Goal: Task Accomplishment & Management: Manage account settings

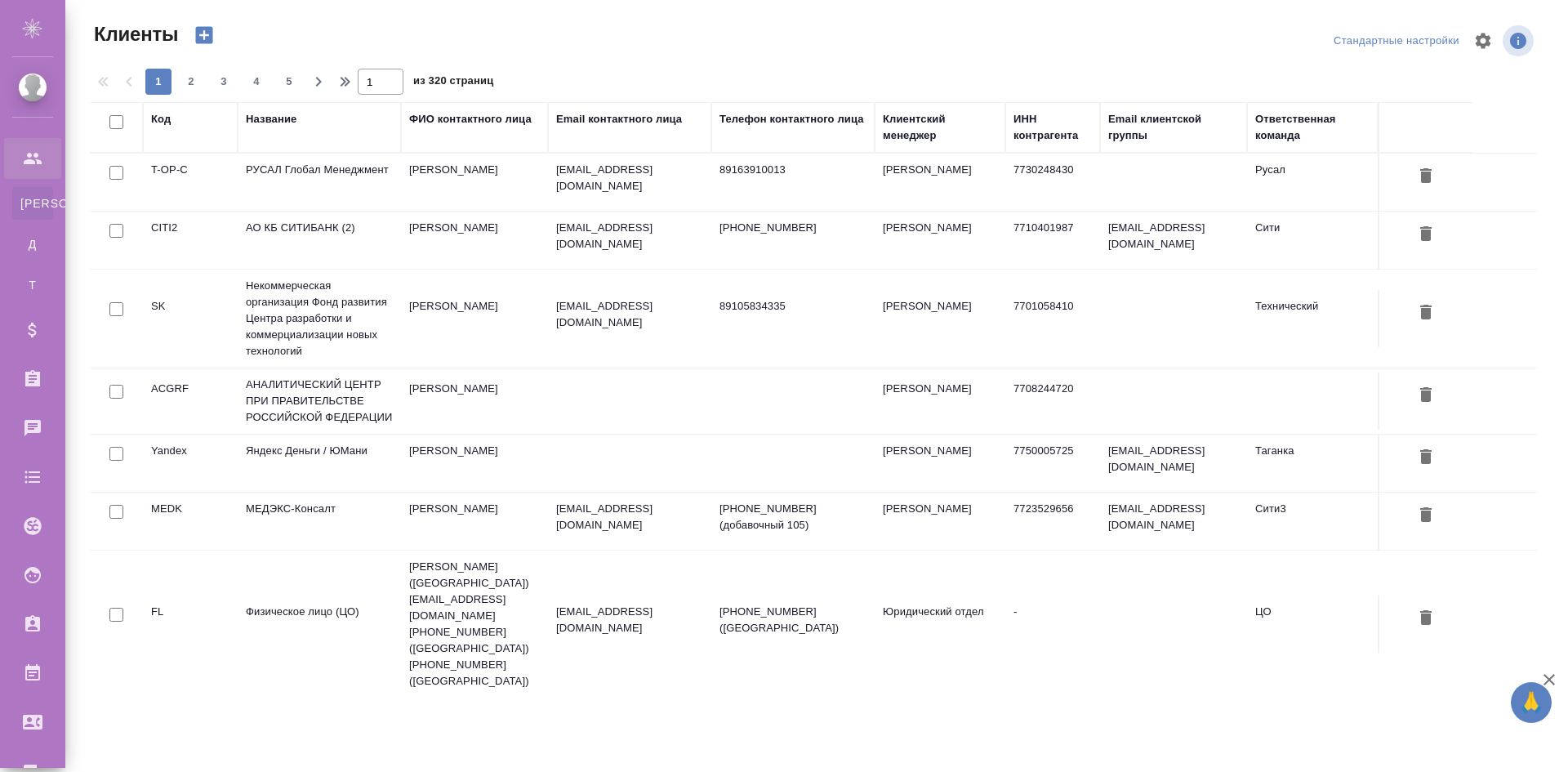
select select "RU"
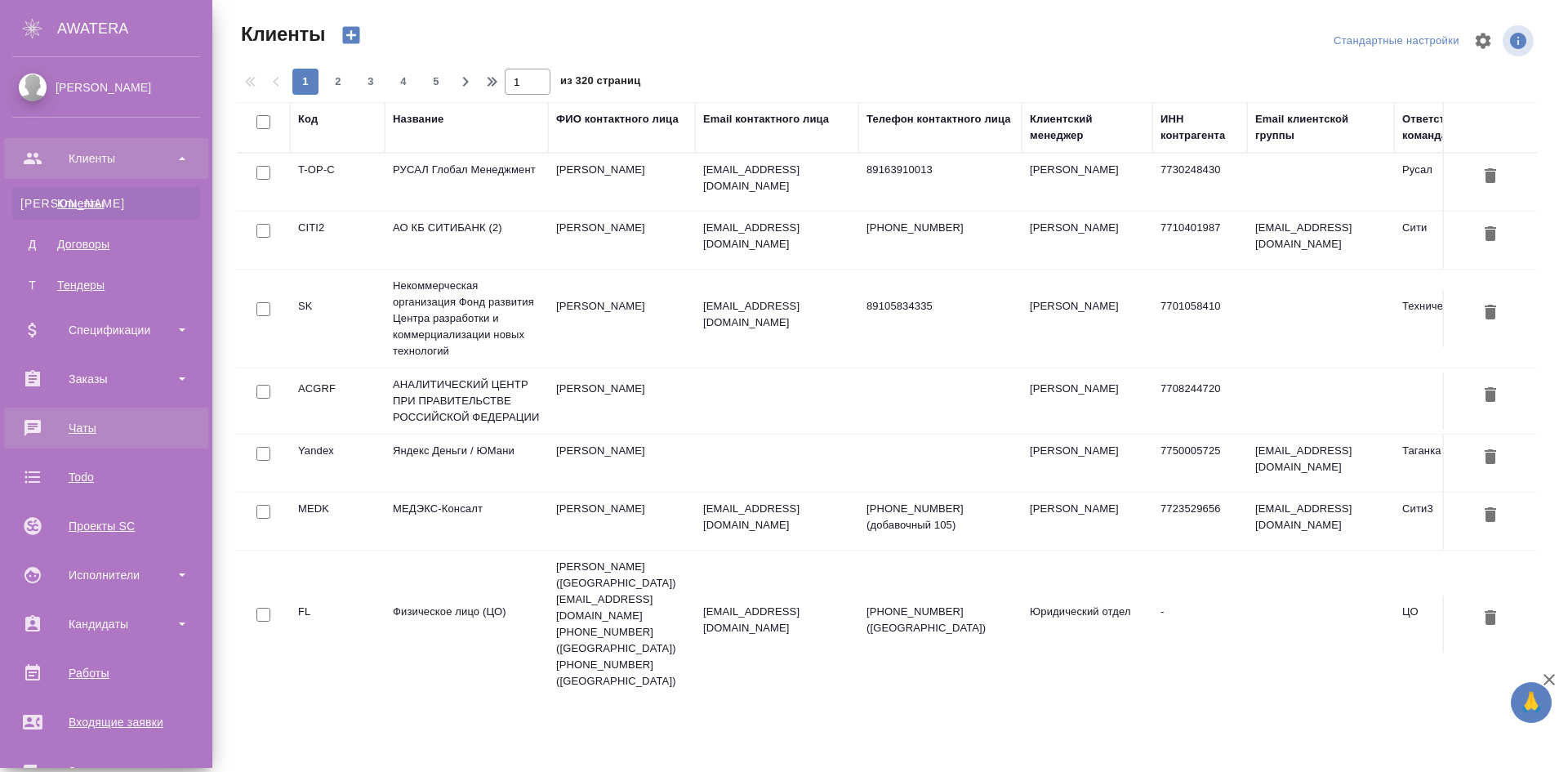
click at [101, 414] on link "Чаты" at bounding box center [105, 428] width 204 height 41
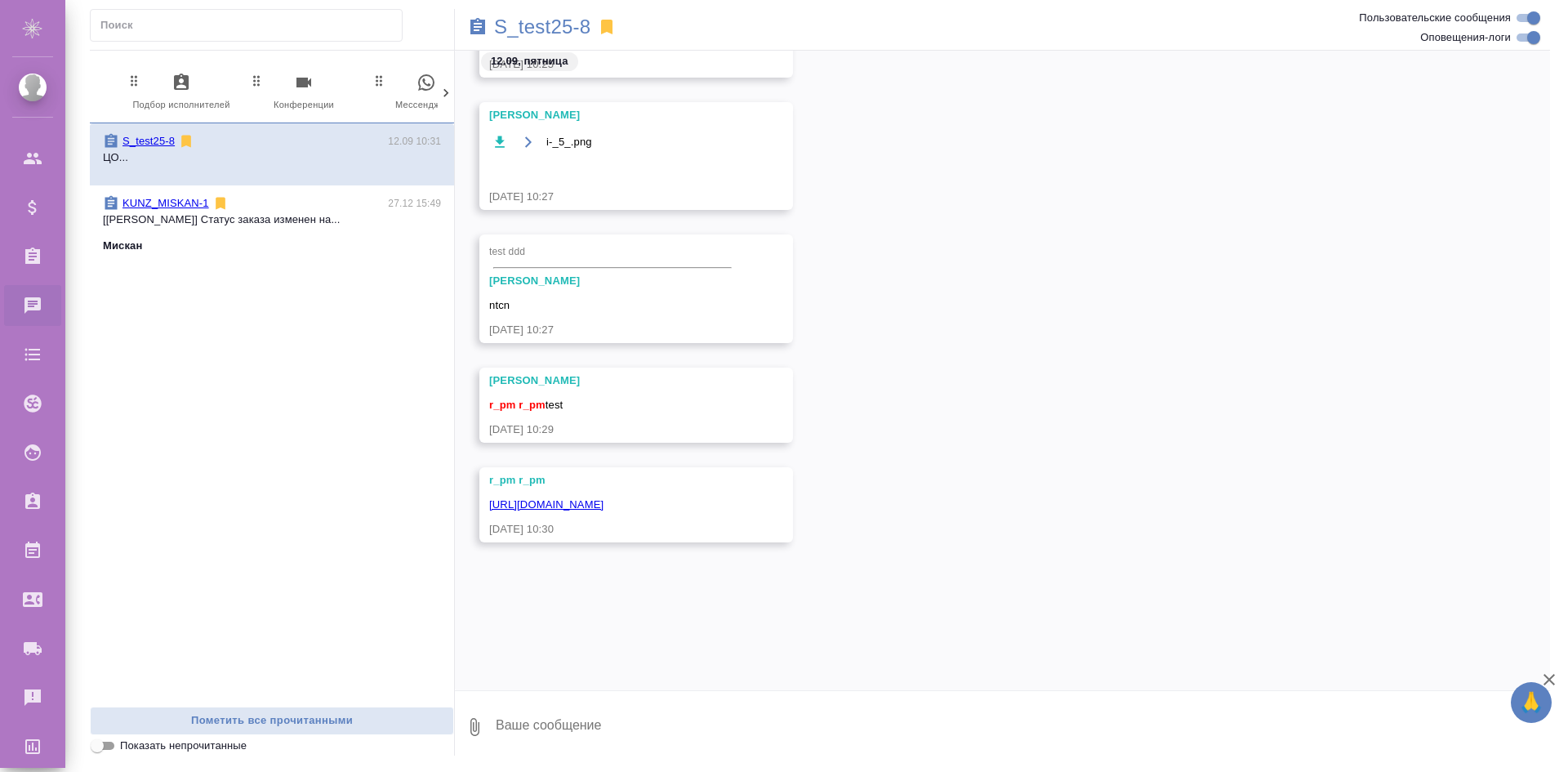
scroll to position [0, 771]
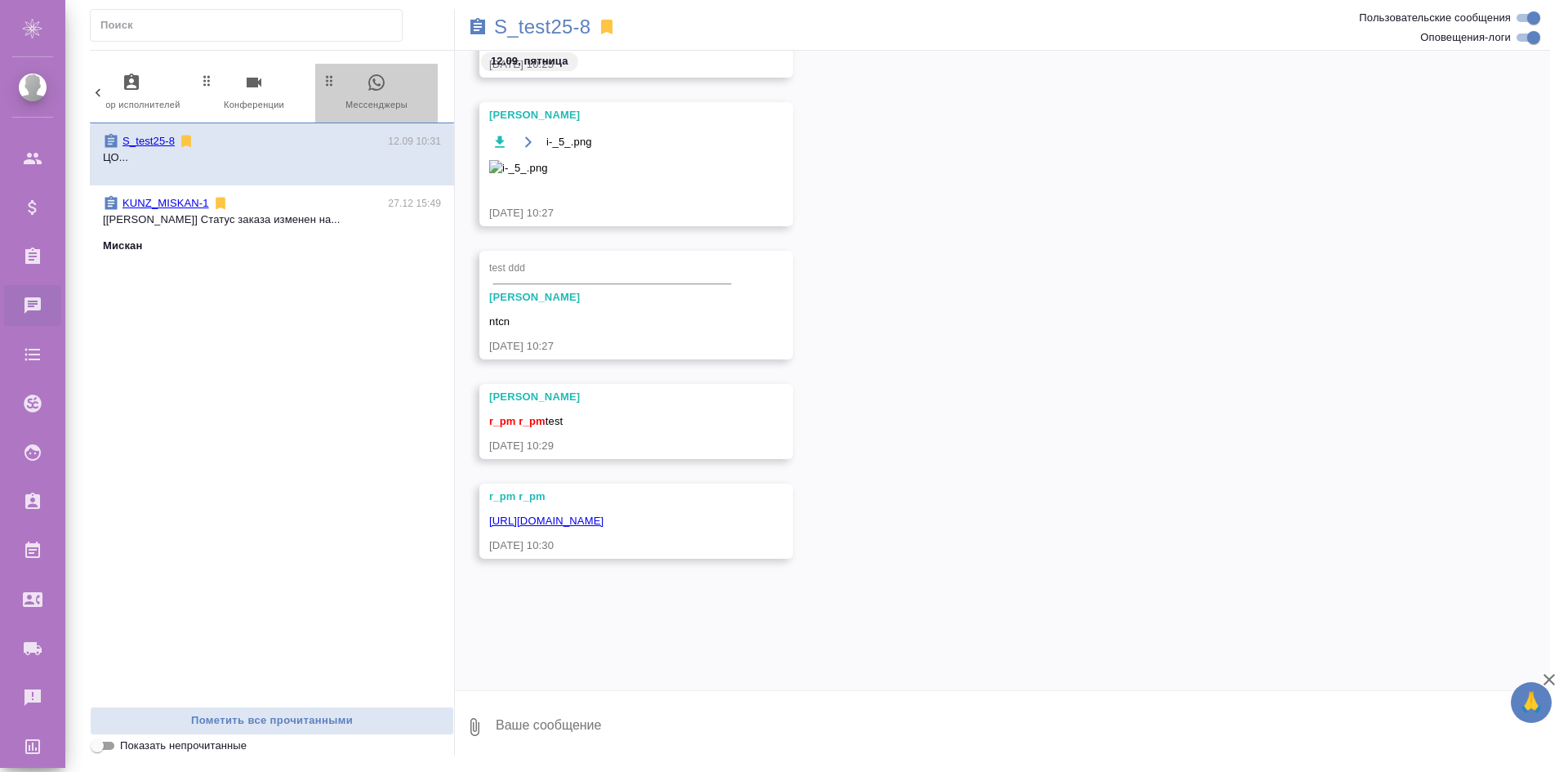
click at [344, 97] on span "0 Мессенджеры" at bounding box center [377, 93] width 109 height 40
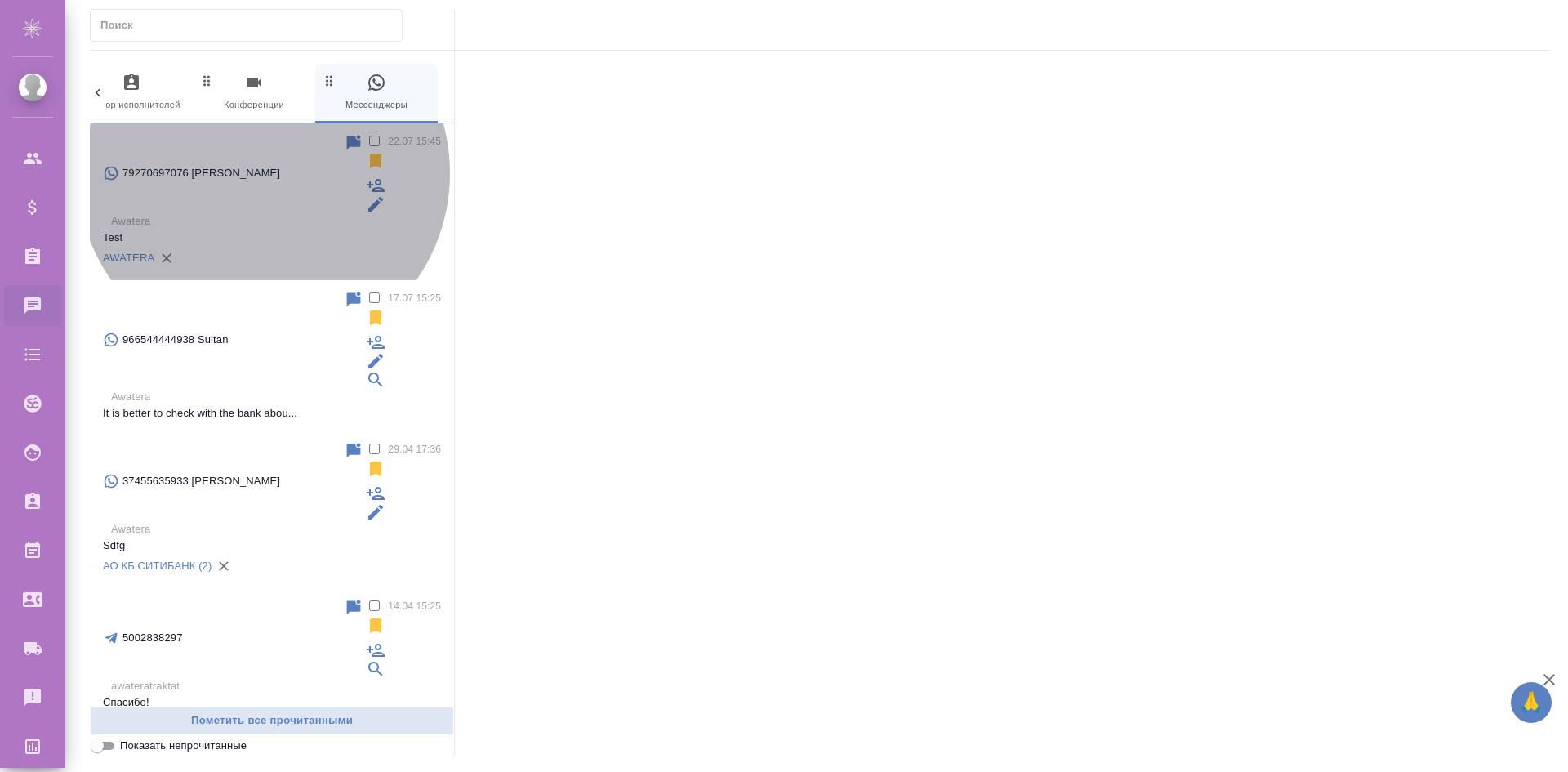
click at [264, 230] on p "Test" at bounding box center [271, 238] width 338 height 17
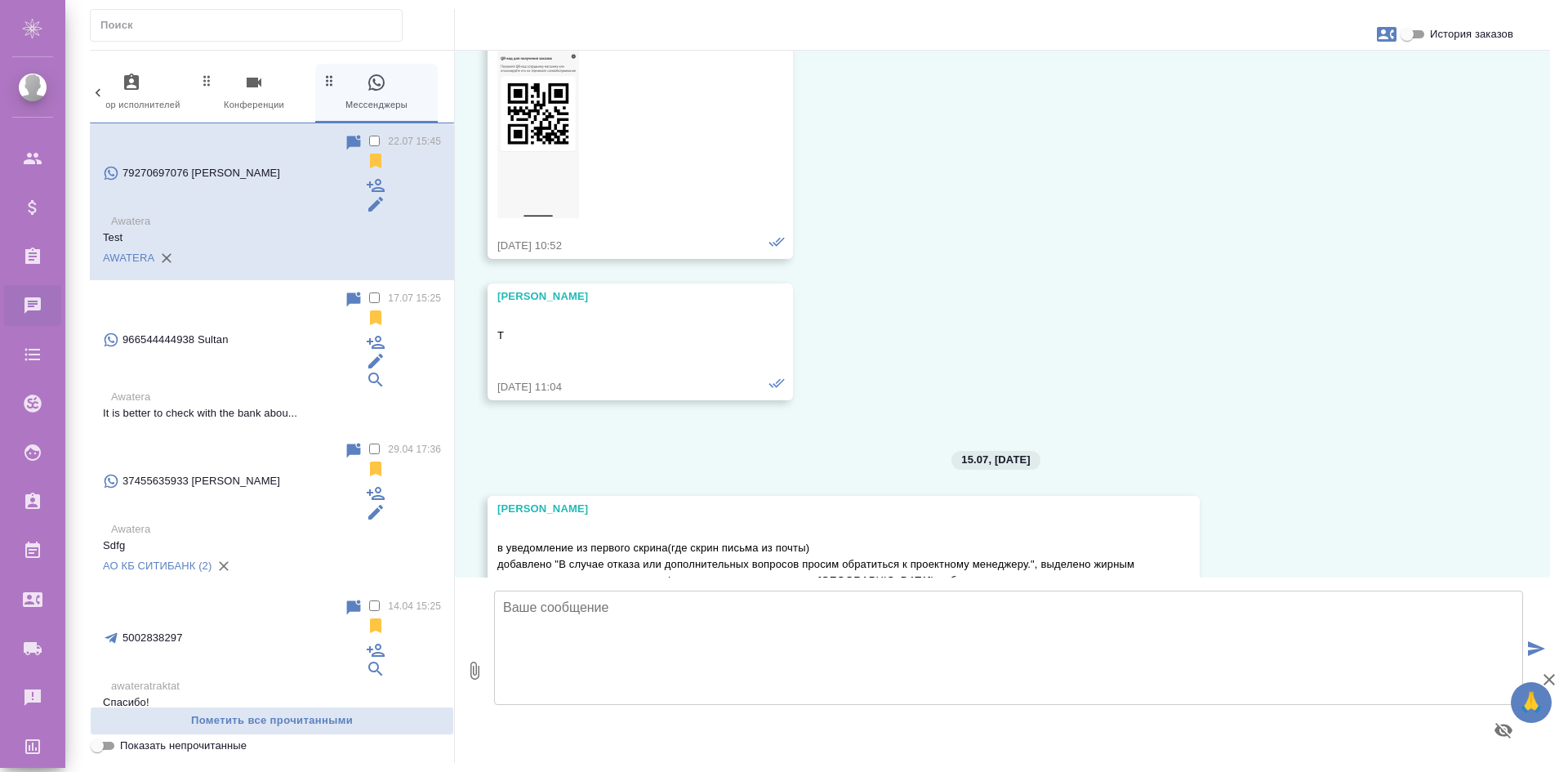
scroll to position [18, 0]
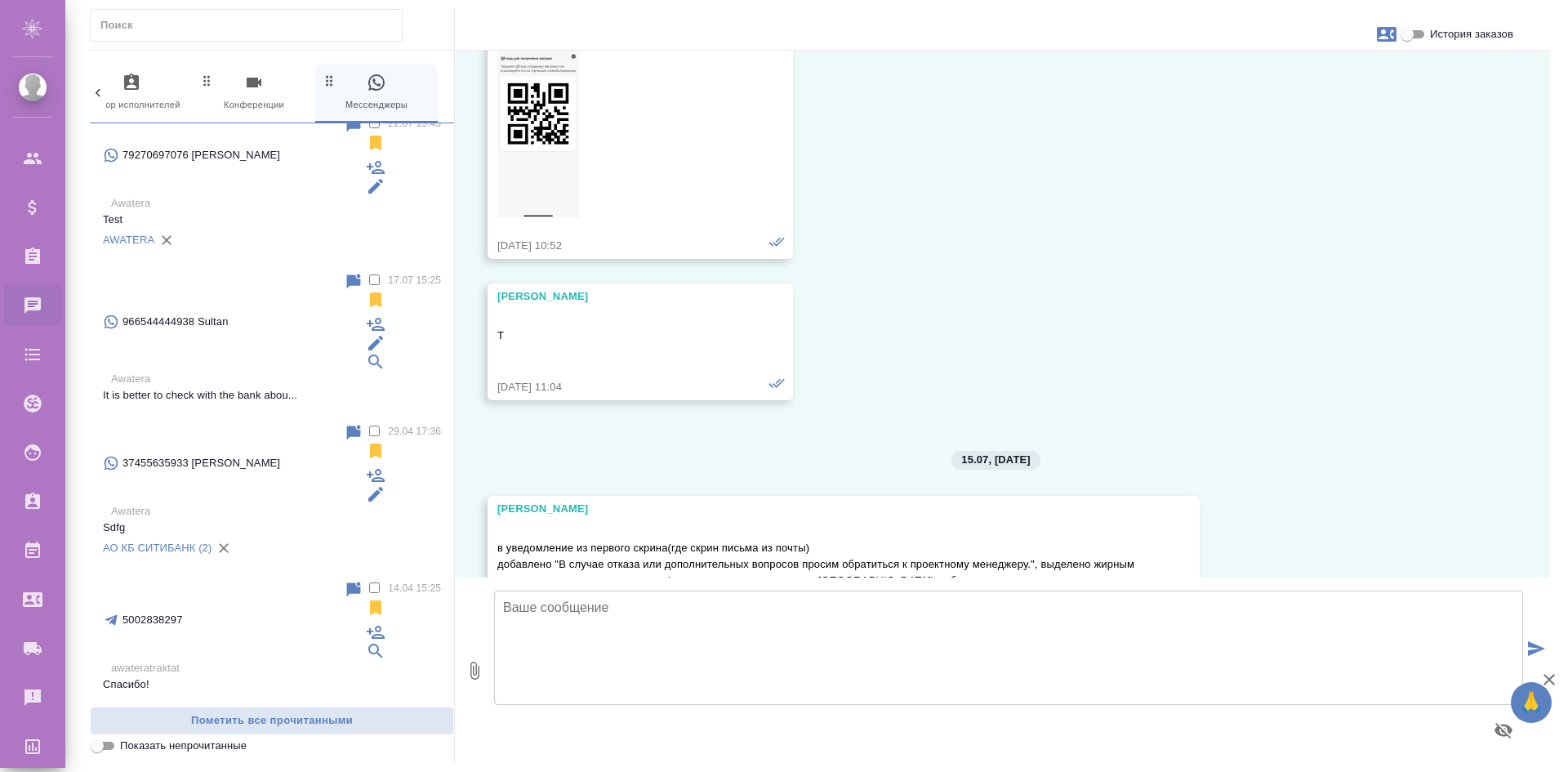
scroll to position [0, 0]
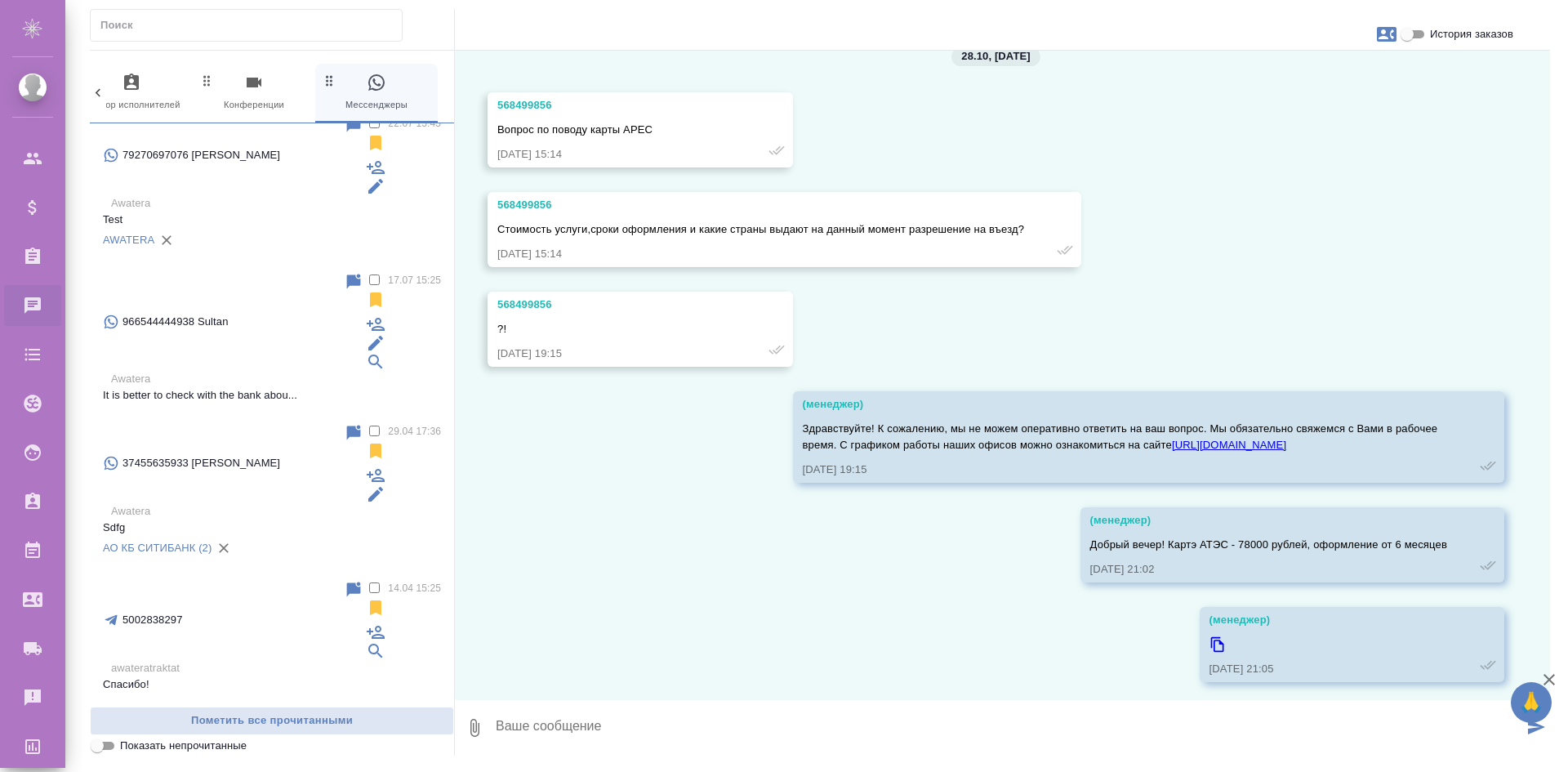
scroll to position [422, 0]
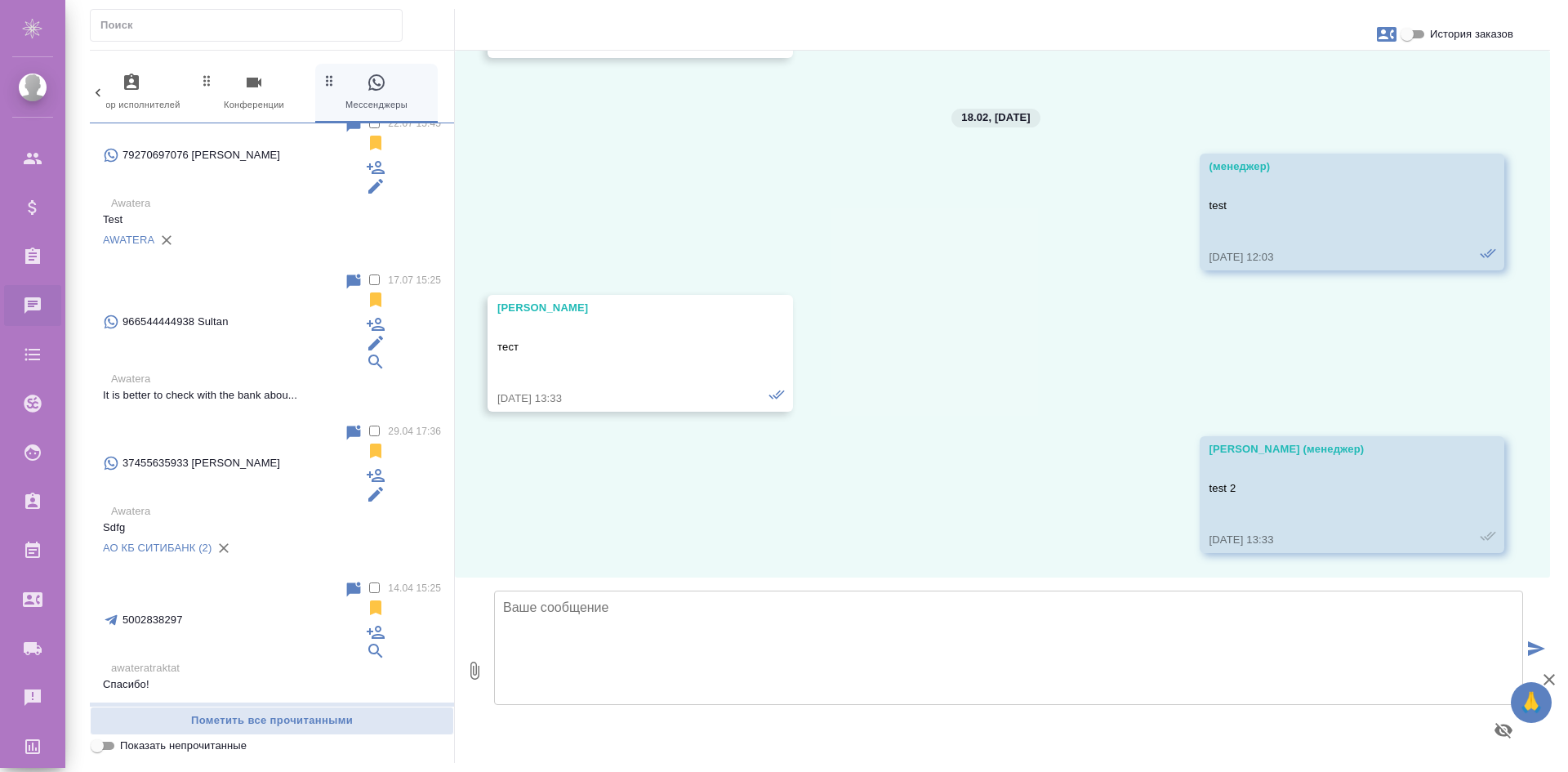
scroll to position [129, 0]
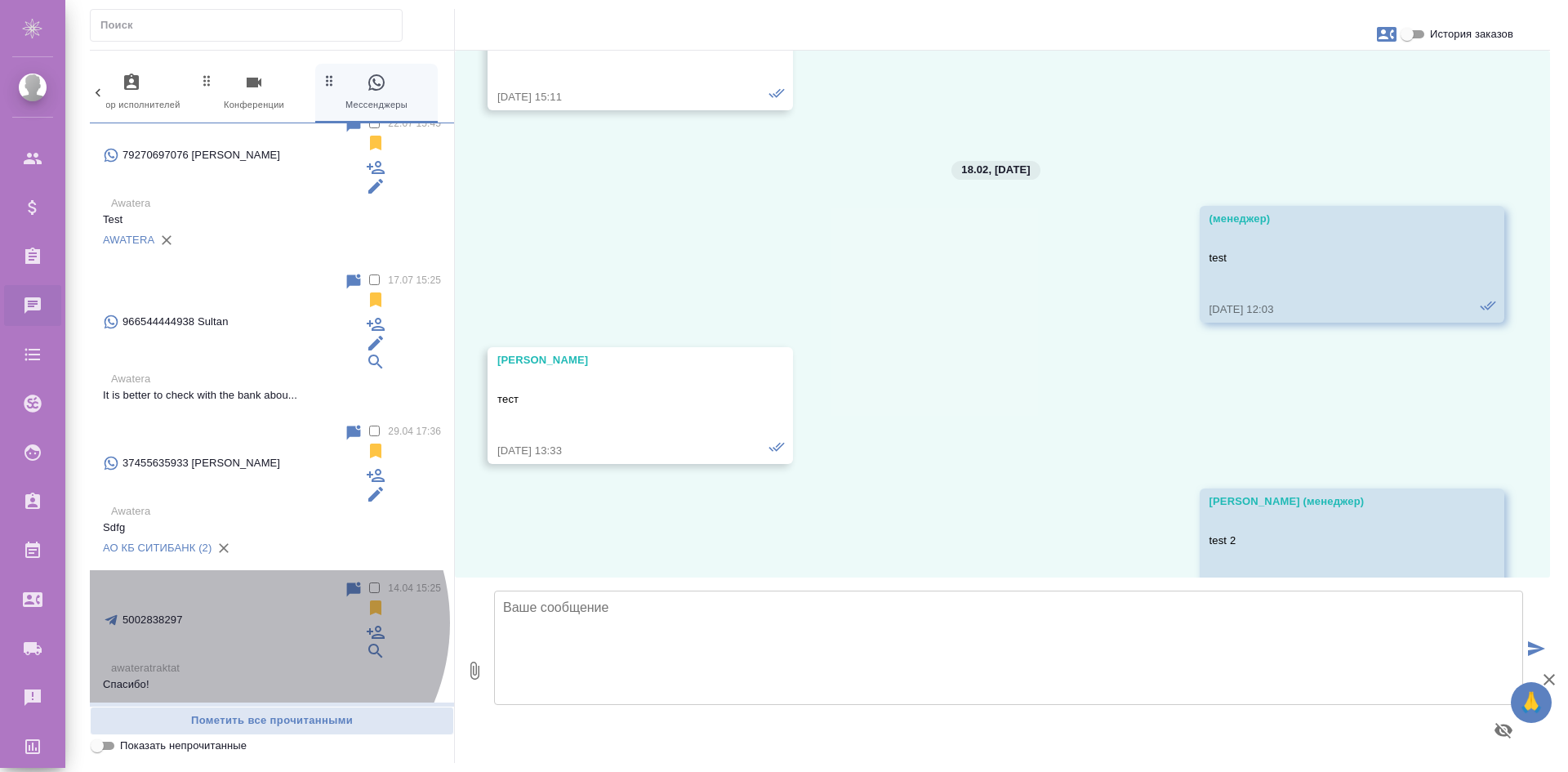
click at [243, 677] on p "Спасибо!" at bounding box center [271, 685] width 338 height 17
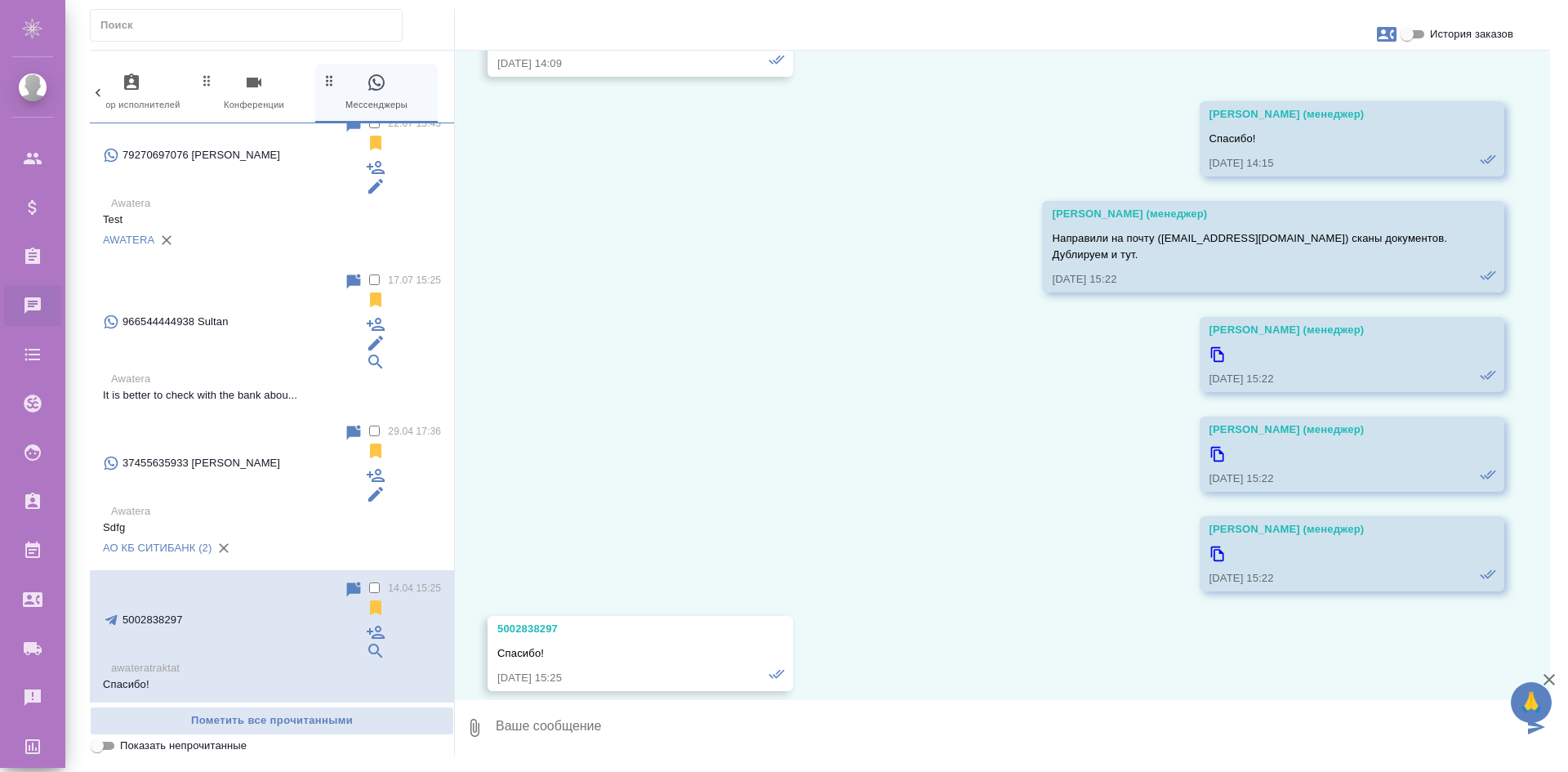
scroll to position [1914, 0]
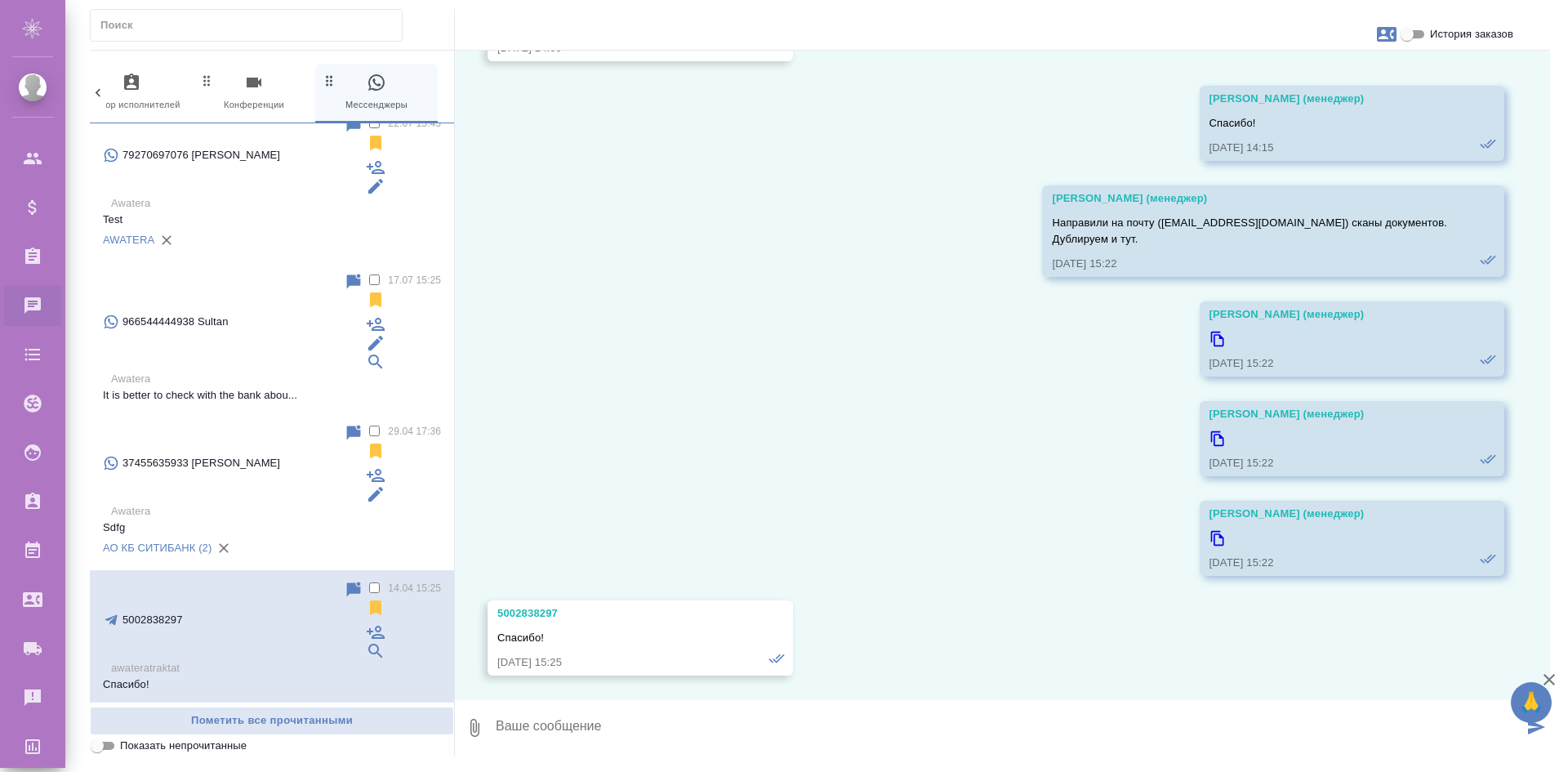
click at [247, 536] on div "АО КБ СИТИБАНК (2)" at bounding box center [271, 548] width 338 height 24
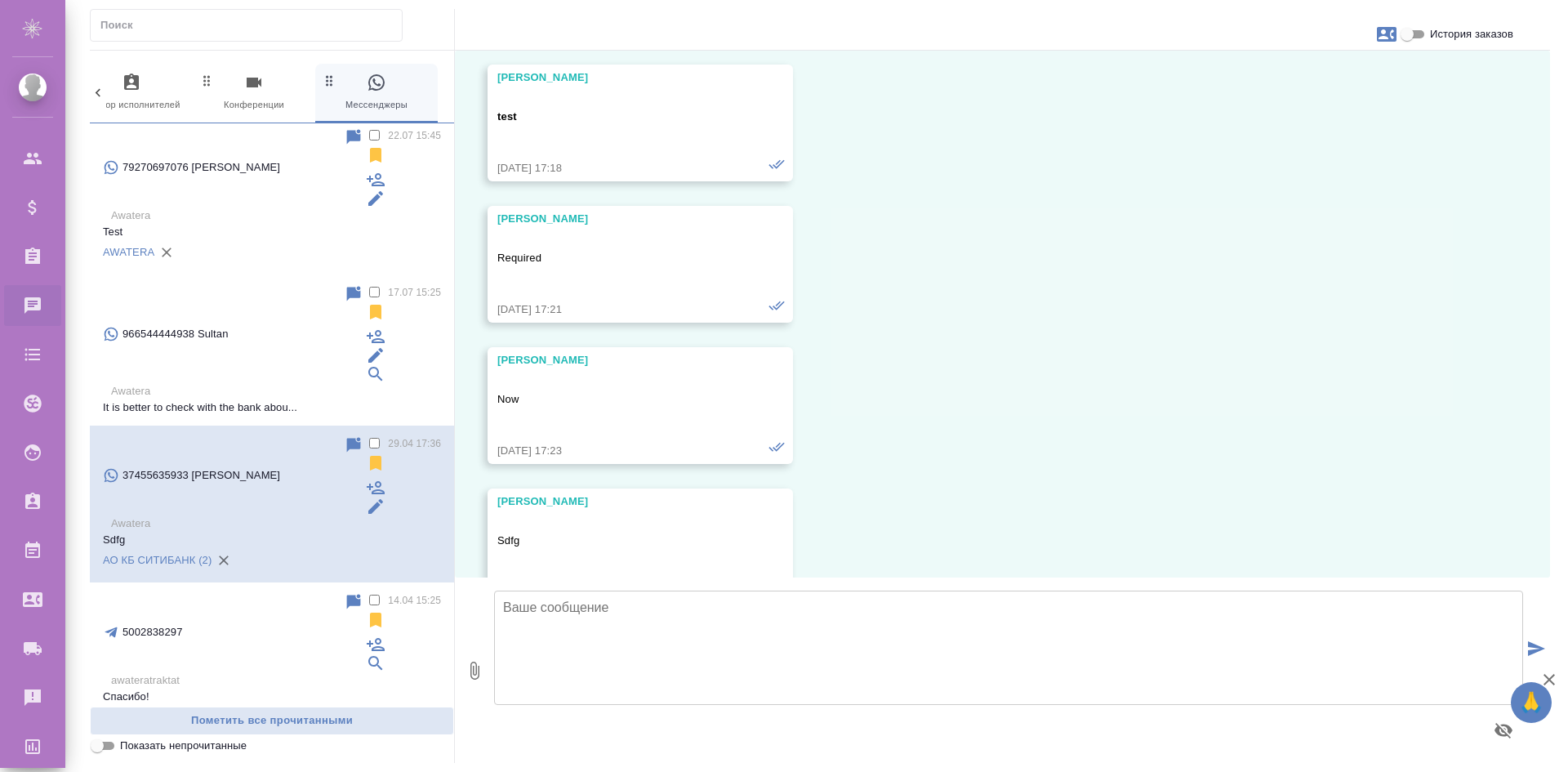
scroll to position [0, 0]
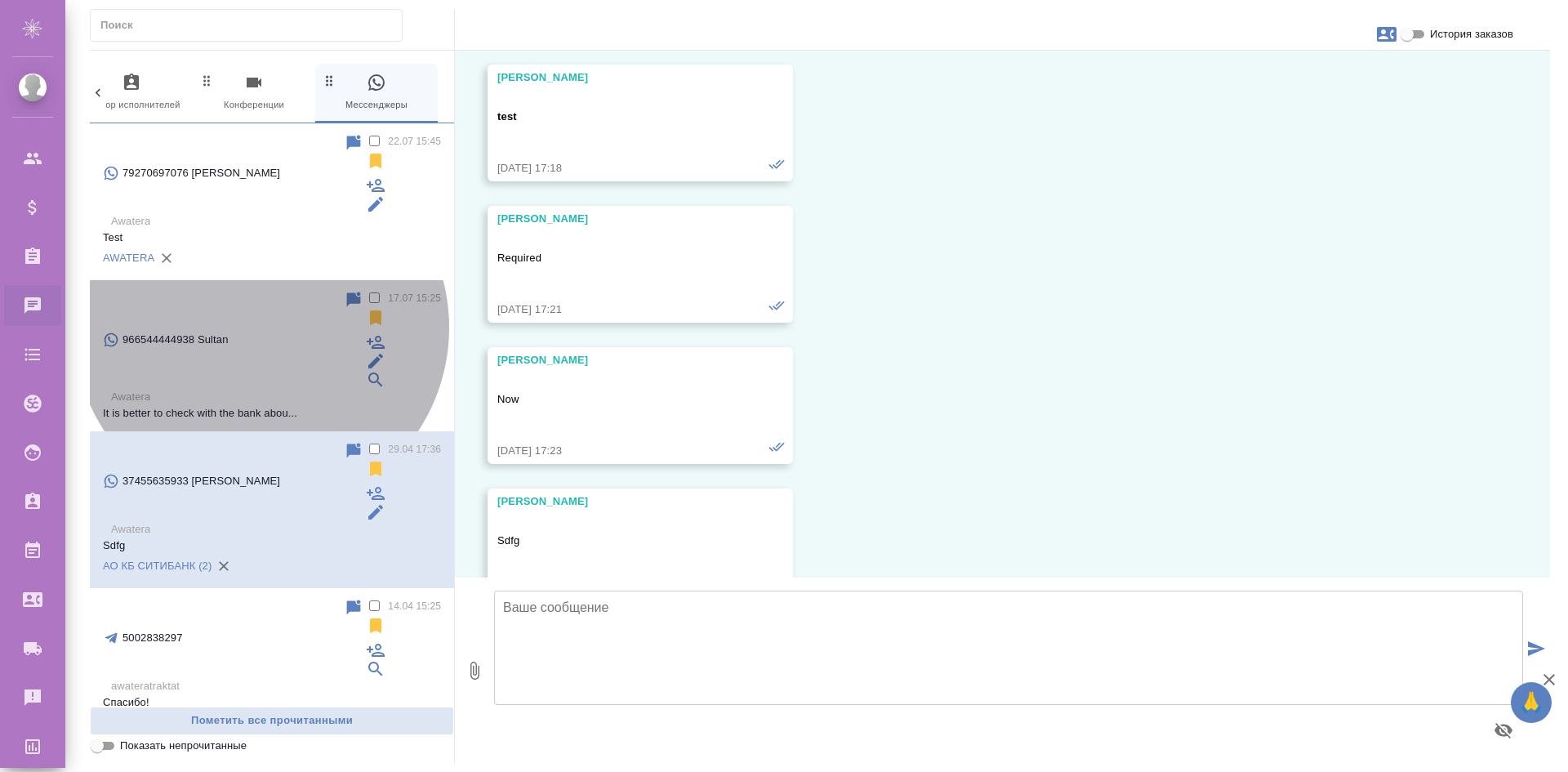
click at [261, 405] on p "It is better to check with the bank abou..." at bounding box center [271, 414] width 338 height 17
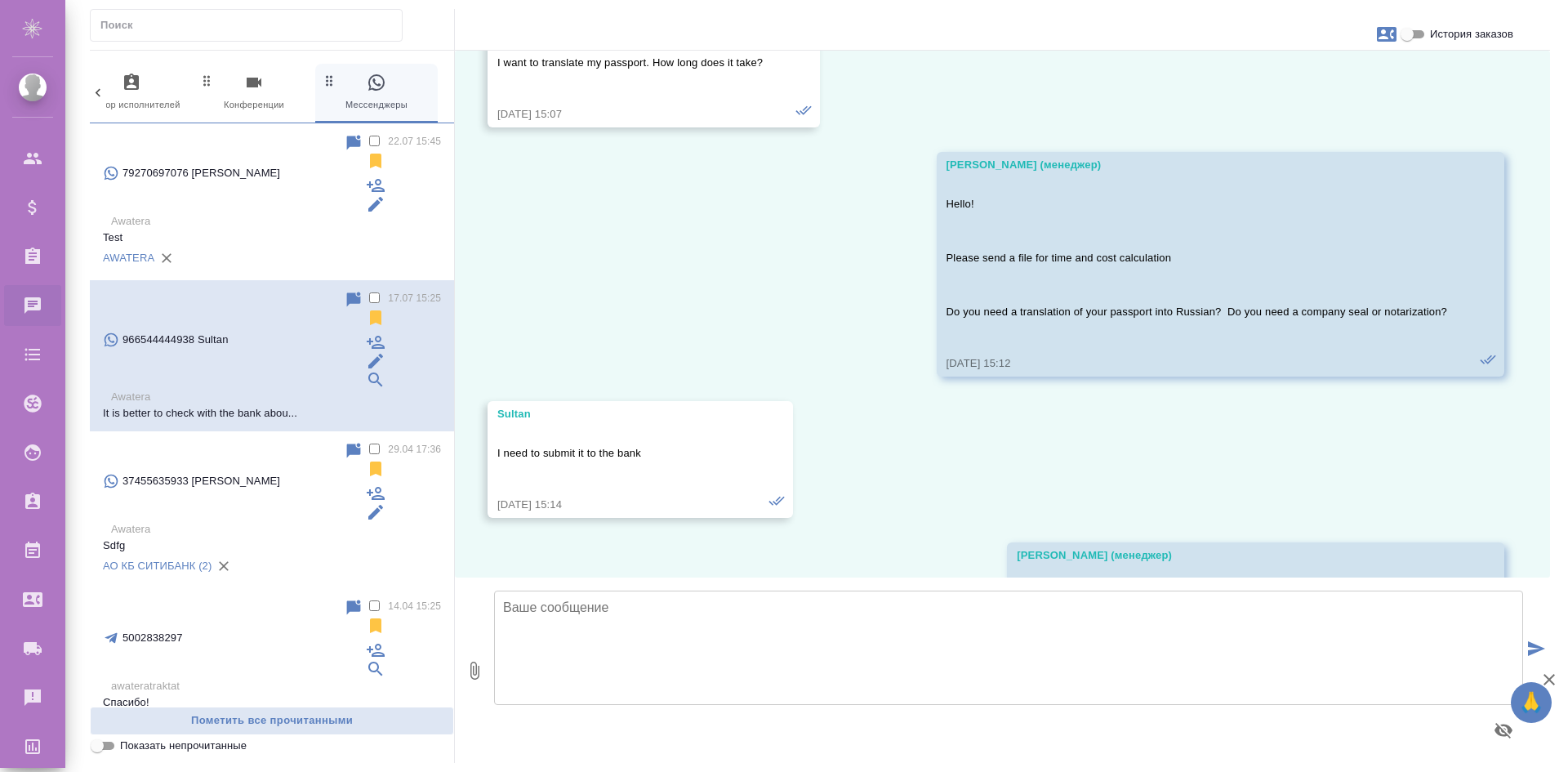
scroll to position [268, 0]
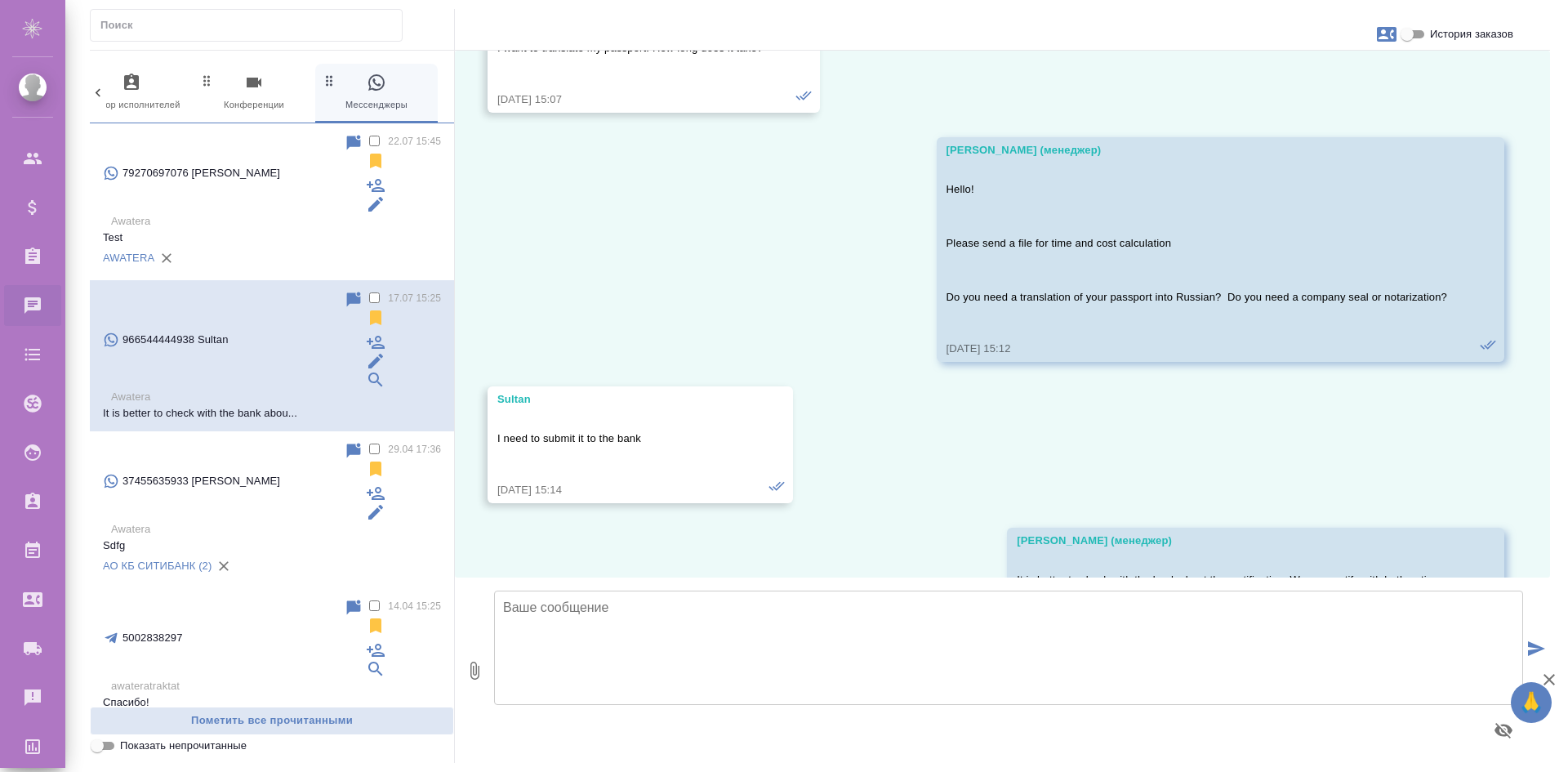
click at [237, 246] on div "AWATERA" at bounding box center [271, 258] width 338 height 24
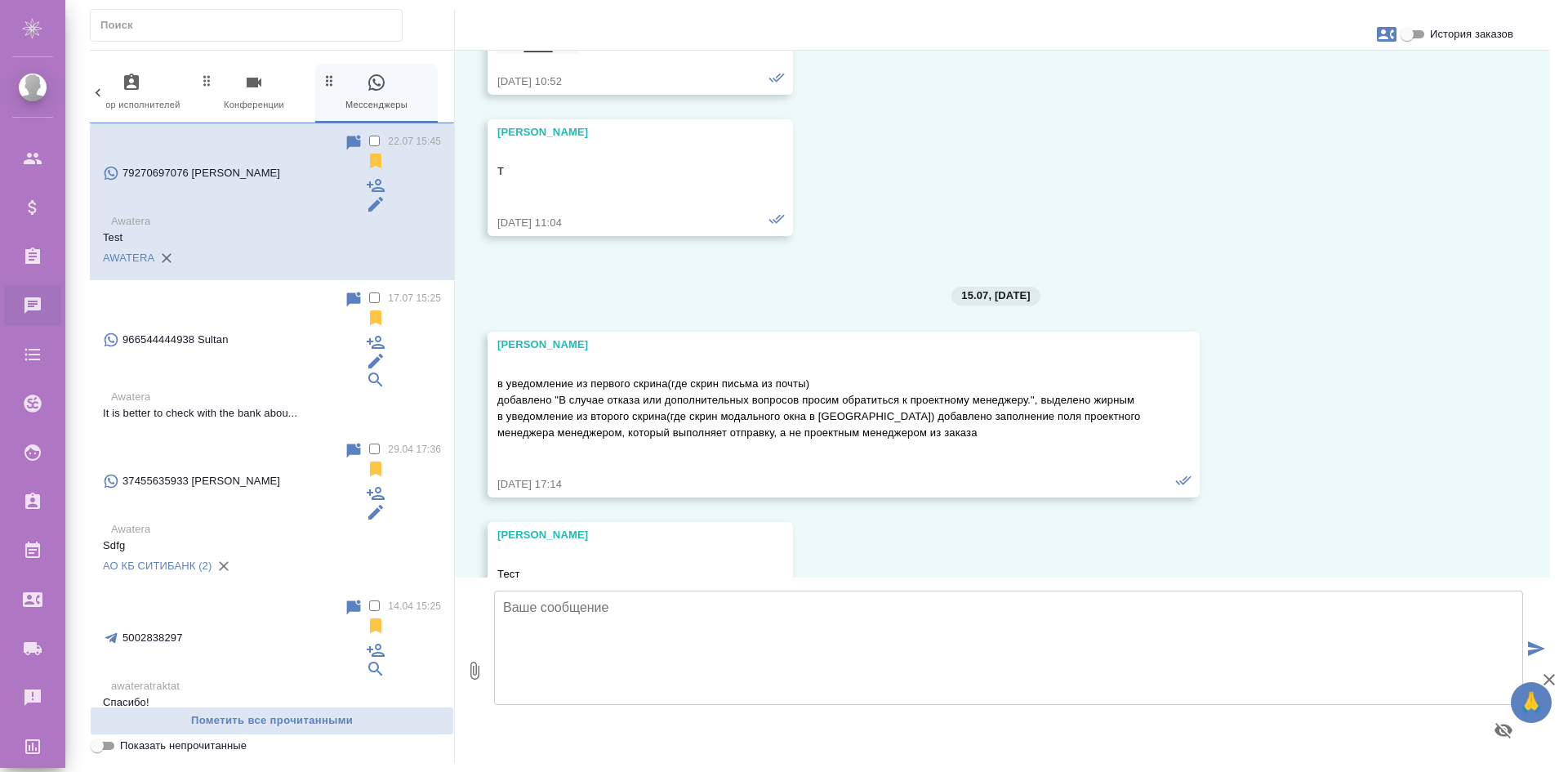
scroll to position [2777, 0]
click at [678, 677] on textarea at bounding box center [1008, 648] width 1029 height 115
type textarea "test"
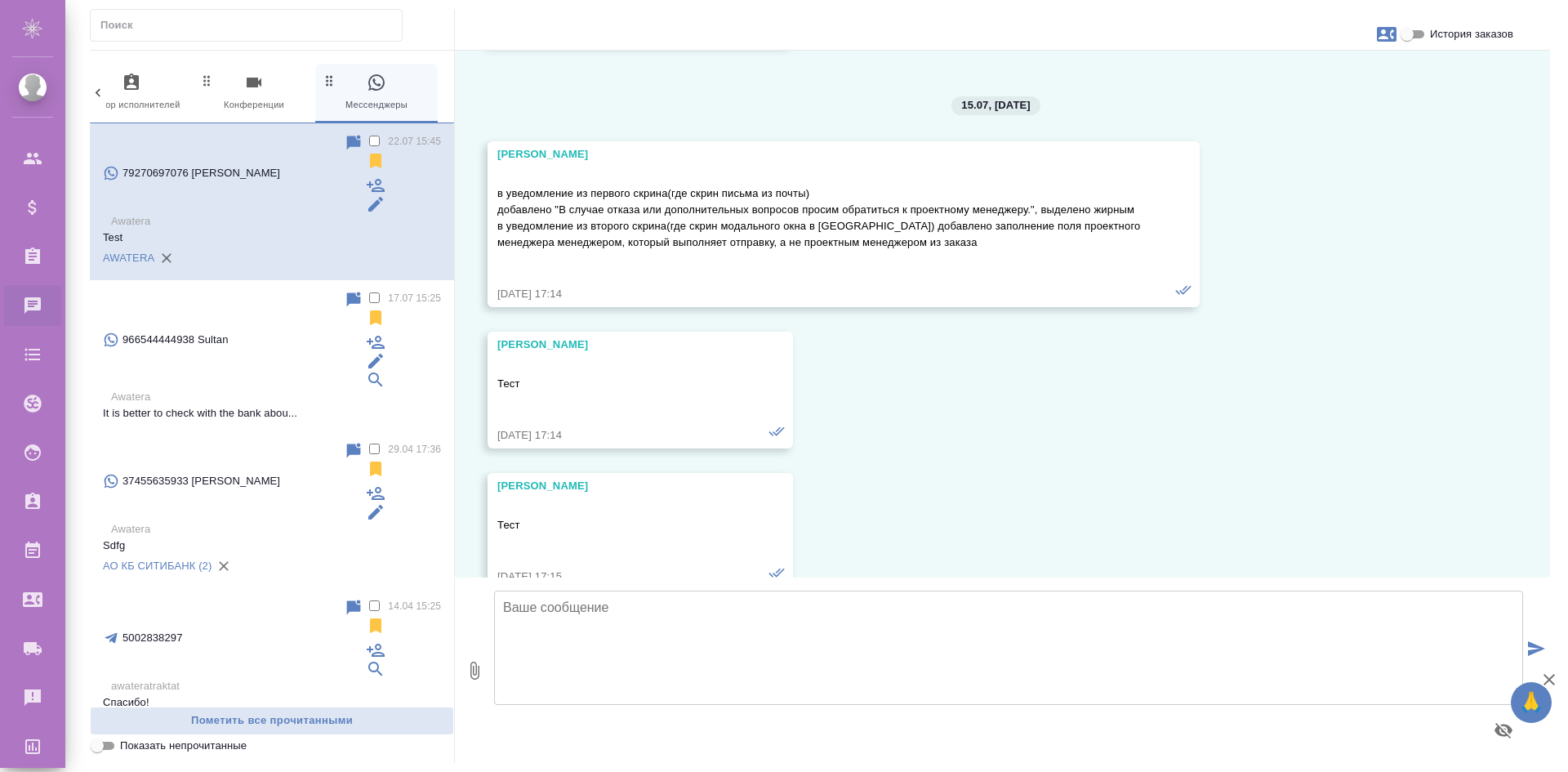
scroll to position [2976, 0]
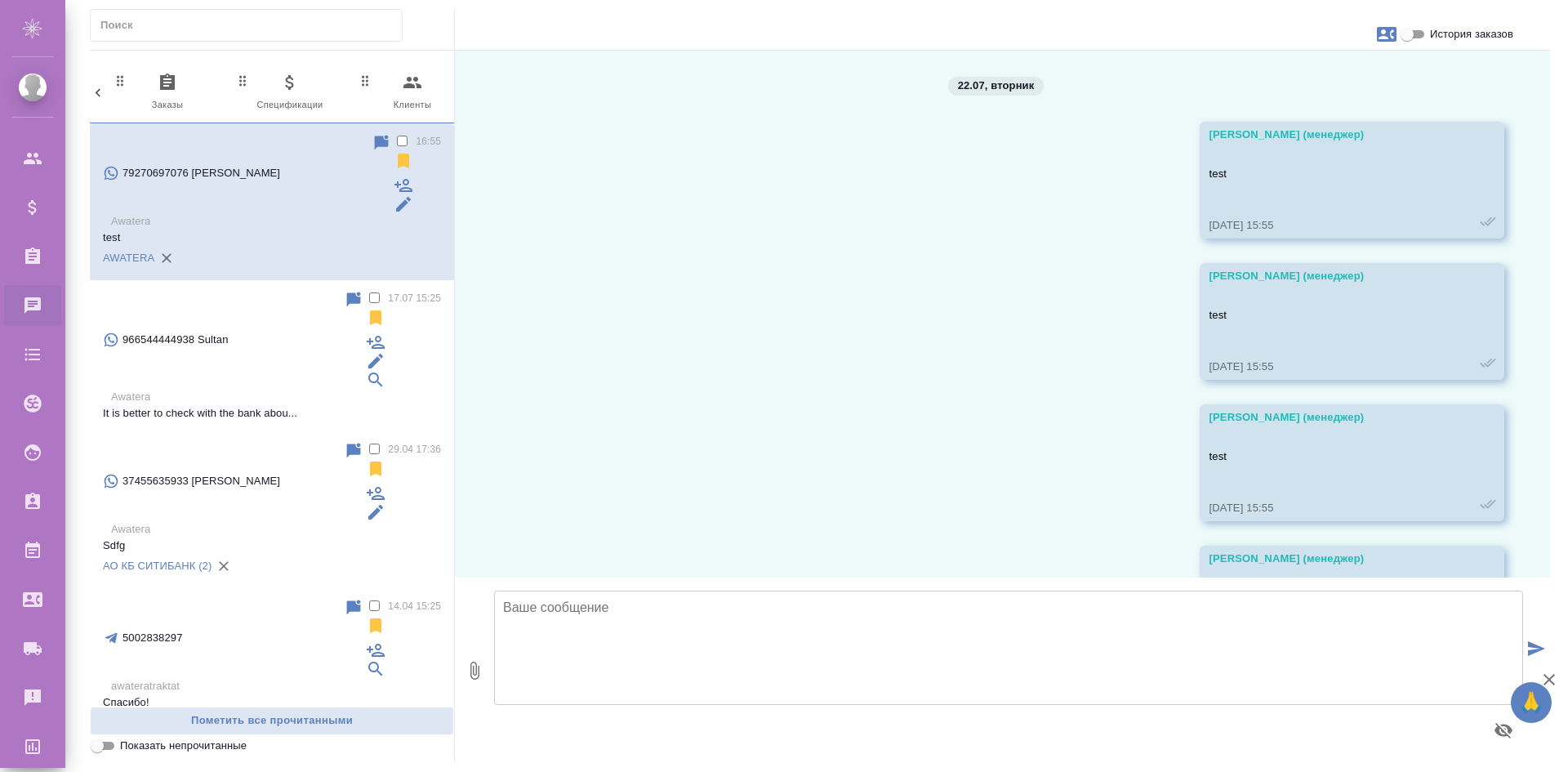
scroll to position [2976, 0]
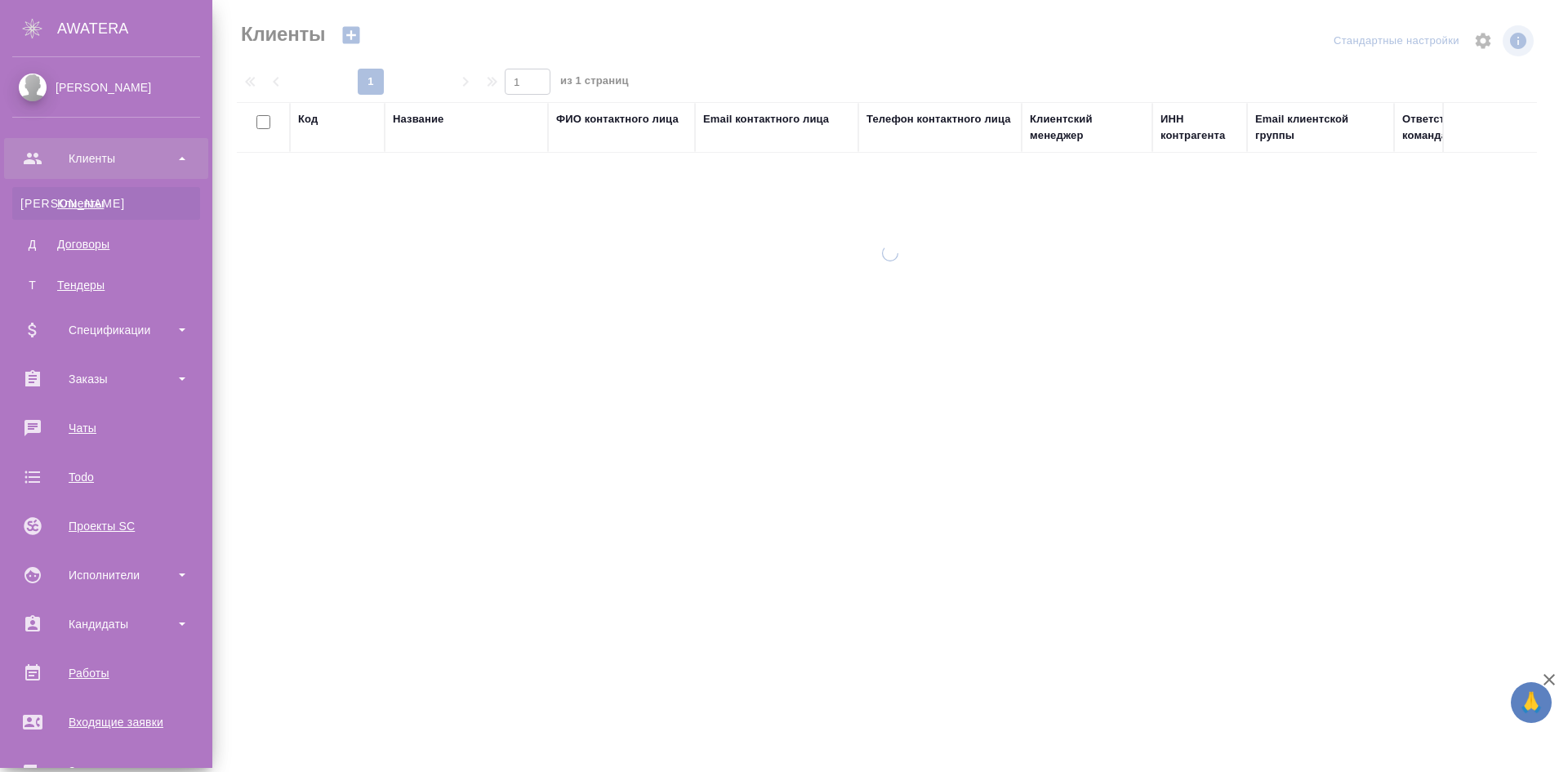
select select "RU"
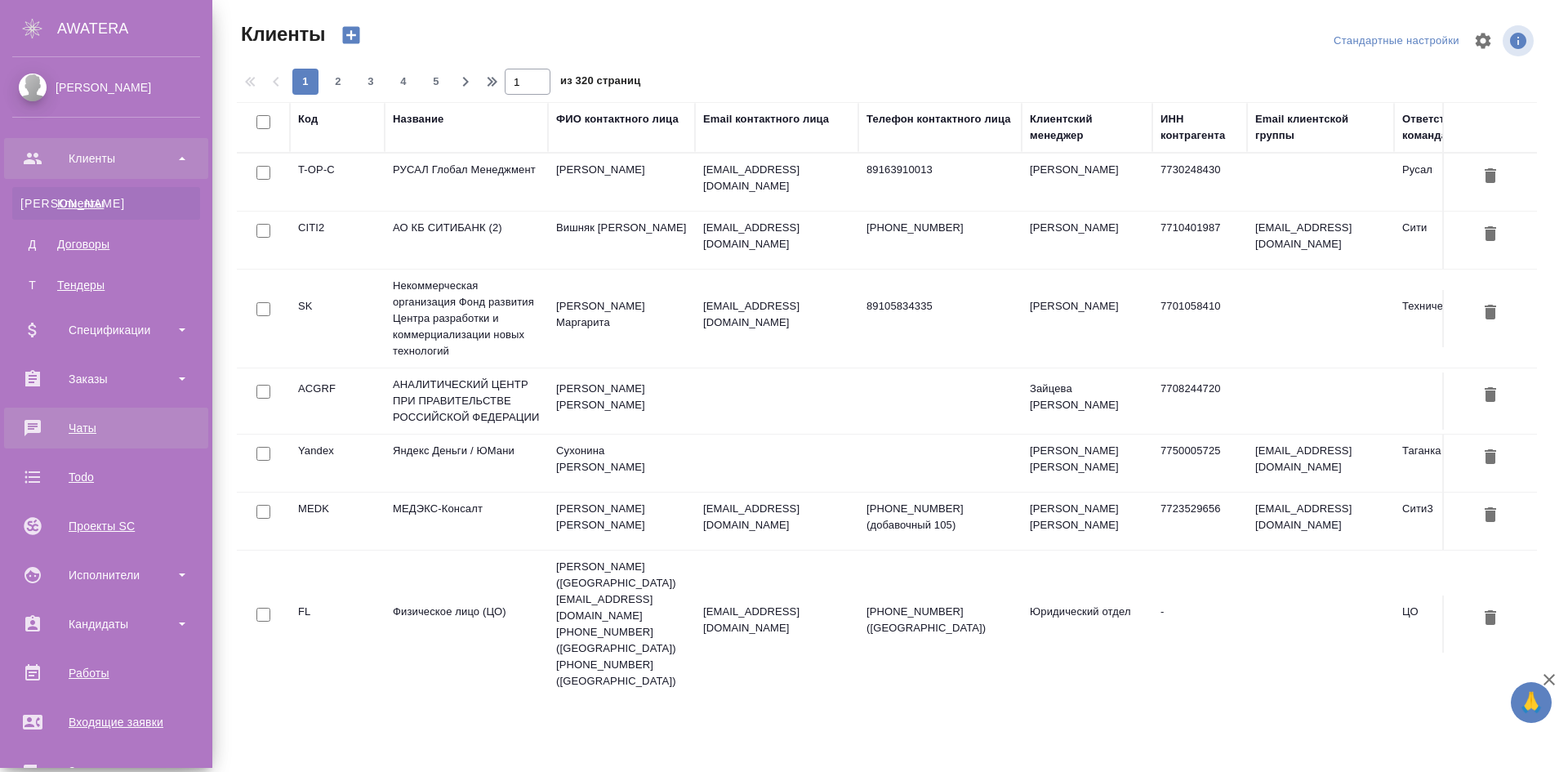
click at [118, 415] on link "Чаты" at bounding box center [105, 428] width 204 height 41
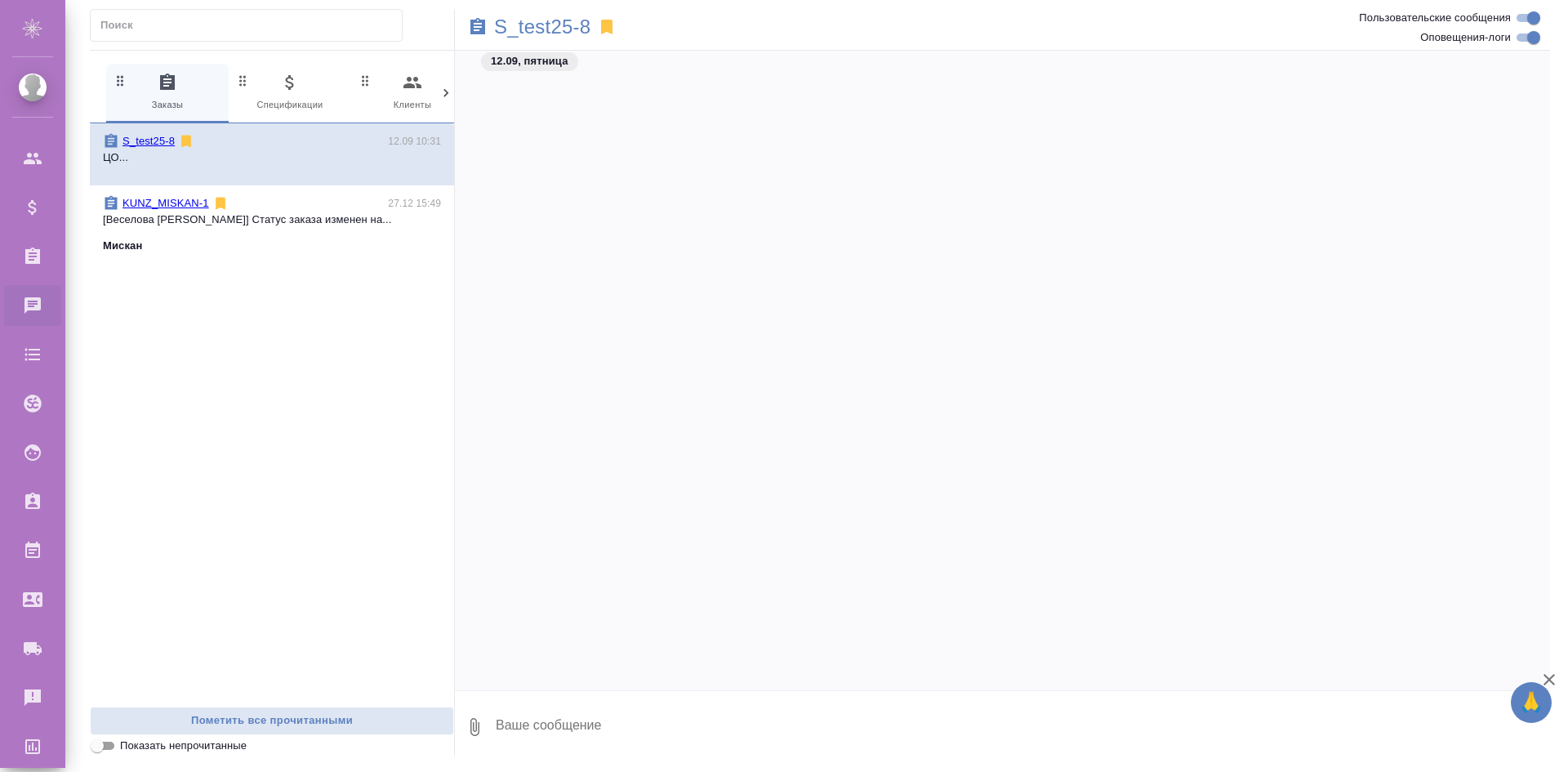
scroll to position [9659, 0]
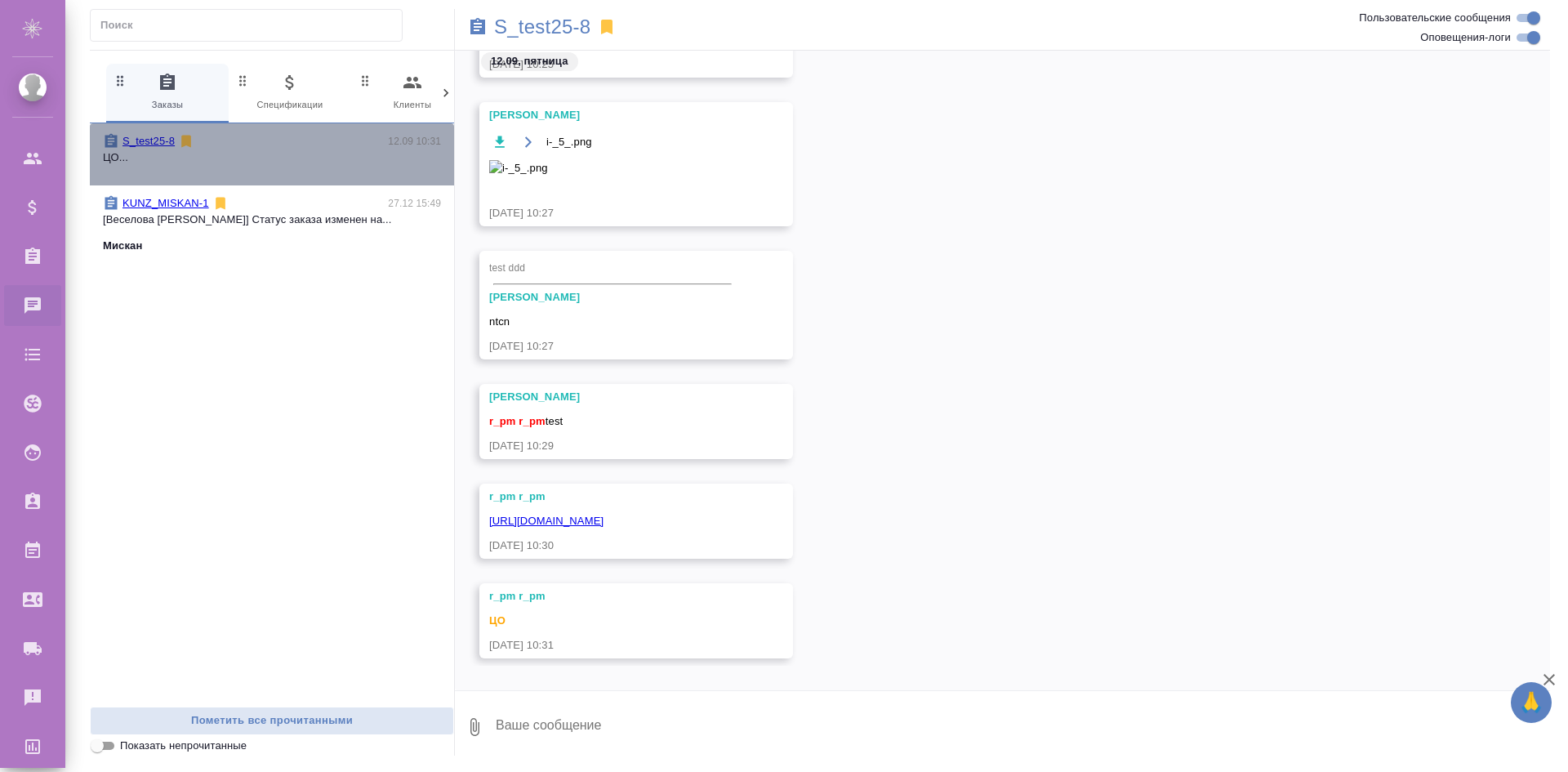
click at [150, 143] on link "S_test25-8" at bounding box center [148, 141] width 52 height 12
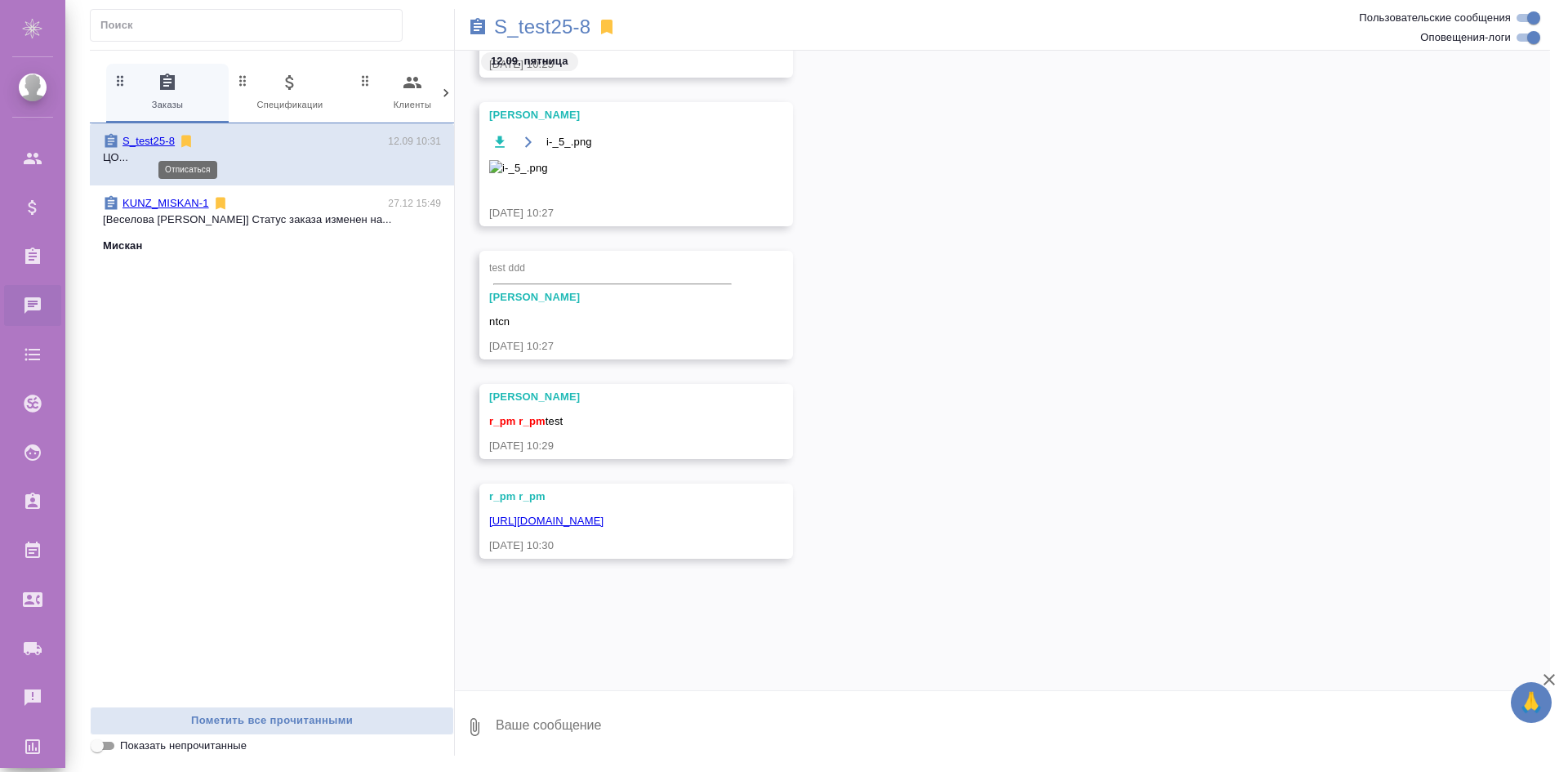
click at [187, 142] on icon at bounding box center [186, 142] width 10 height 12
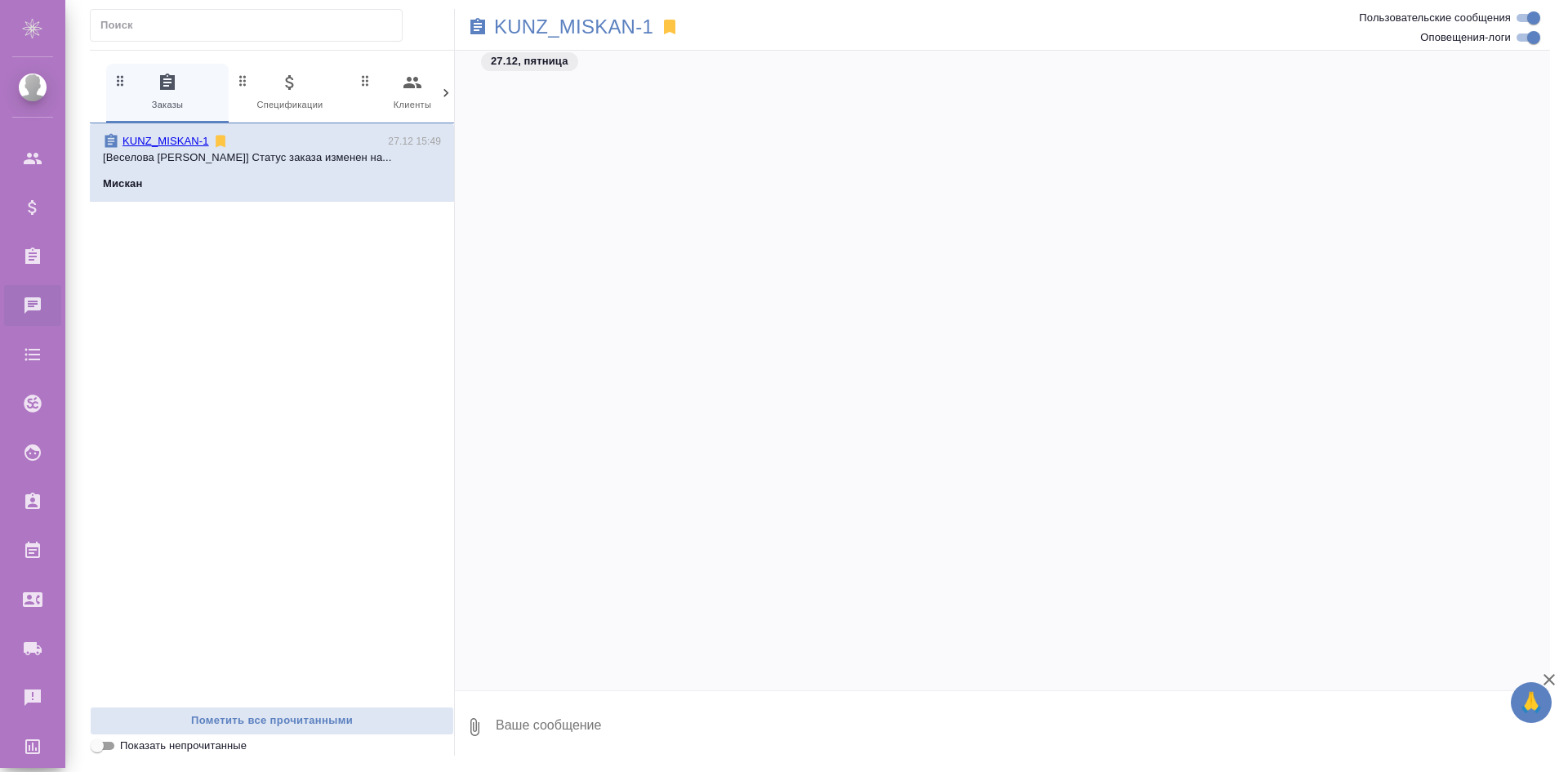
scroll to position [53143, 0]
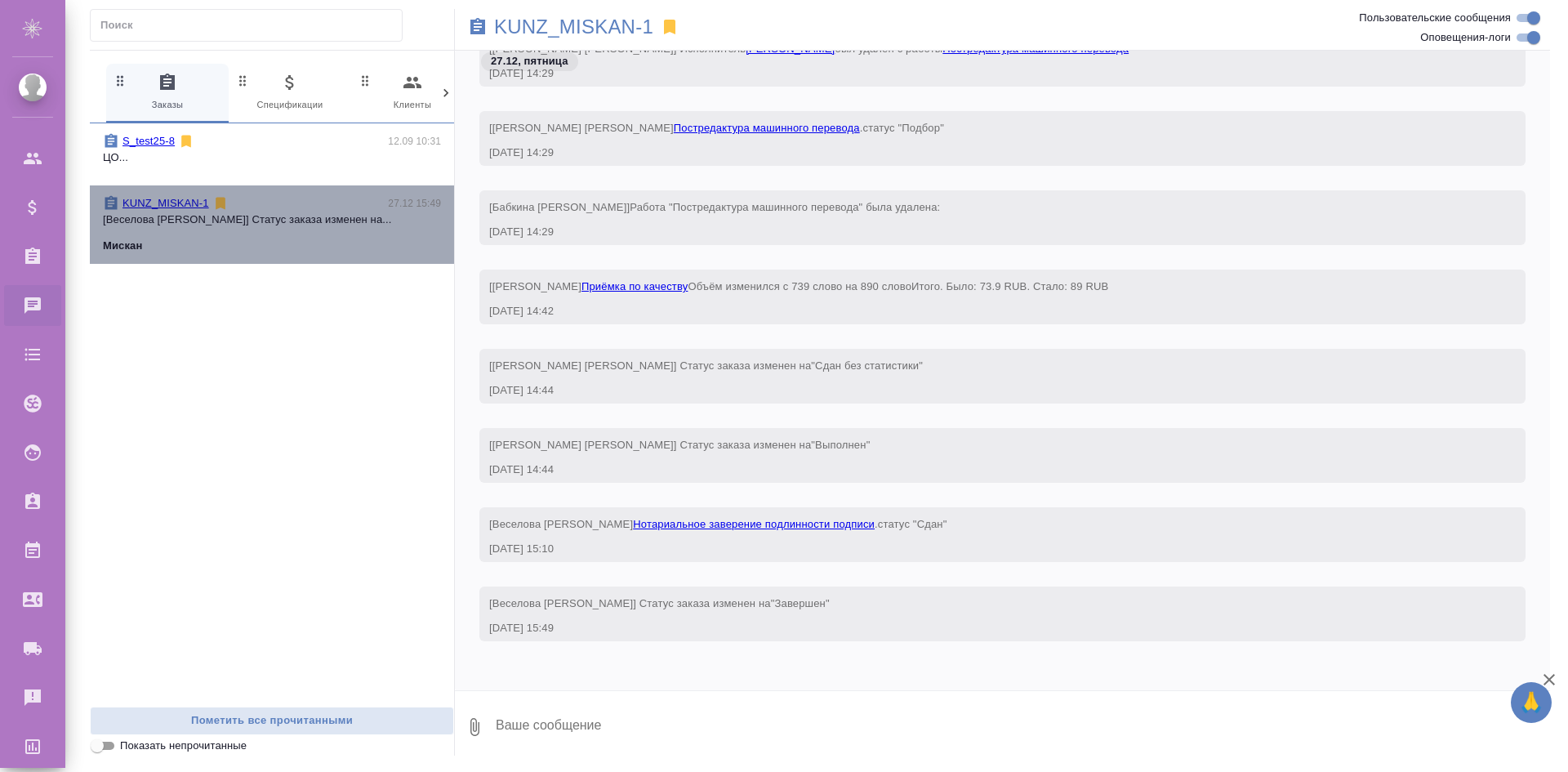
click at [352, 230] on span "KUNZ_MISKAN-1 27.12 15:49 [Веселова Юлия] Статус заказа изменен на... Мискан" at bounding box center [271, 225] width 338 height 59
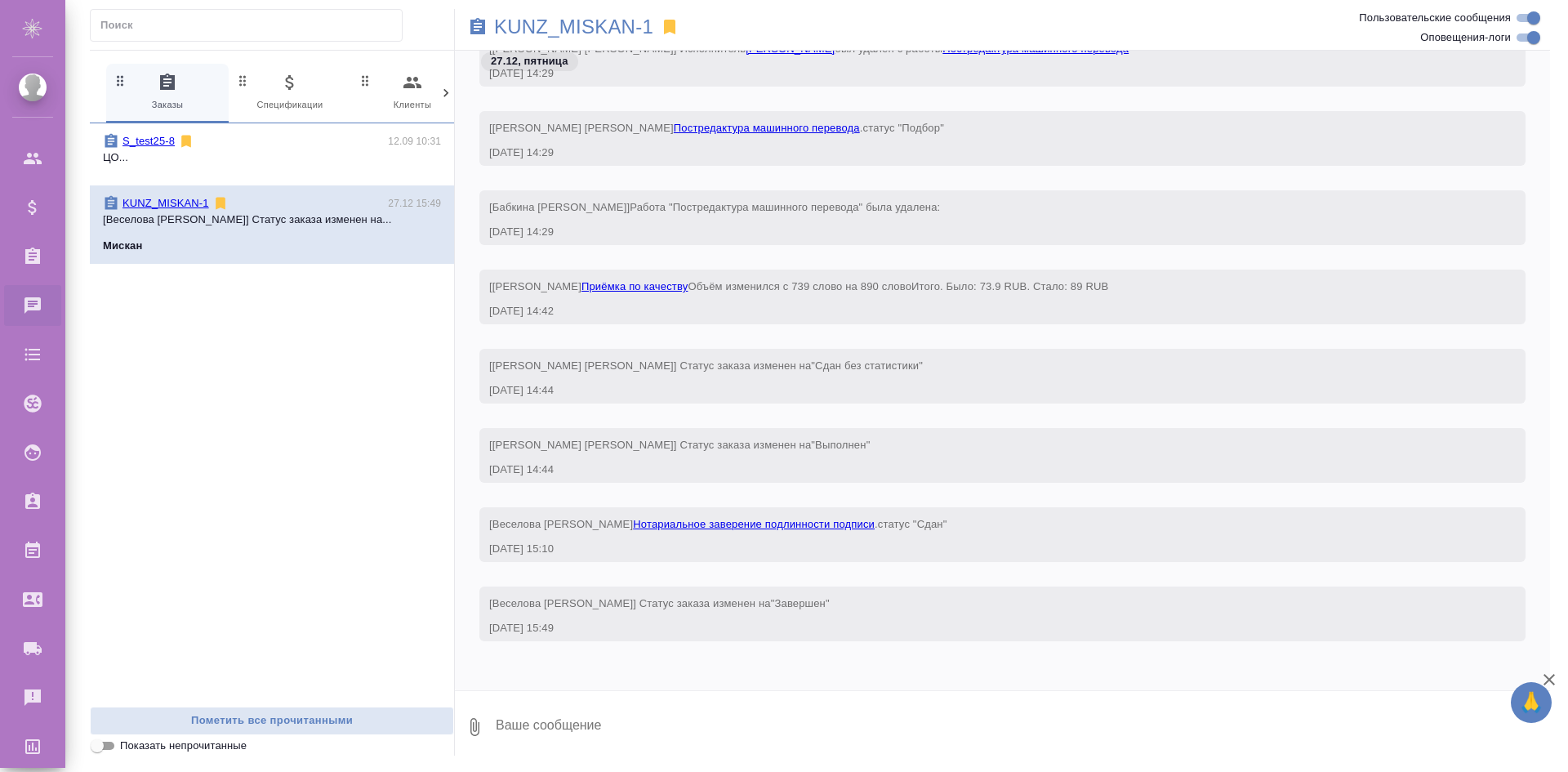
click at [341, 168] on span "S_test25-8 12.09 10:31 ЦО..." at bounding box center [271, 155] width 338 height 43
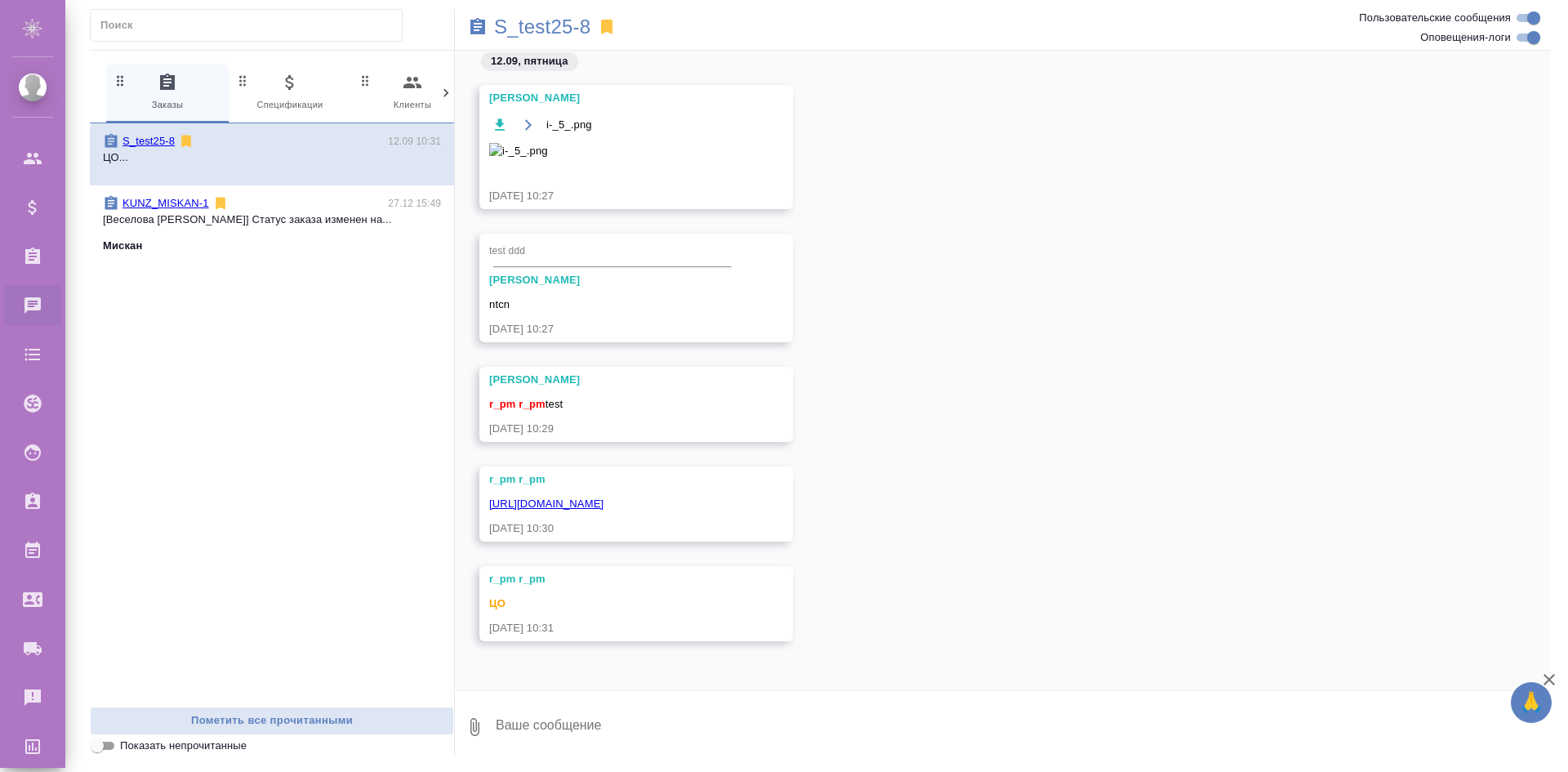
scroll to position [9826, 0]
click at [189, 143] on icon at bounding box center [186, 142] width 10 height 12
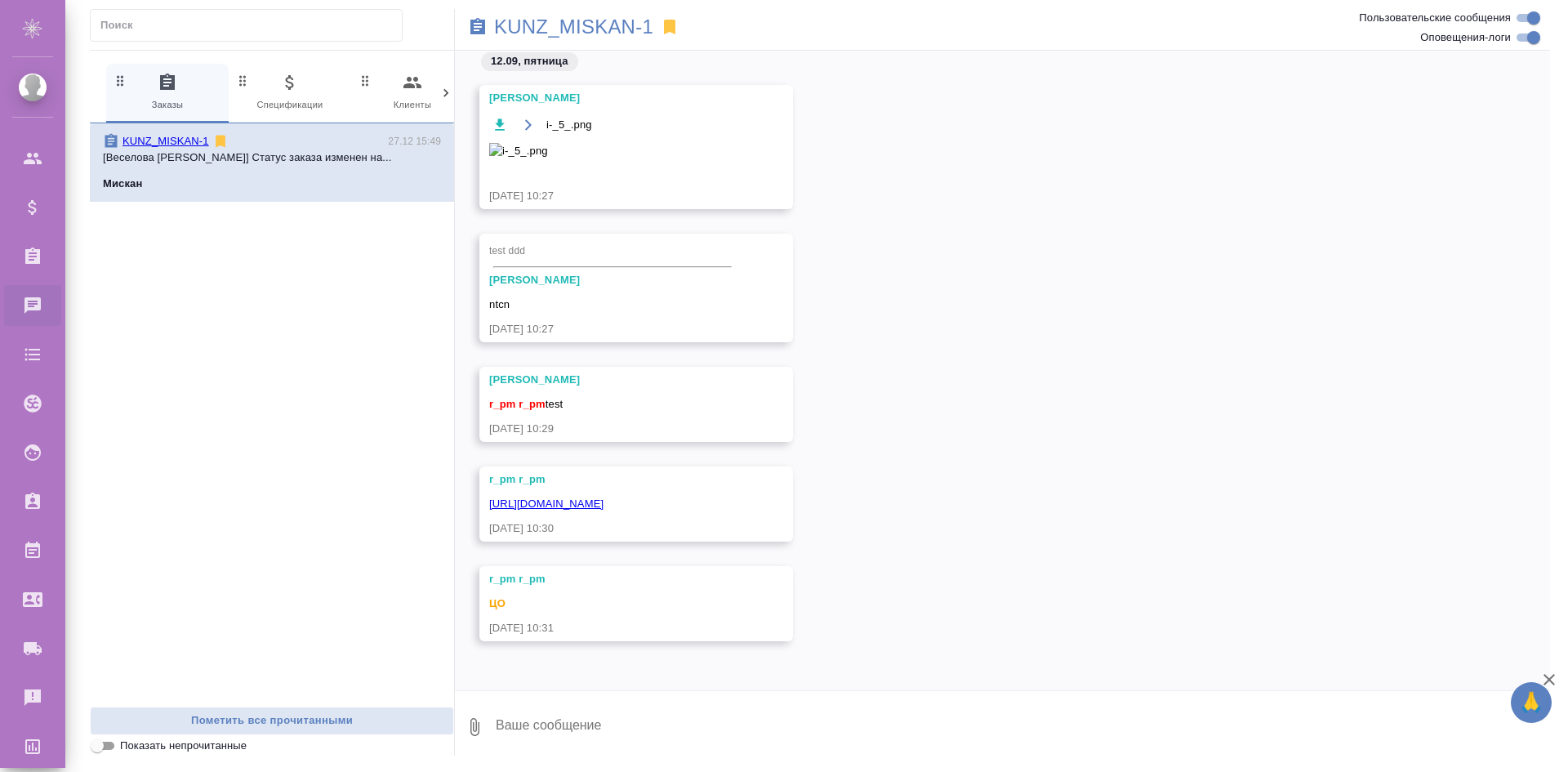
scroll to position [53074, 0]
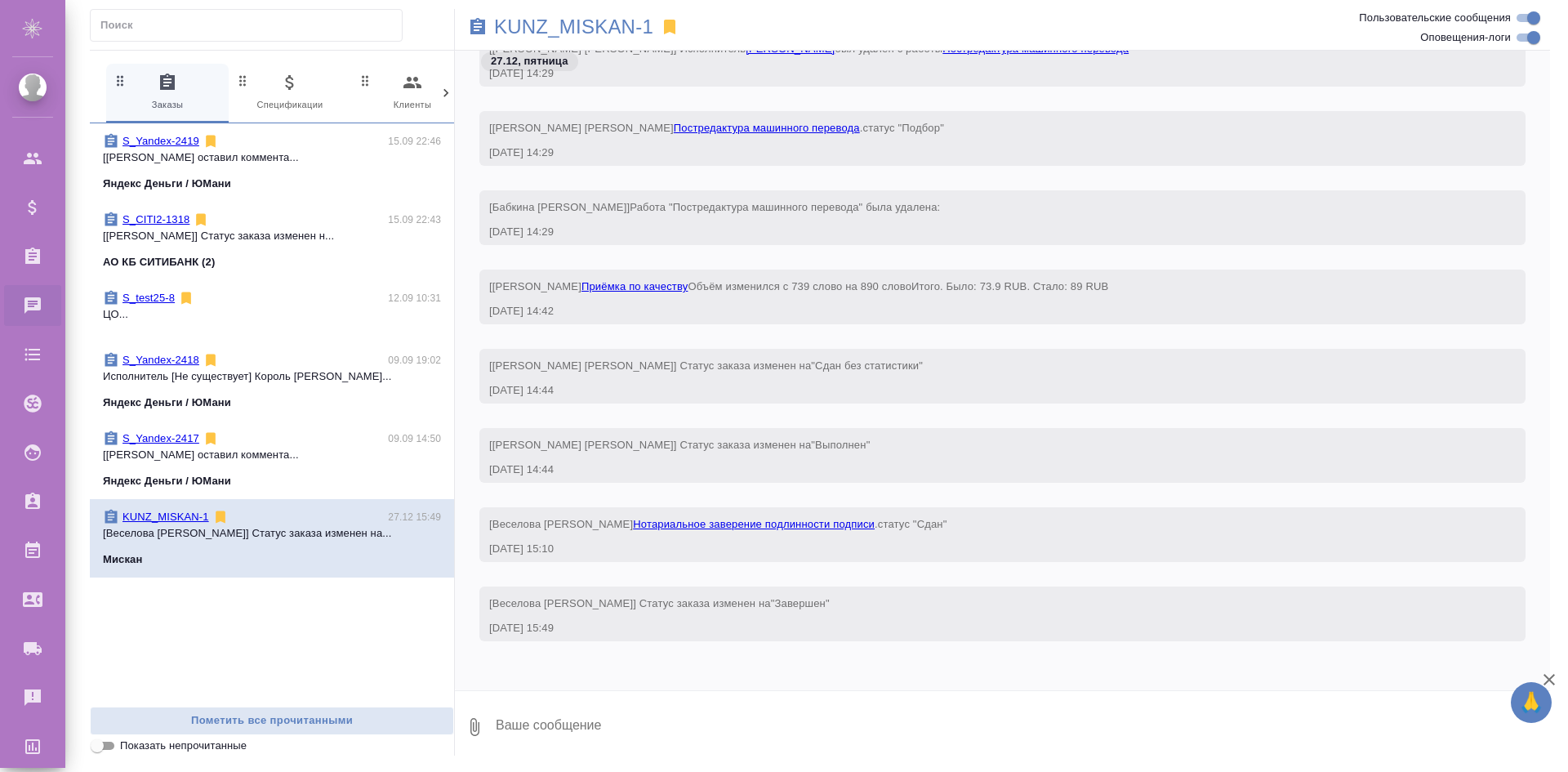
click at [339, 175] on span "S_Yandex-2419 15.09 22:46 [Semenets Irina] Клиент оставил коммента... Яндекс Де…" at bounding box center [271, 163] width 338 height 59
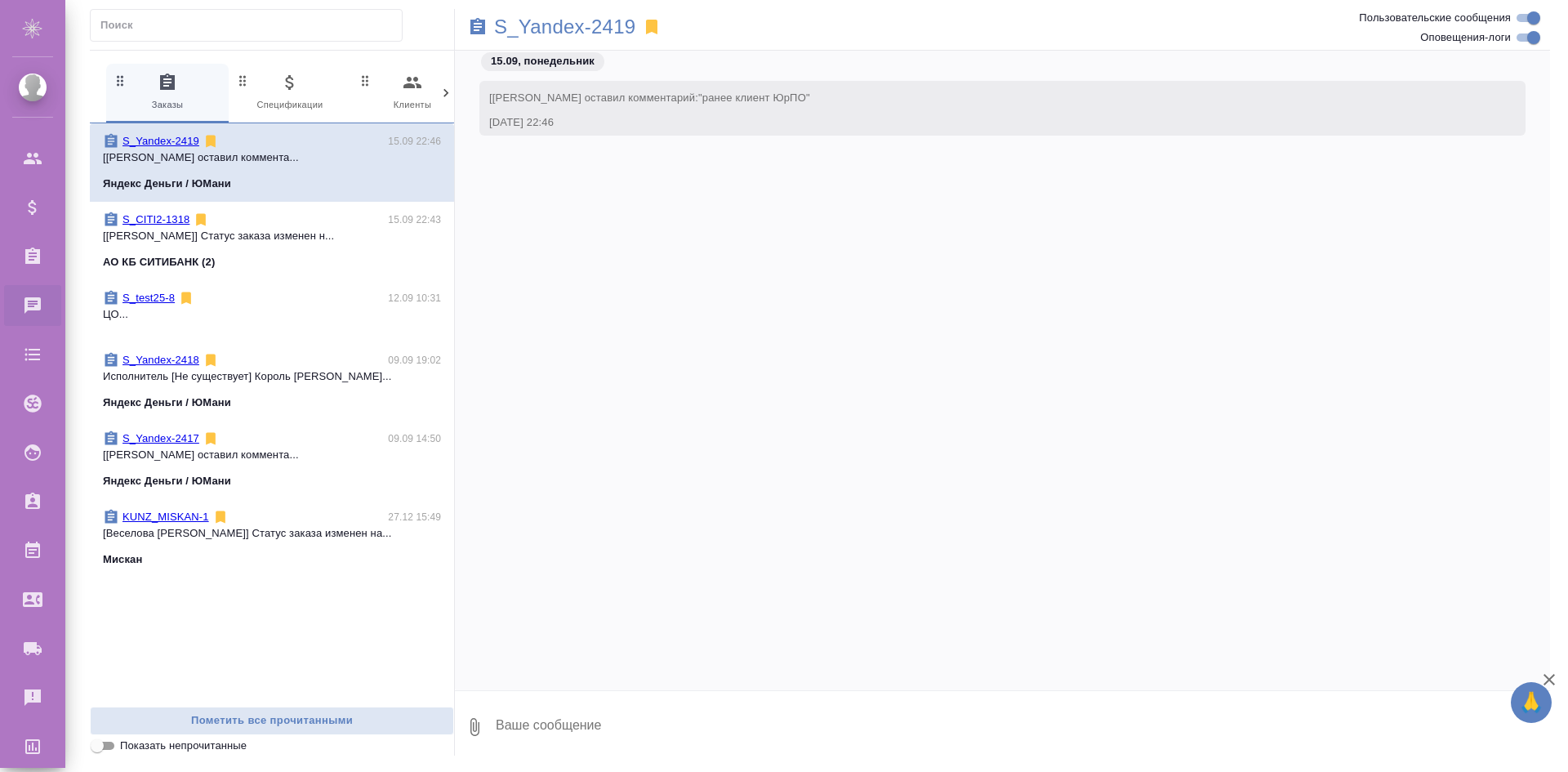
scroll to position [0, 0]
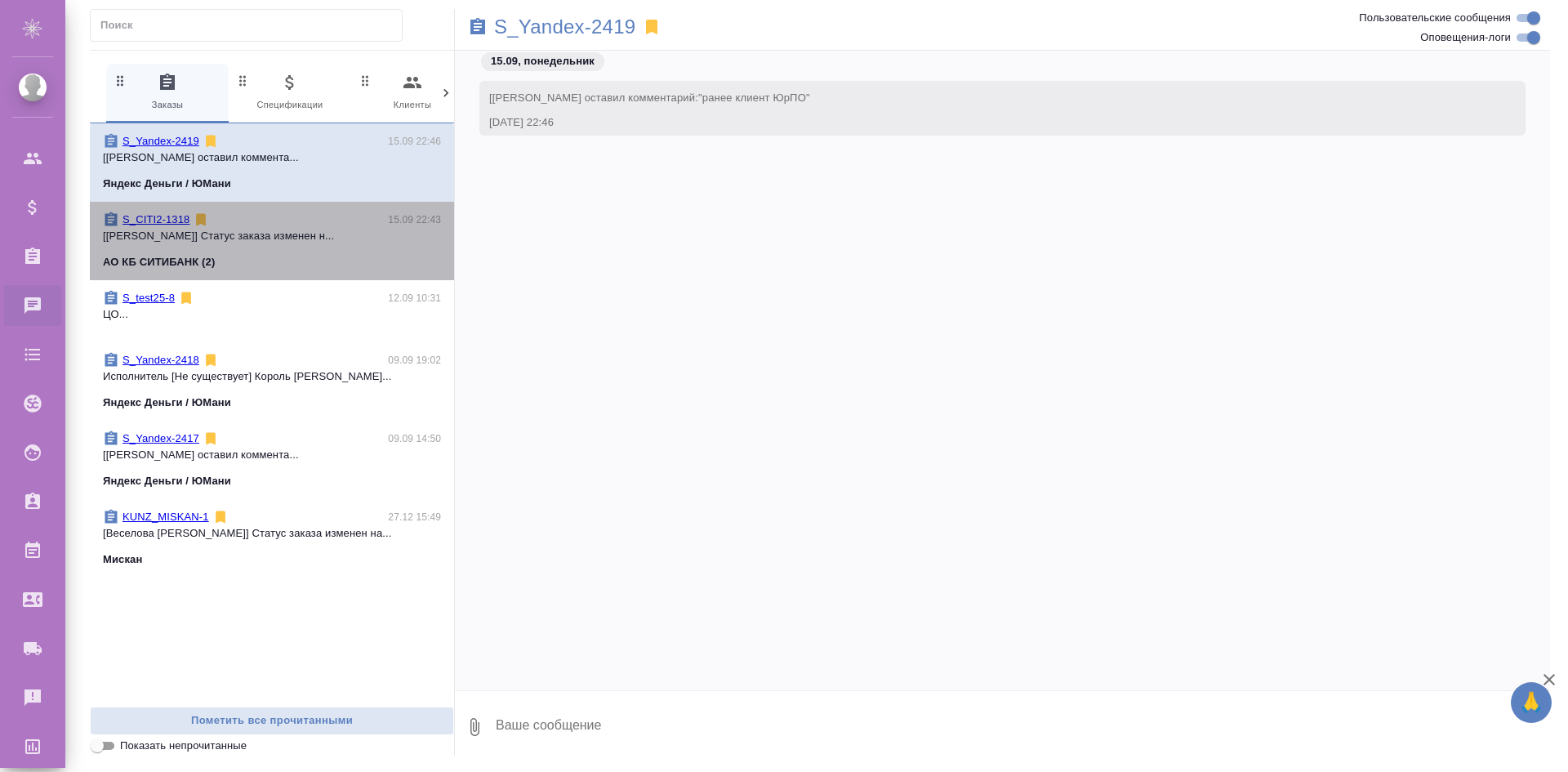
click at [315, 236] on p "[Semenets Irina] Статус заказа изменен н..." at bounding box center [271, 236] width 338 height 17
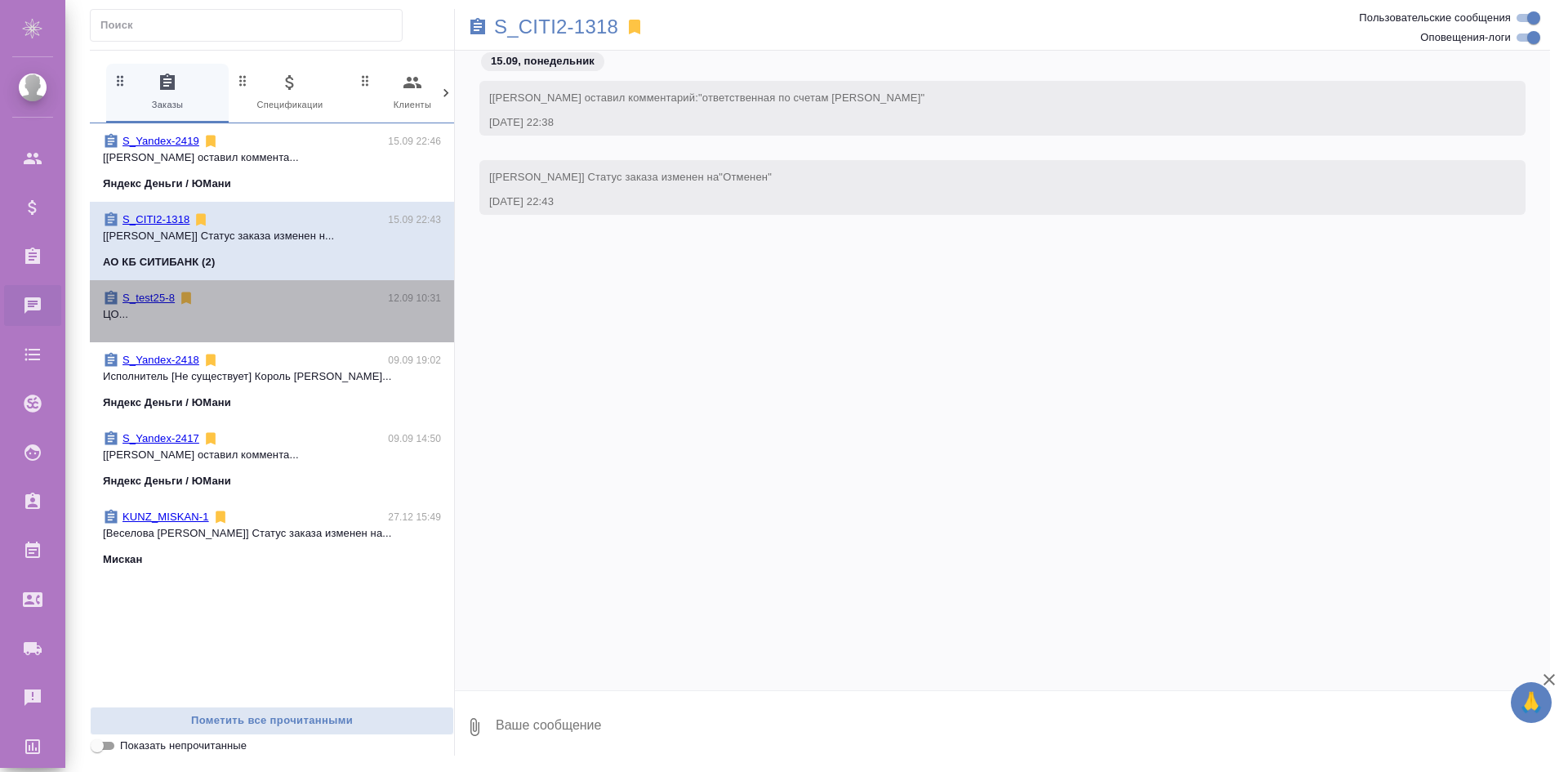
click at [317, 293] on div "S_test25-8 12.09 10:31" at bounding box center [271, 298] width 338 height 17
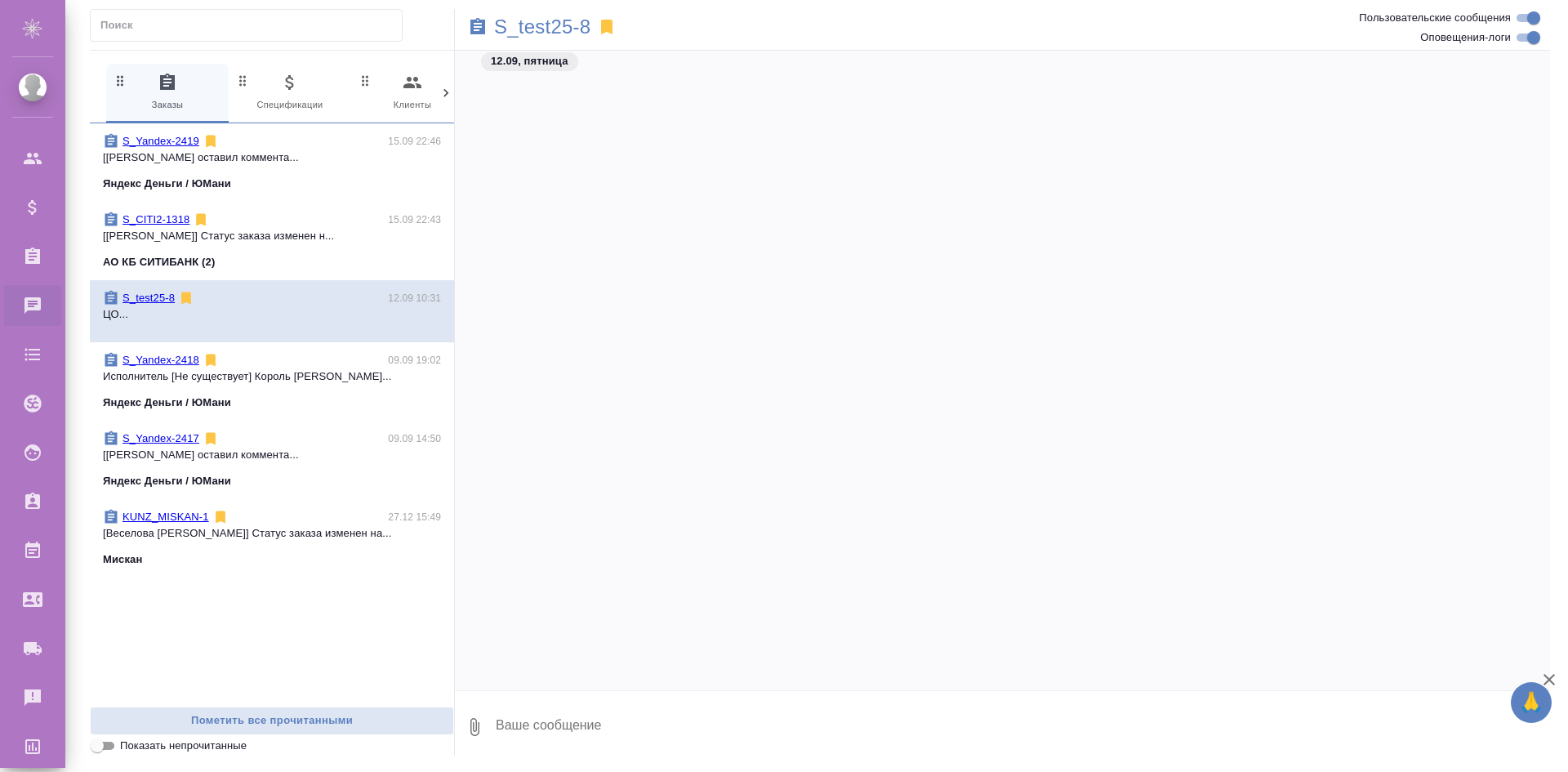
scroll to position [10607, 0]
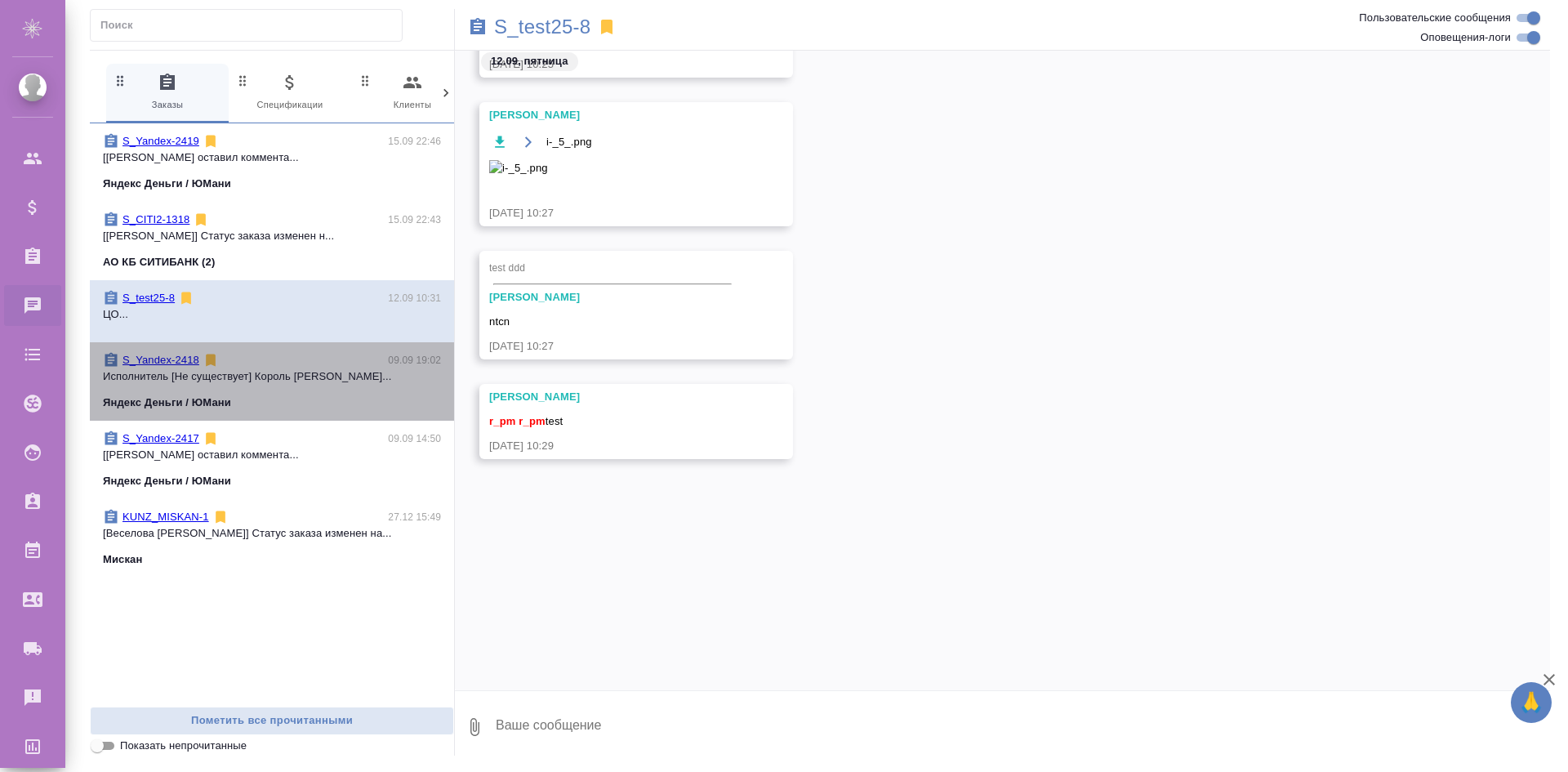
click at [254, 357] on div "S_Yandex-2418 09.09 19:02" at bounding box center [271, 360] width 338 height 17
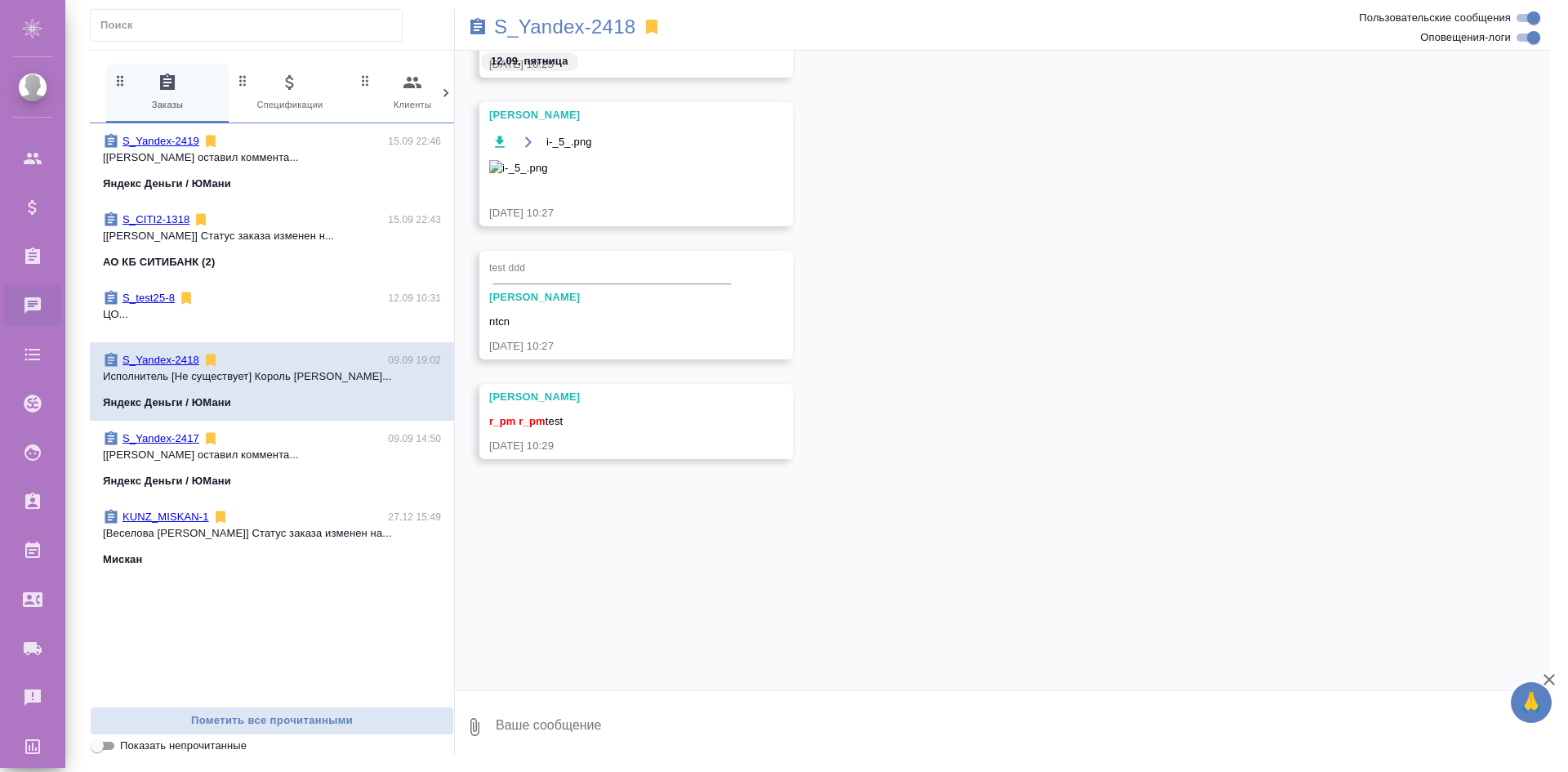
scroll to position [0, 0]
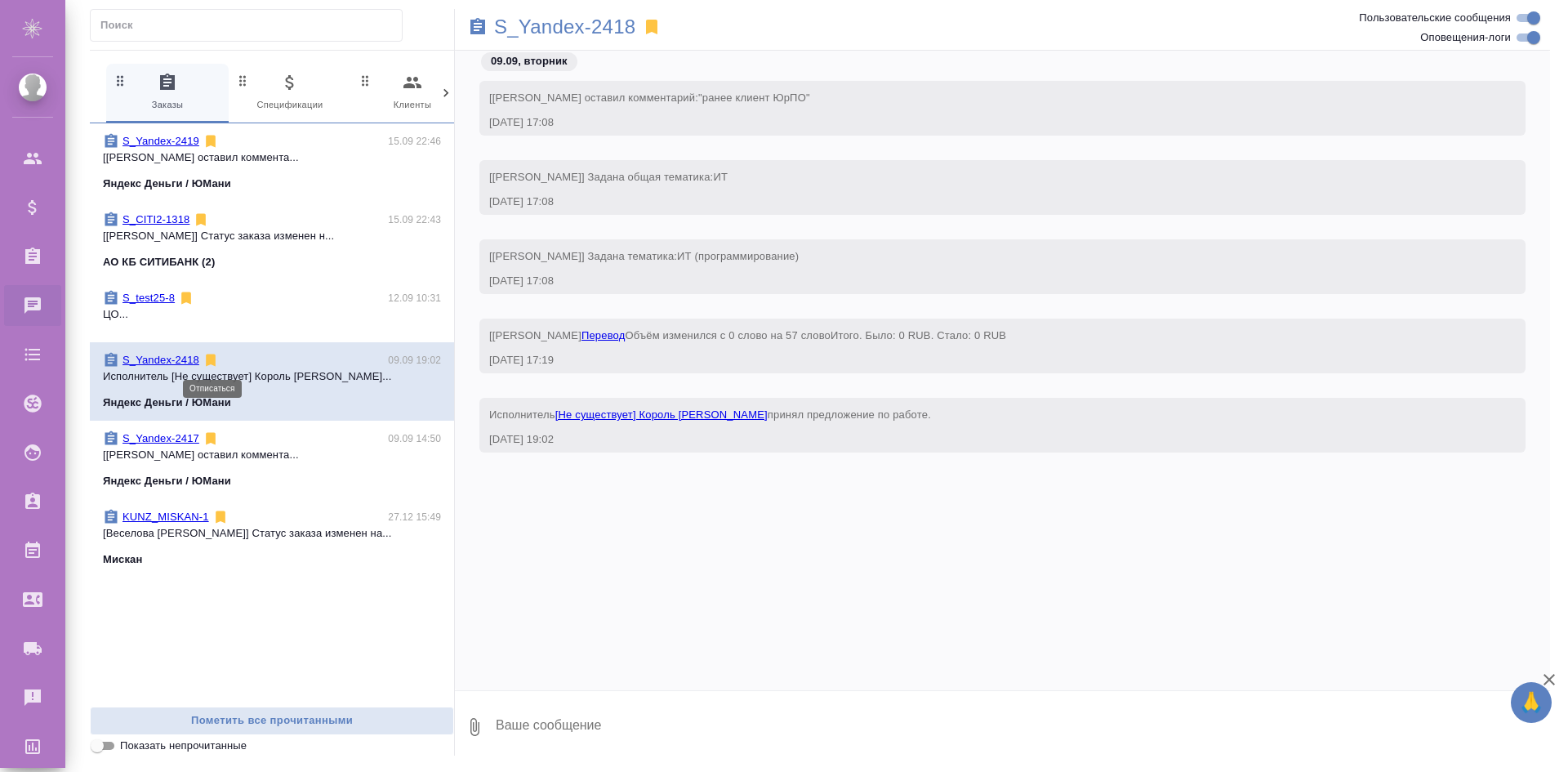
click at [214, 359] on icon at bounding box center [210, 360] width 10 height 12
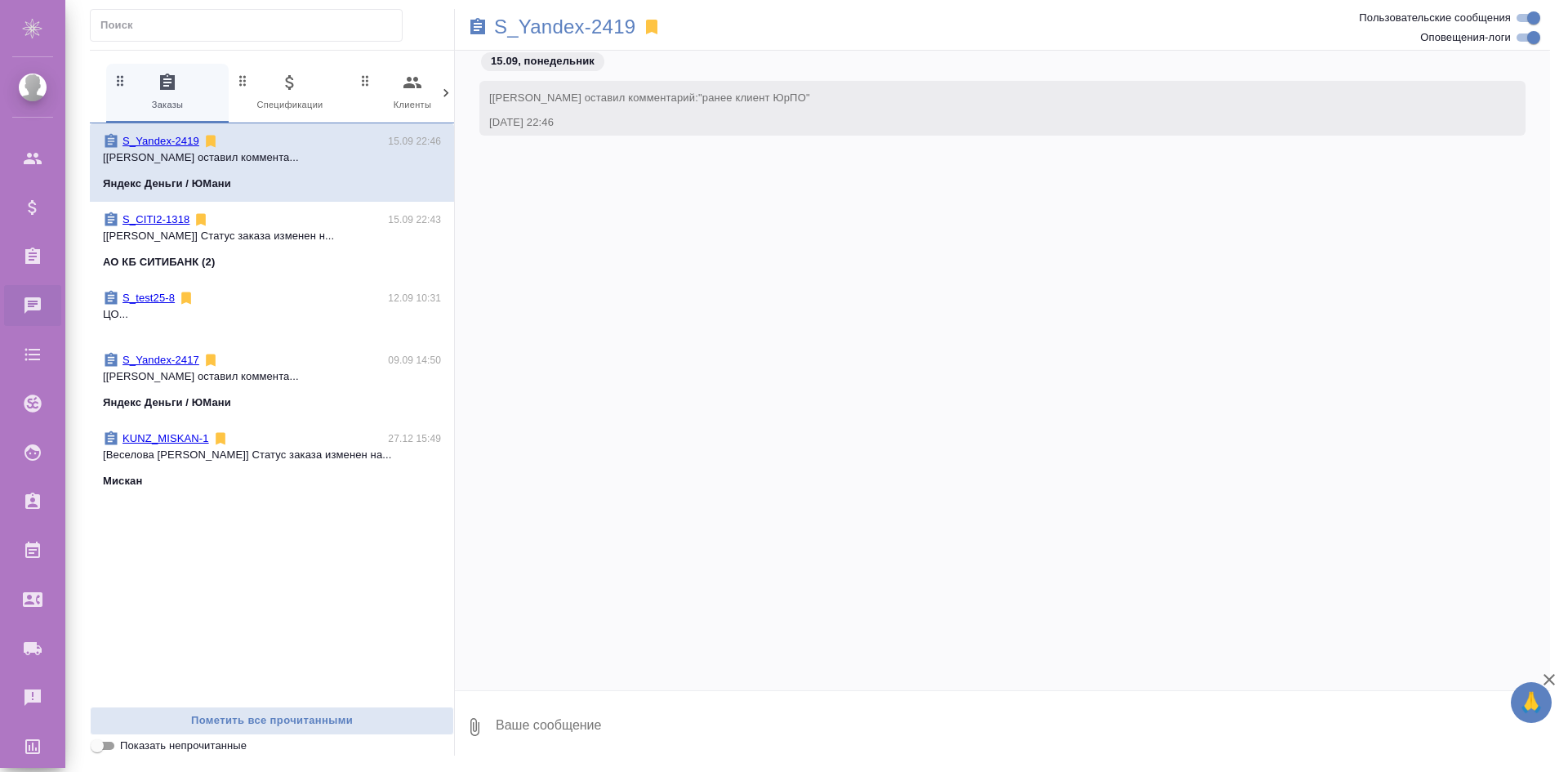
click at [271, 375] on p "[Semenets Irina] Клиент оставил коммента..." at bounding box center [271, 377] width 338 height 17
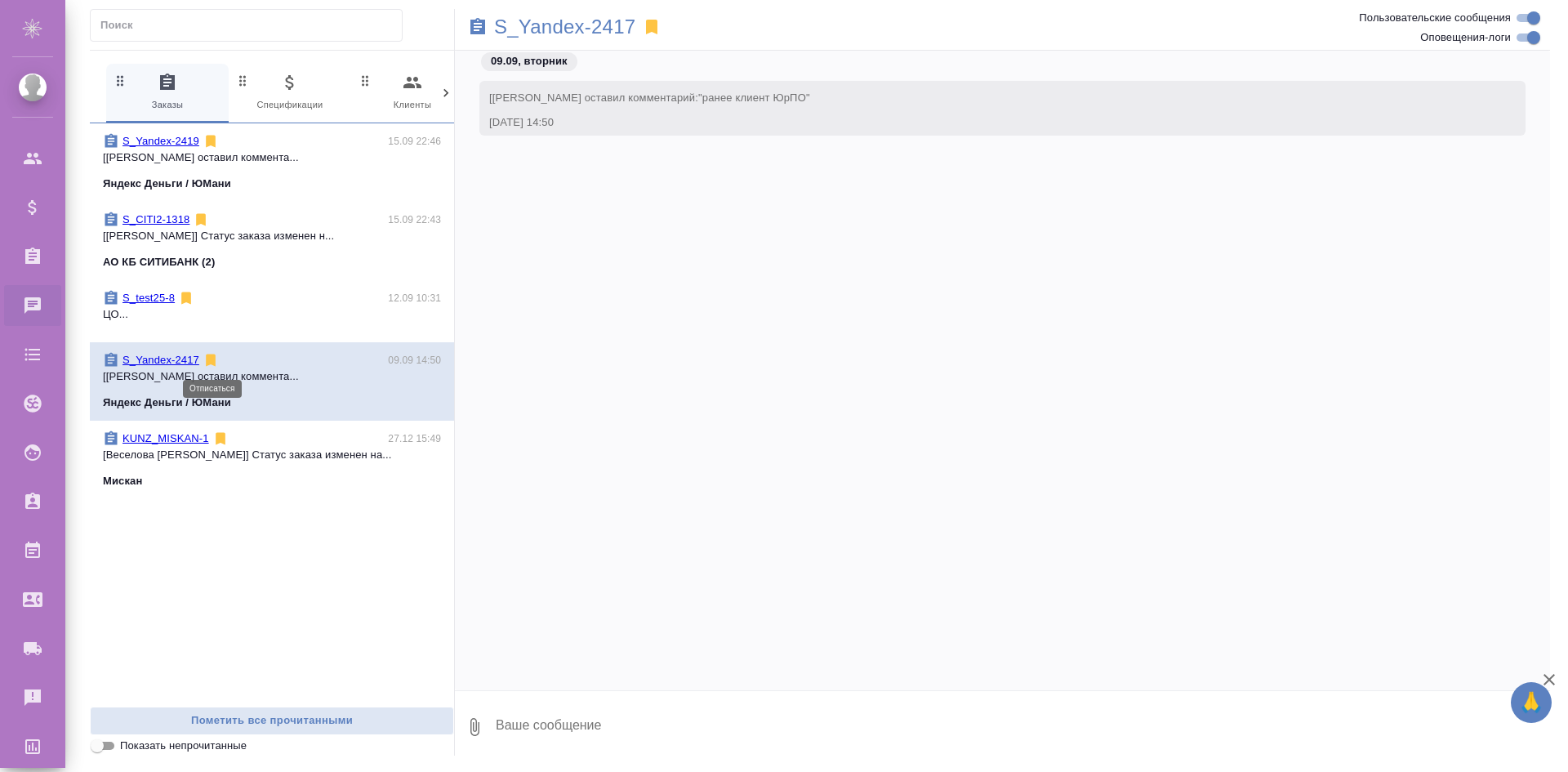
click at [212, 359] on icon at bounding box center [210, 360] width 10 height 12
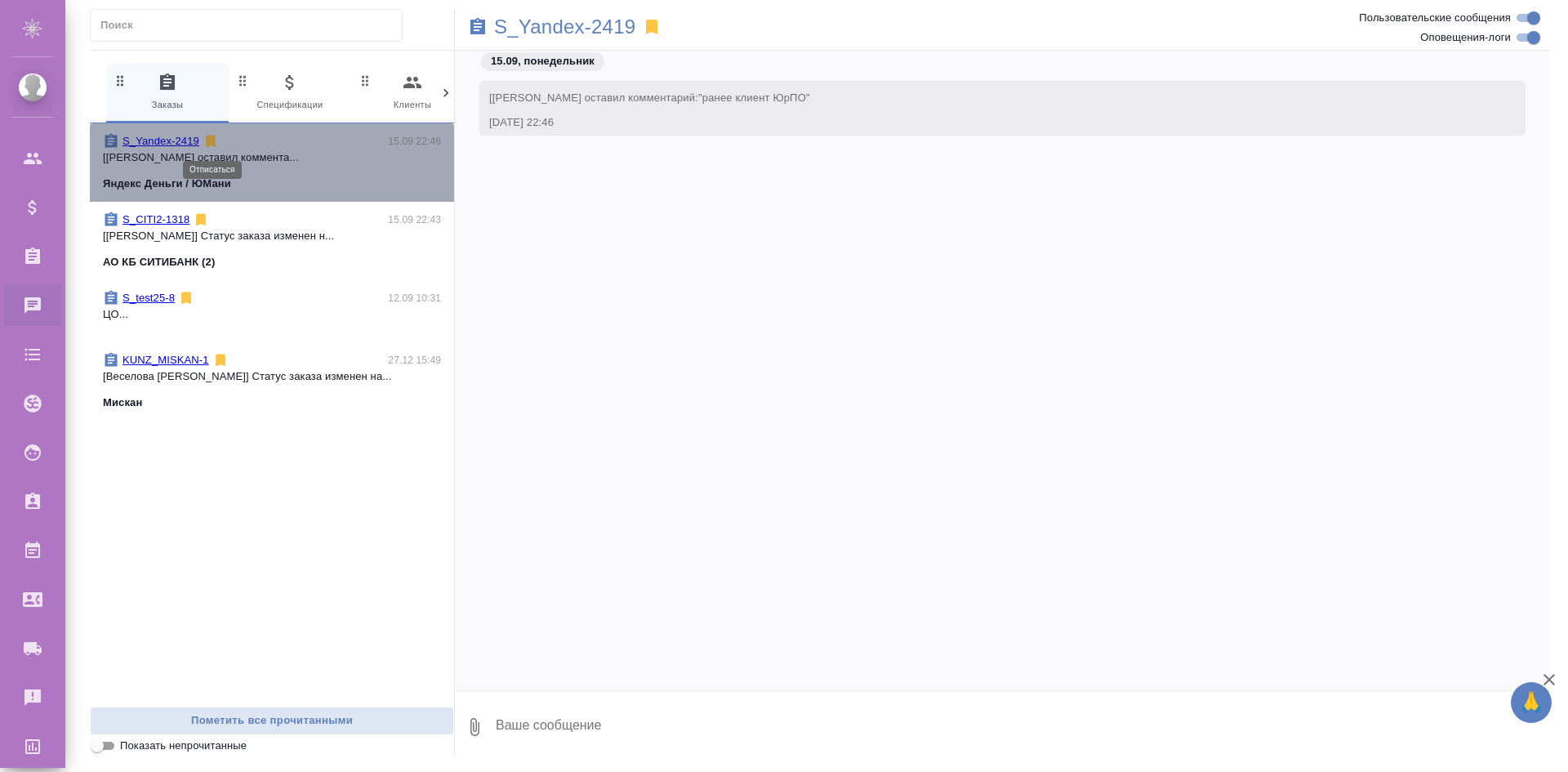
click at [214, 143] on icon at bounding box center [210, 142] width 10 height 12
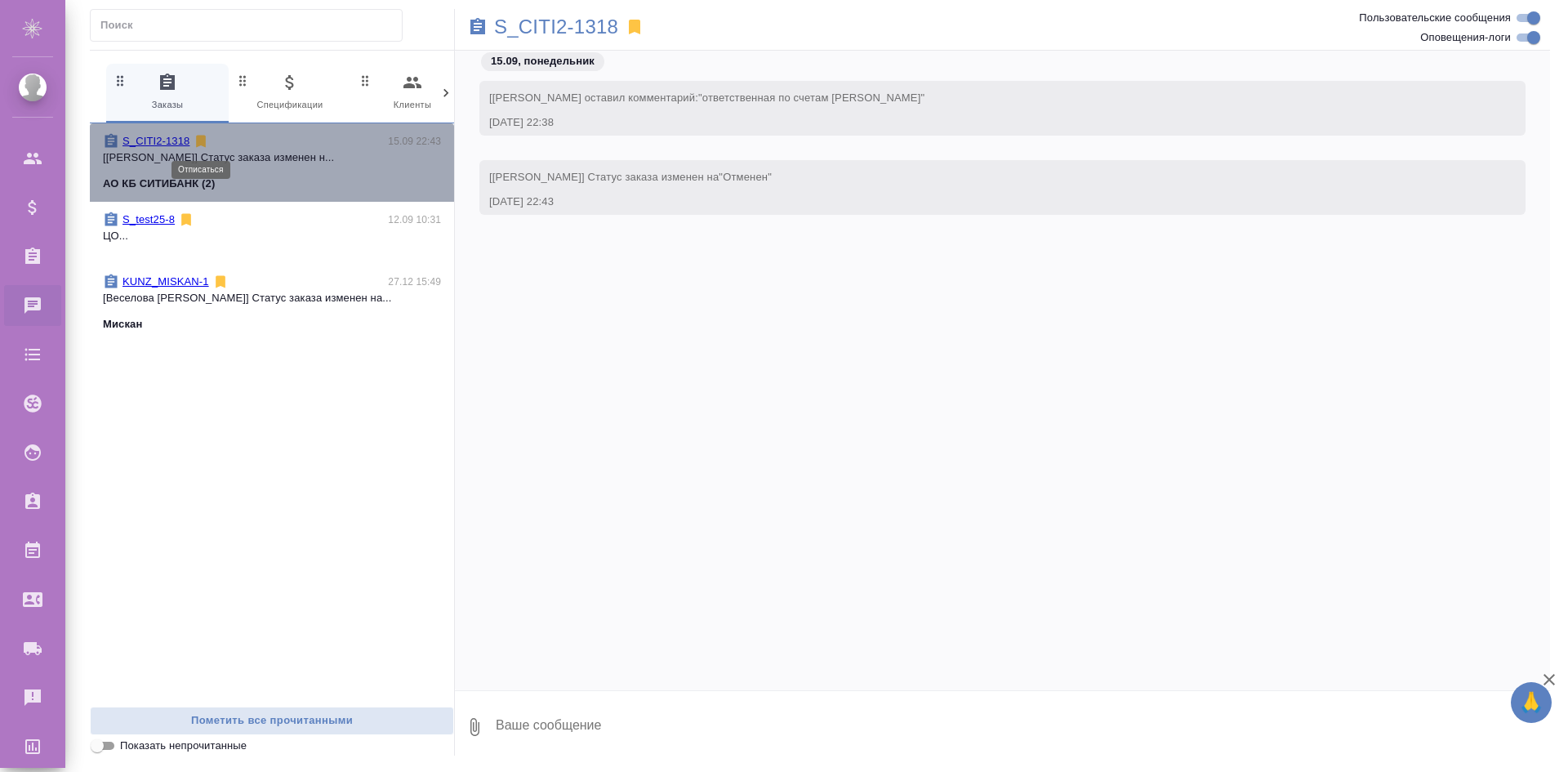
click at [205, 140] on icon at bounding box center [202, 142] width 10 height 12
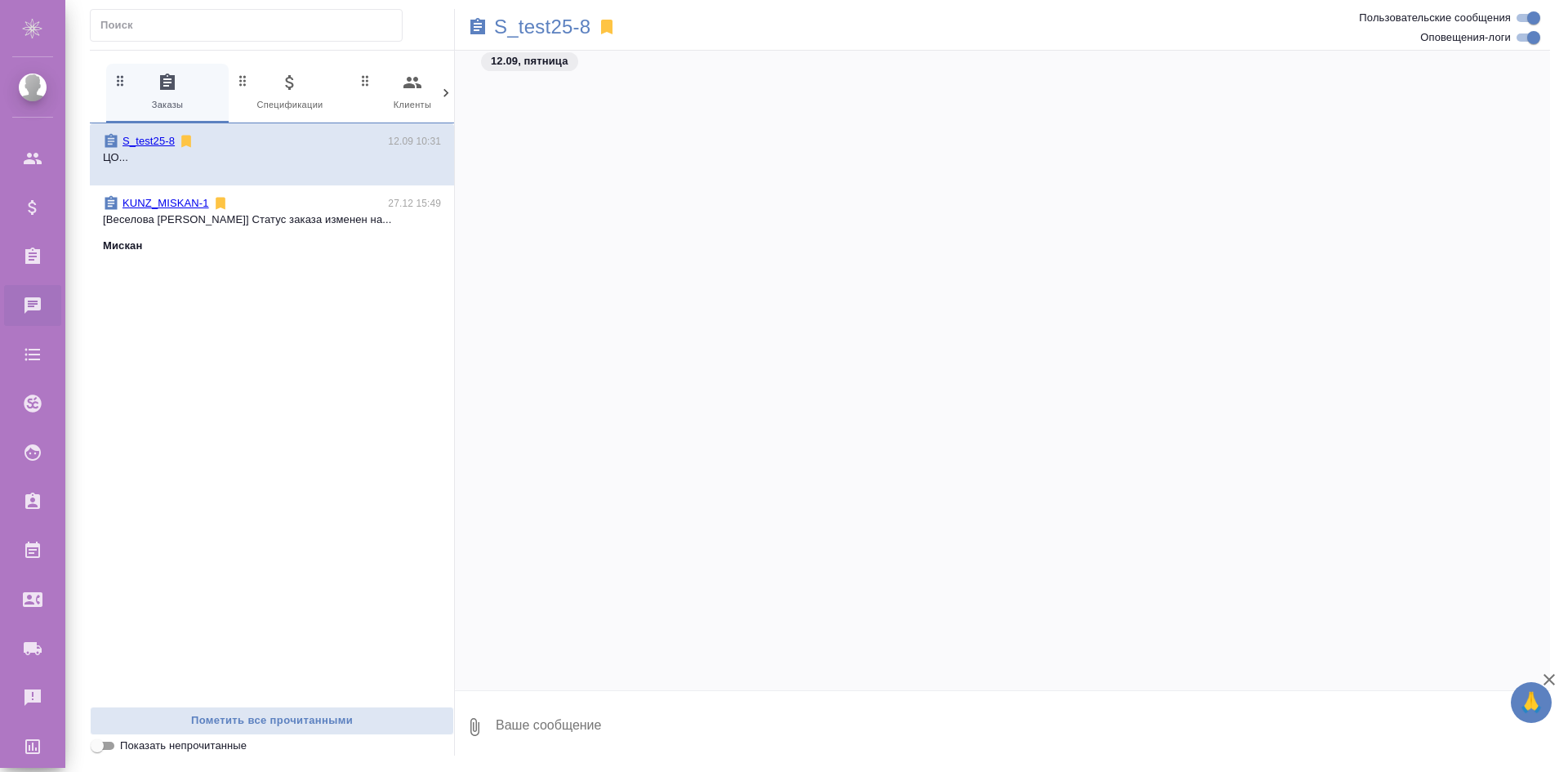
scroll to position [10843, 0]
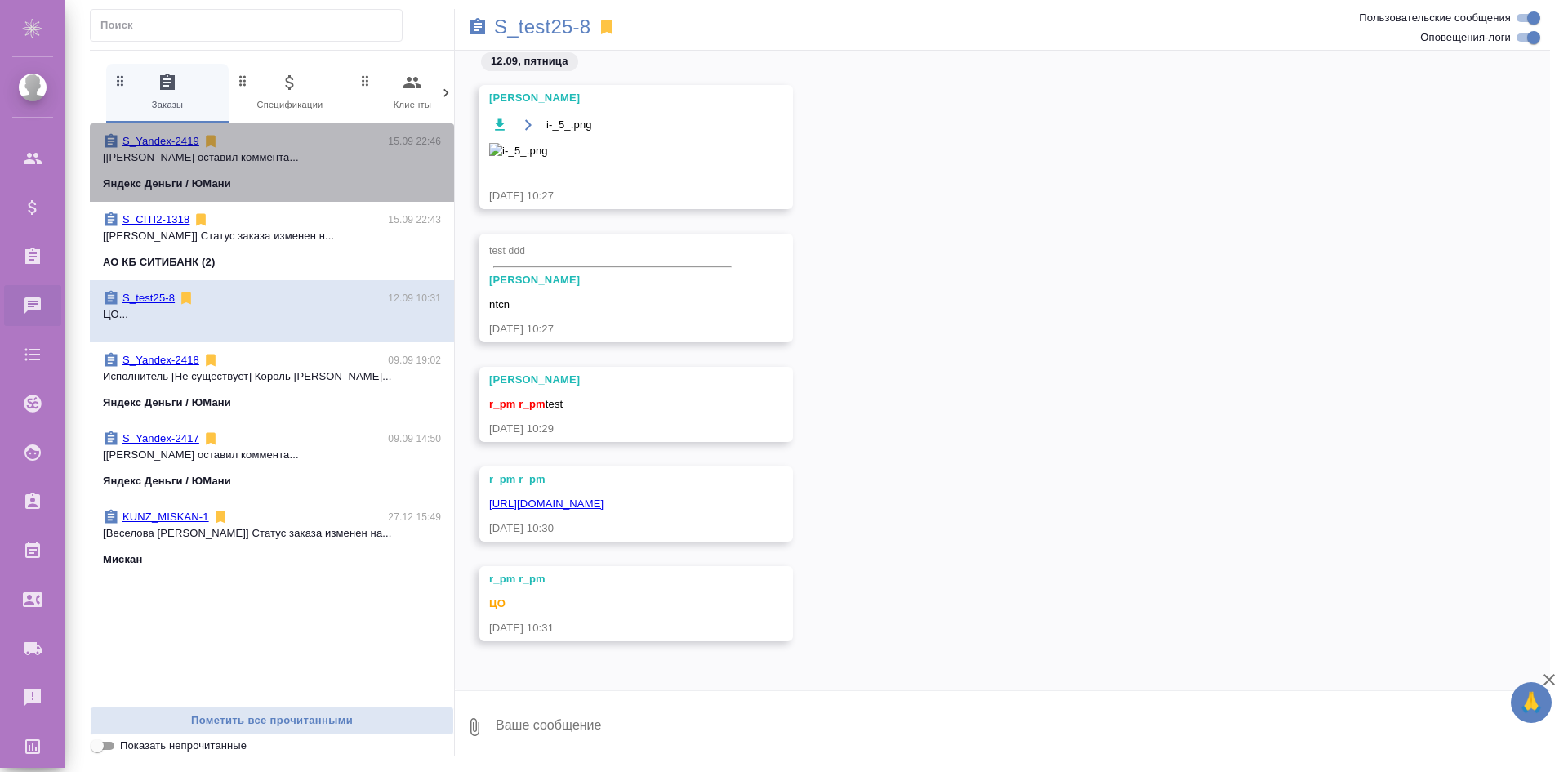
click at [286, 180] on div "Яндекс Деньги / ЮМани" at bounding box center [271, 184] width 338 height 17
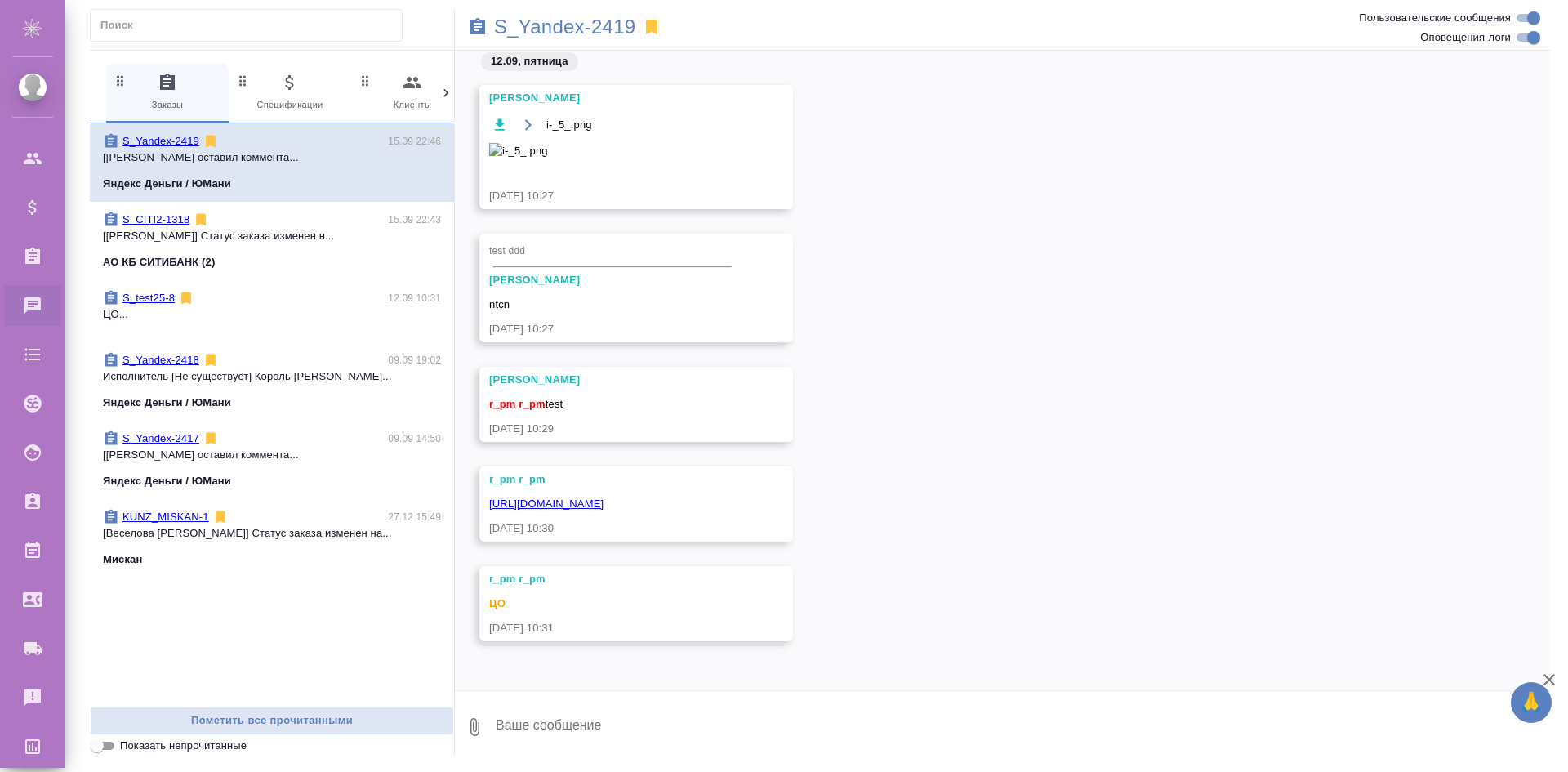
scroll to position [0, 0]
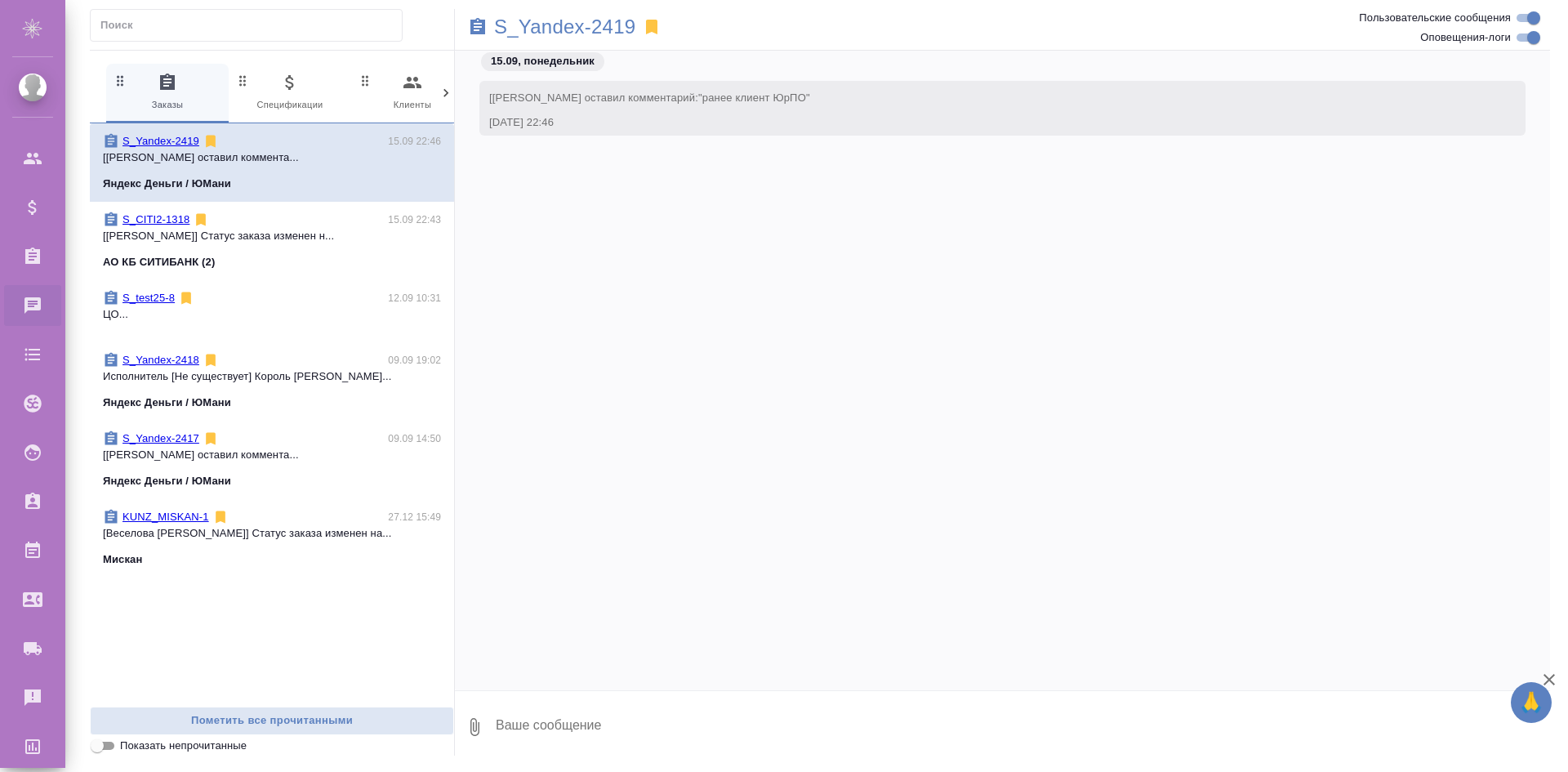
click at [657, 24] on icon at bounding box center [651, 27] width 19 height 19
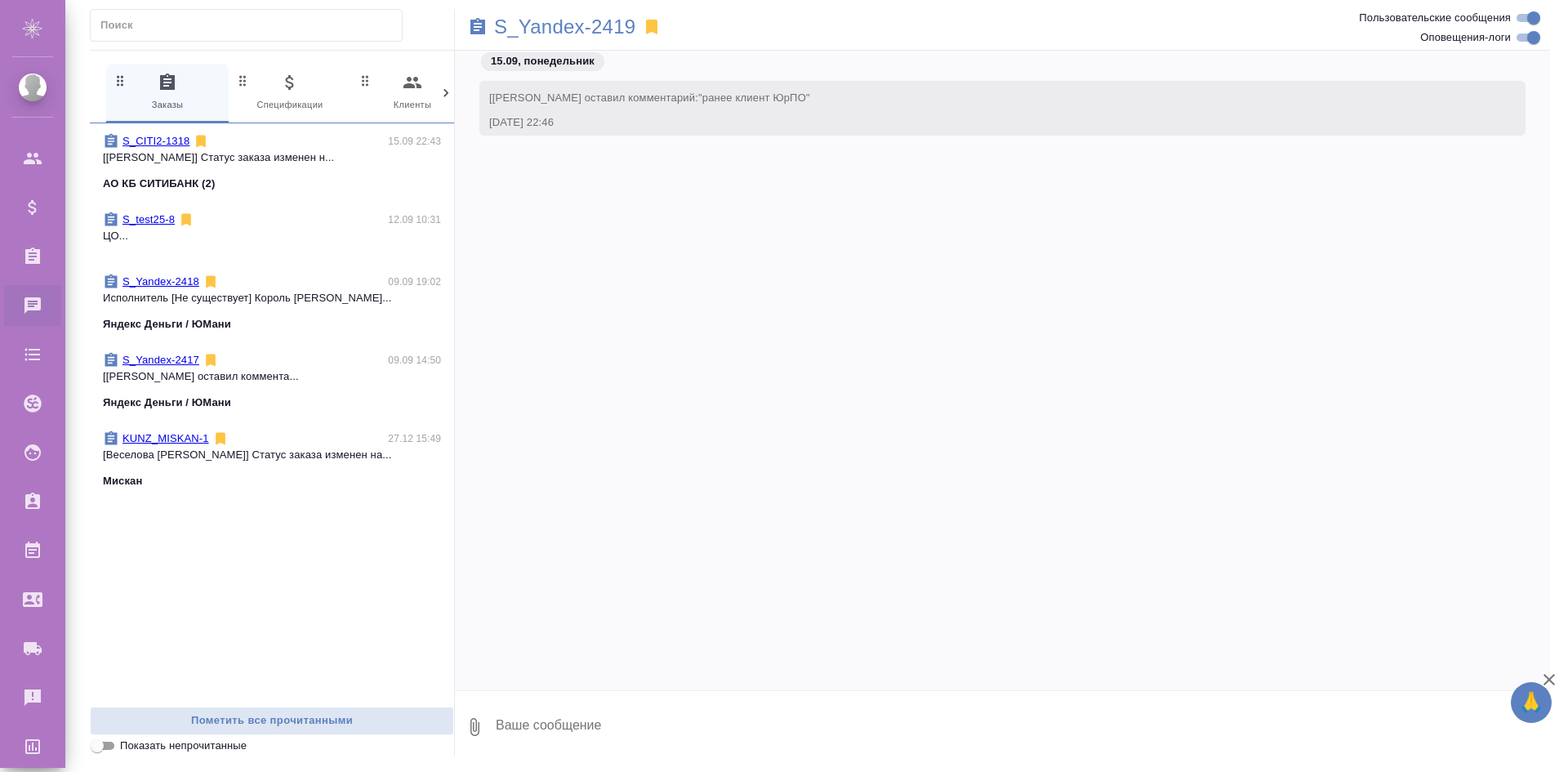
click at [233, 142] on div "S_CITI2-1318 15.09 22:43" at bounding box center [271, 142] width 338 height 17
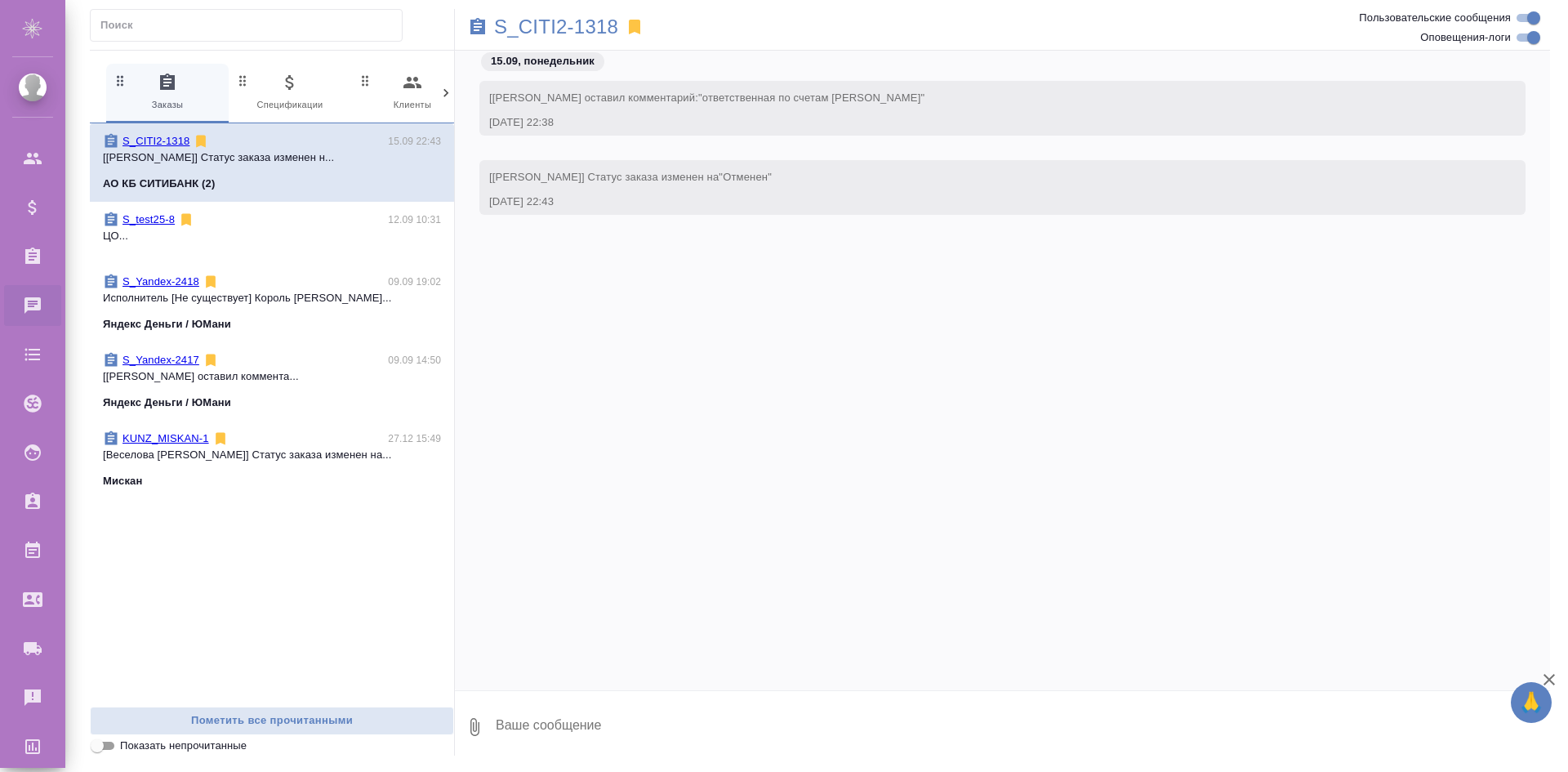
click at [636, 25] on icon at bounding box center [635, 27] width 11 height 15
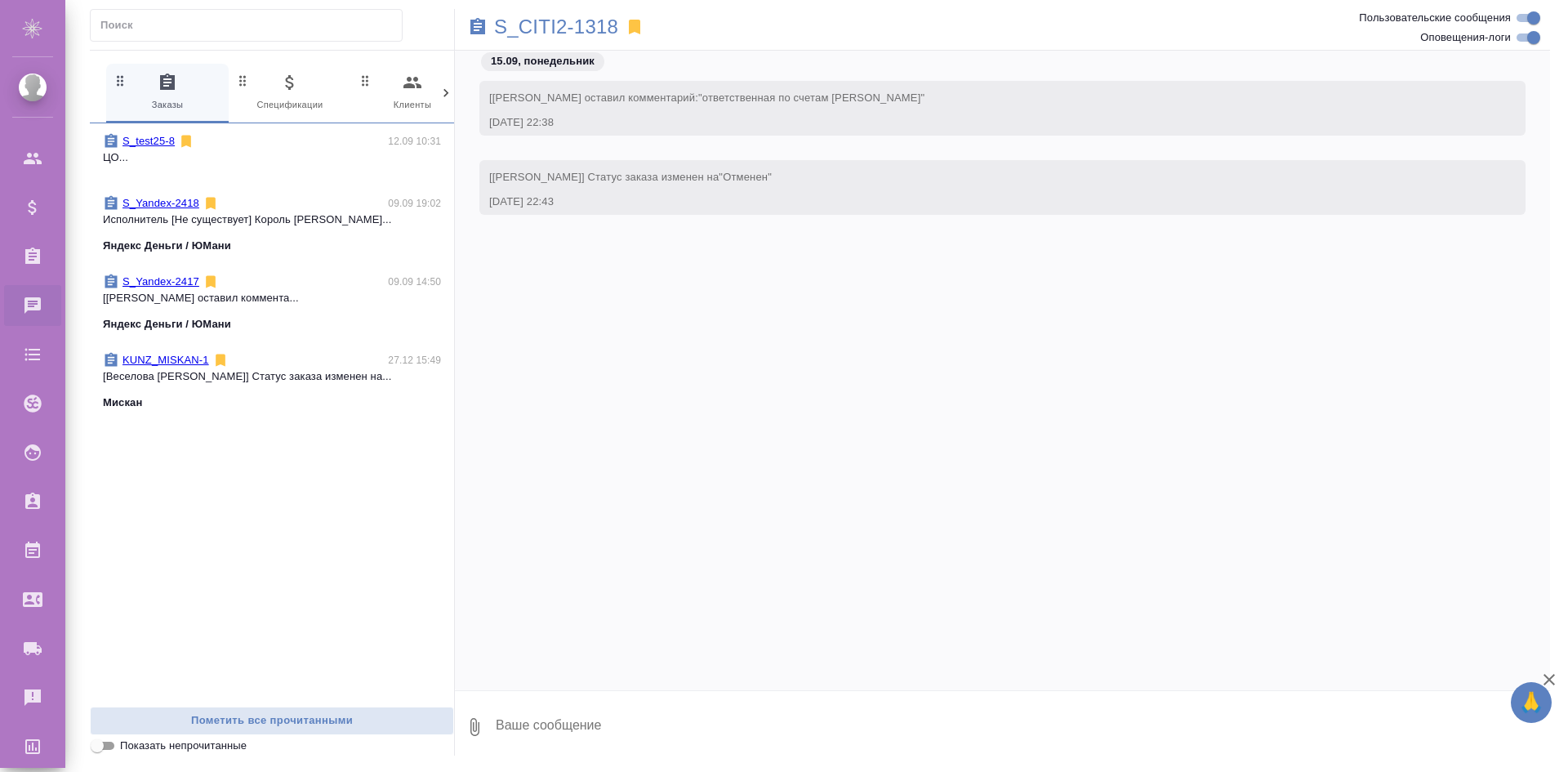
click at [318, 153] on p "ЦО..." at bounding box center [271, 158] width 338 height 17
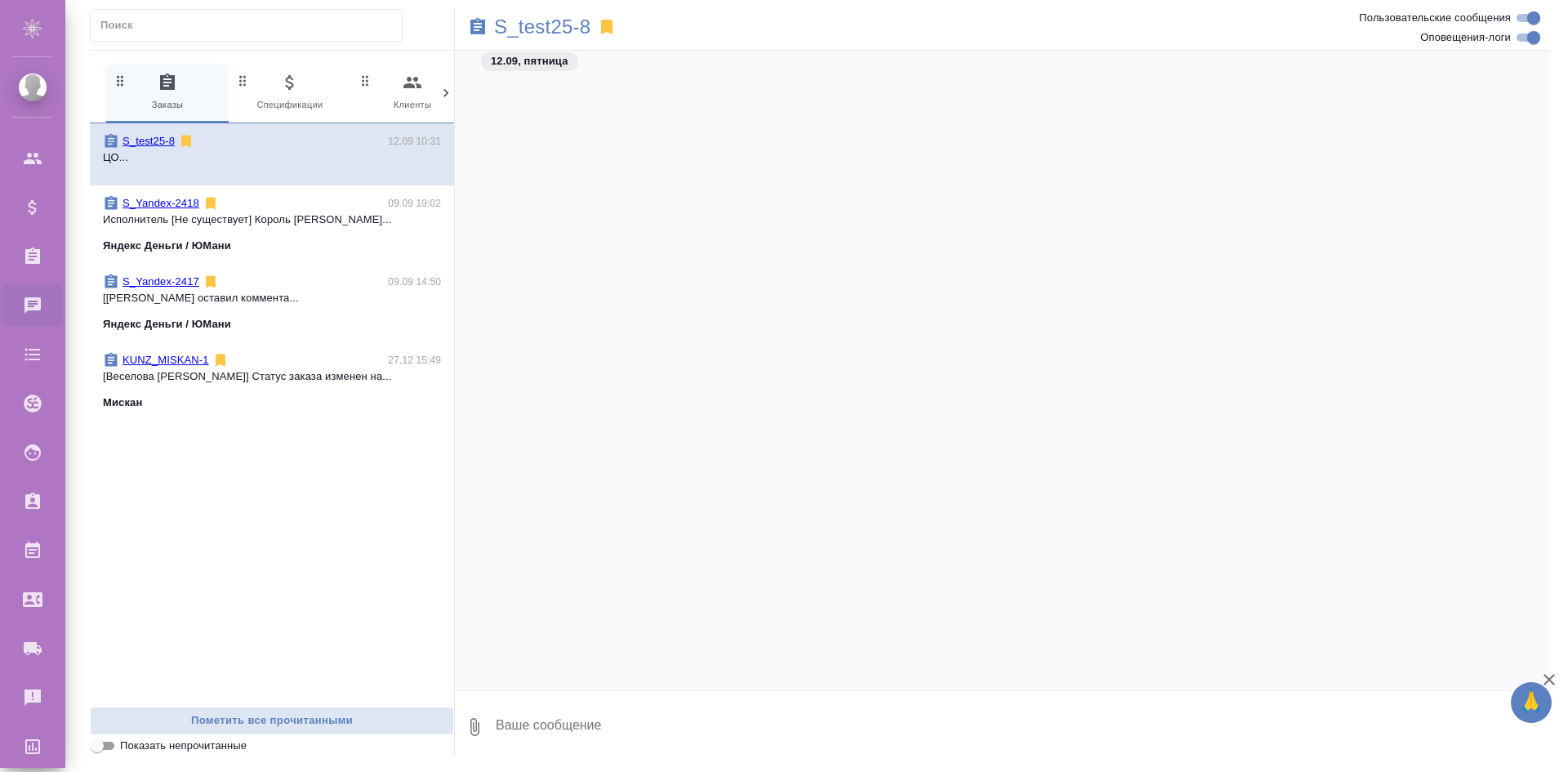
scroll to position [10843, 0]
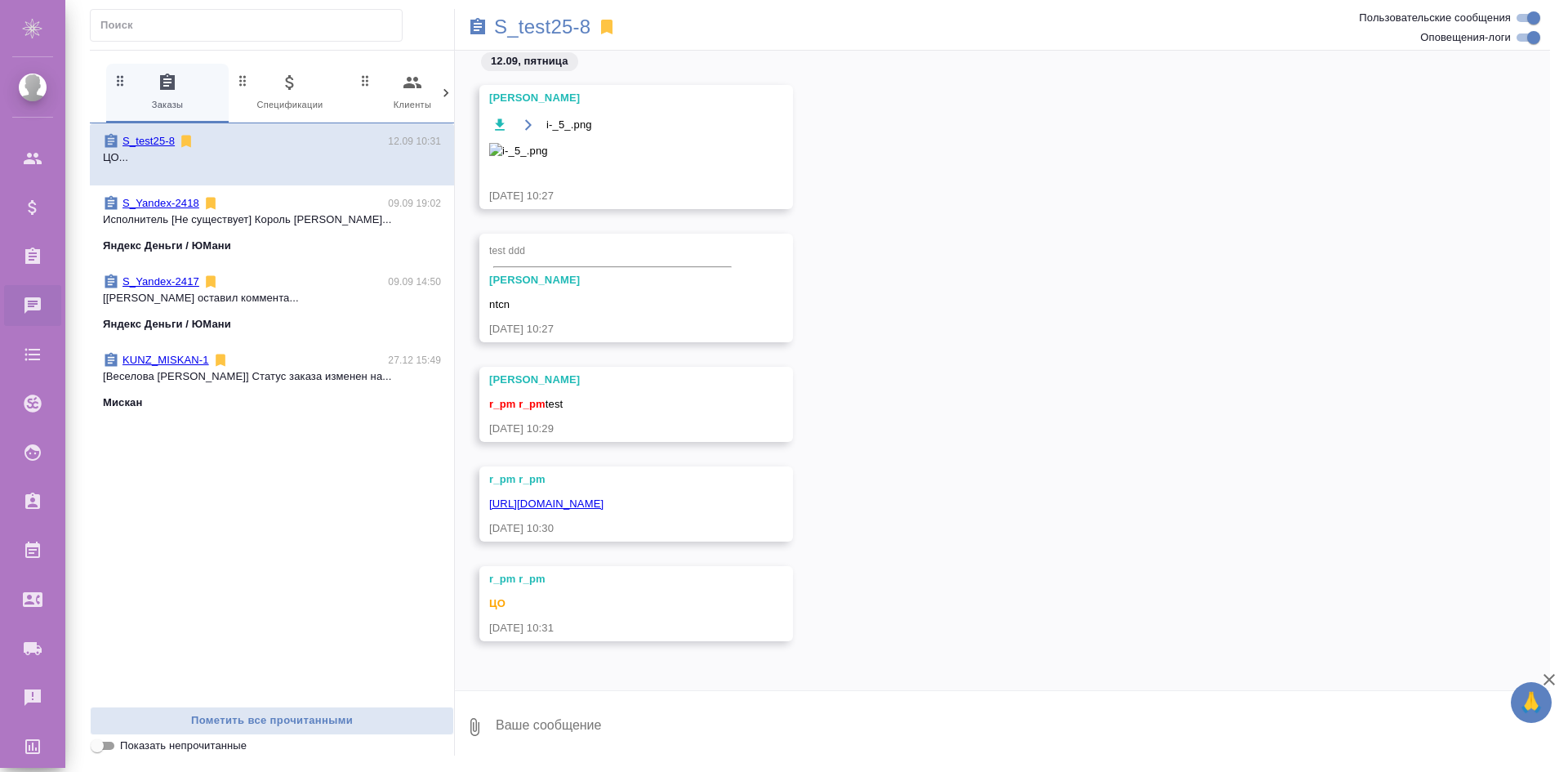
click at [609, 26] on icon at bounding box center [607, 27] width 11 height 15
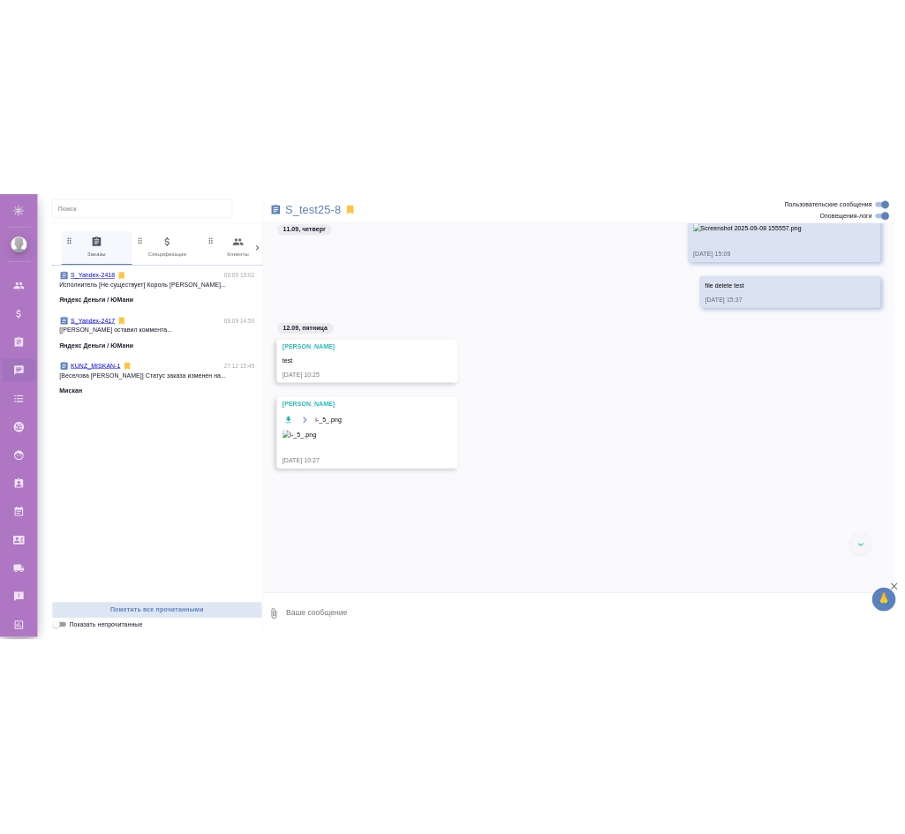
scroll to position [10625, 0]
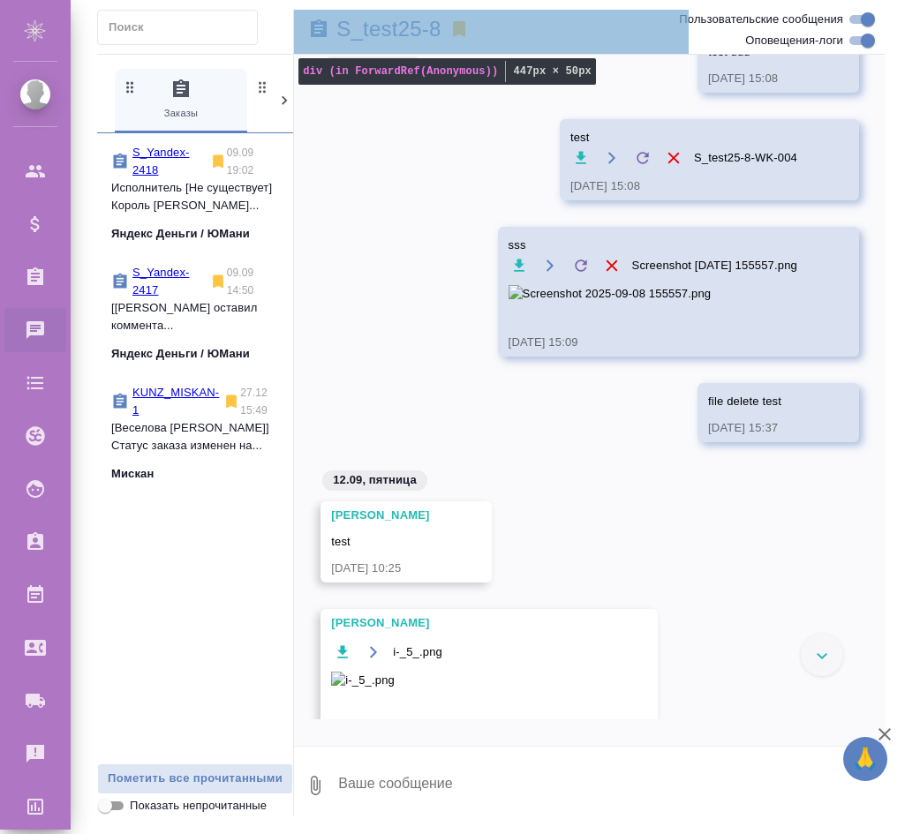
click at [488, 52] on div "S_test25-8" at bounding box center [491, 32] width 395 height 44
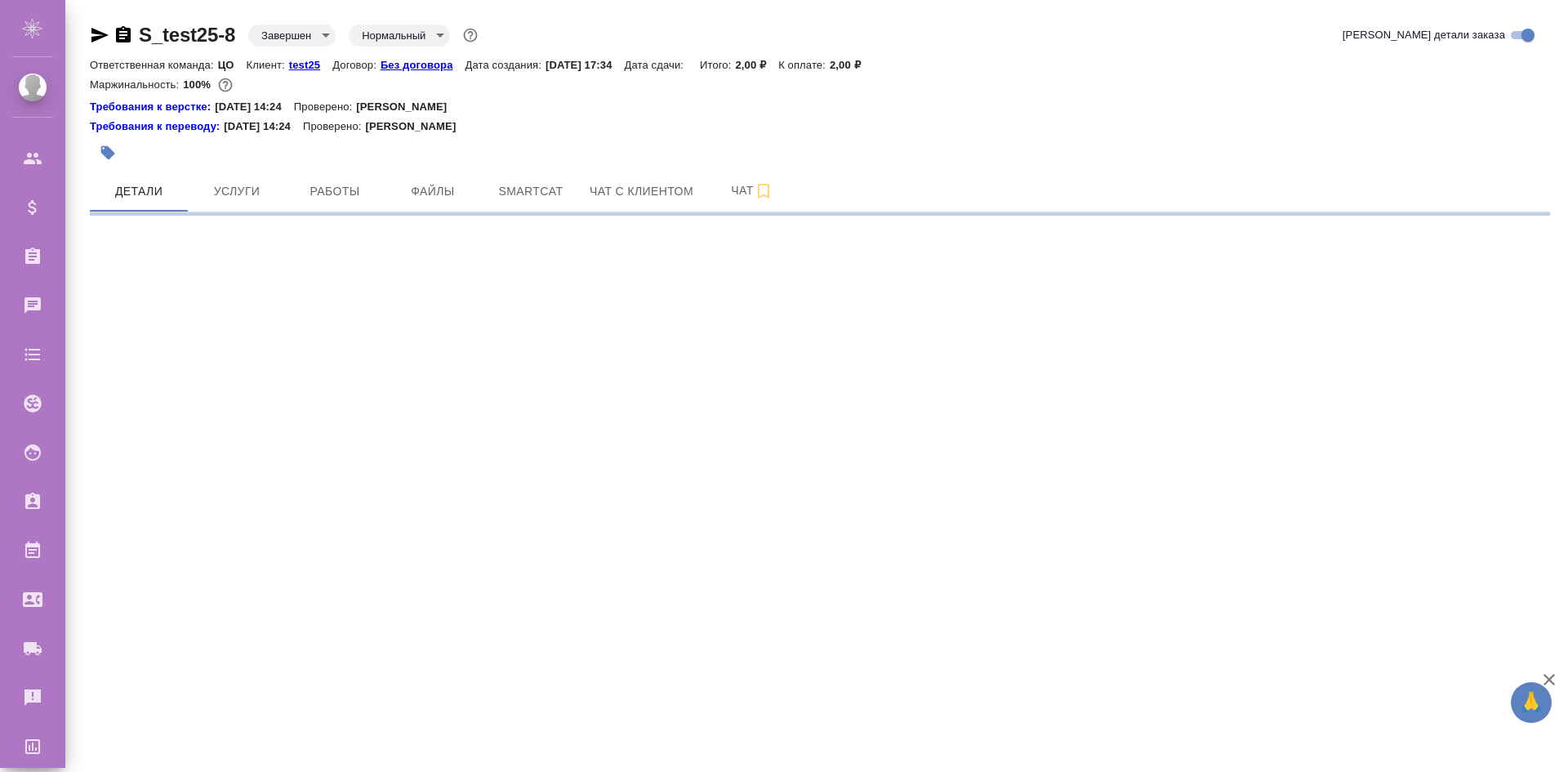
select select "RU"
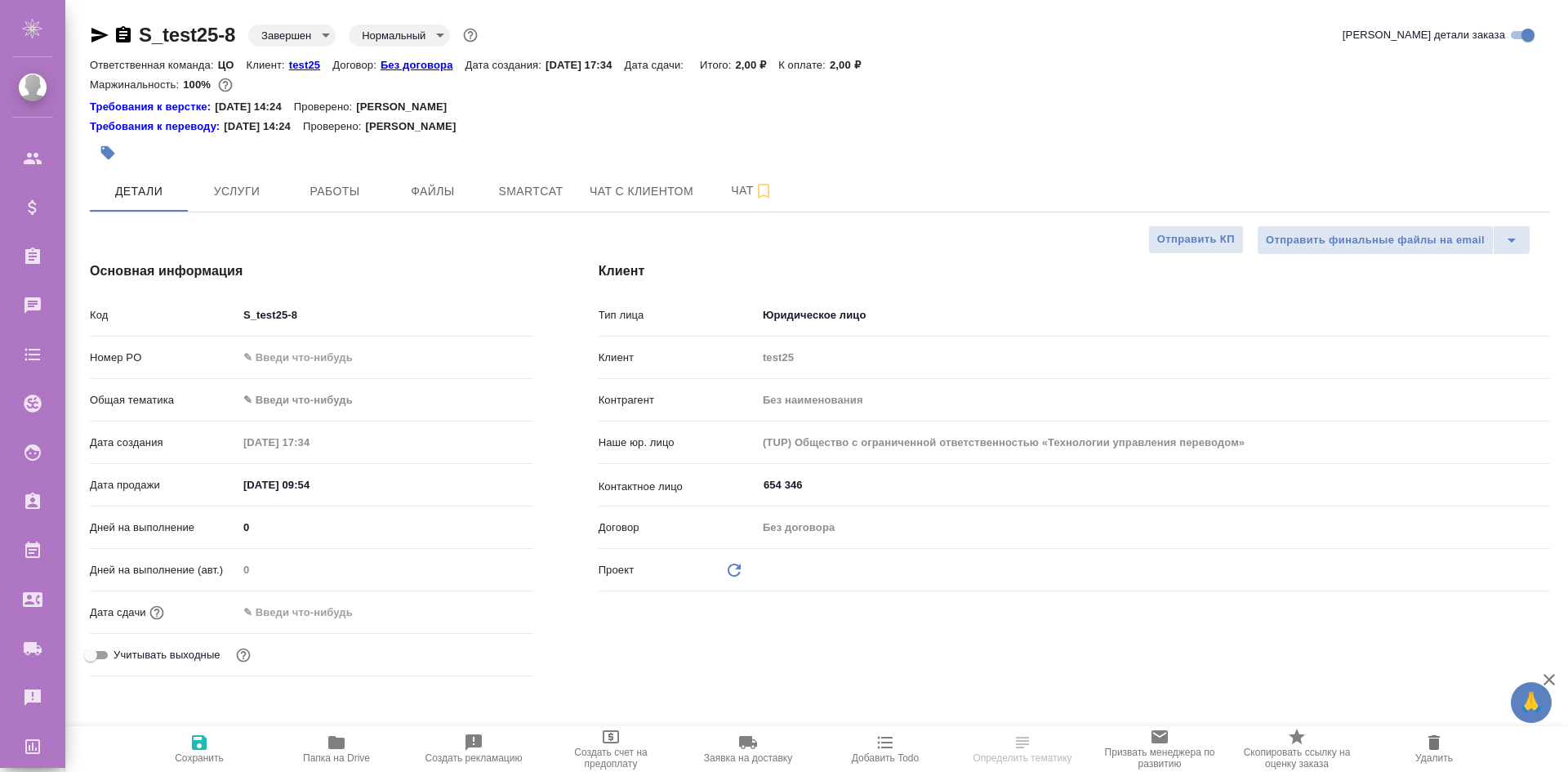
type textarea "x"
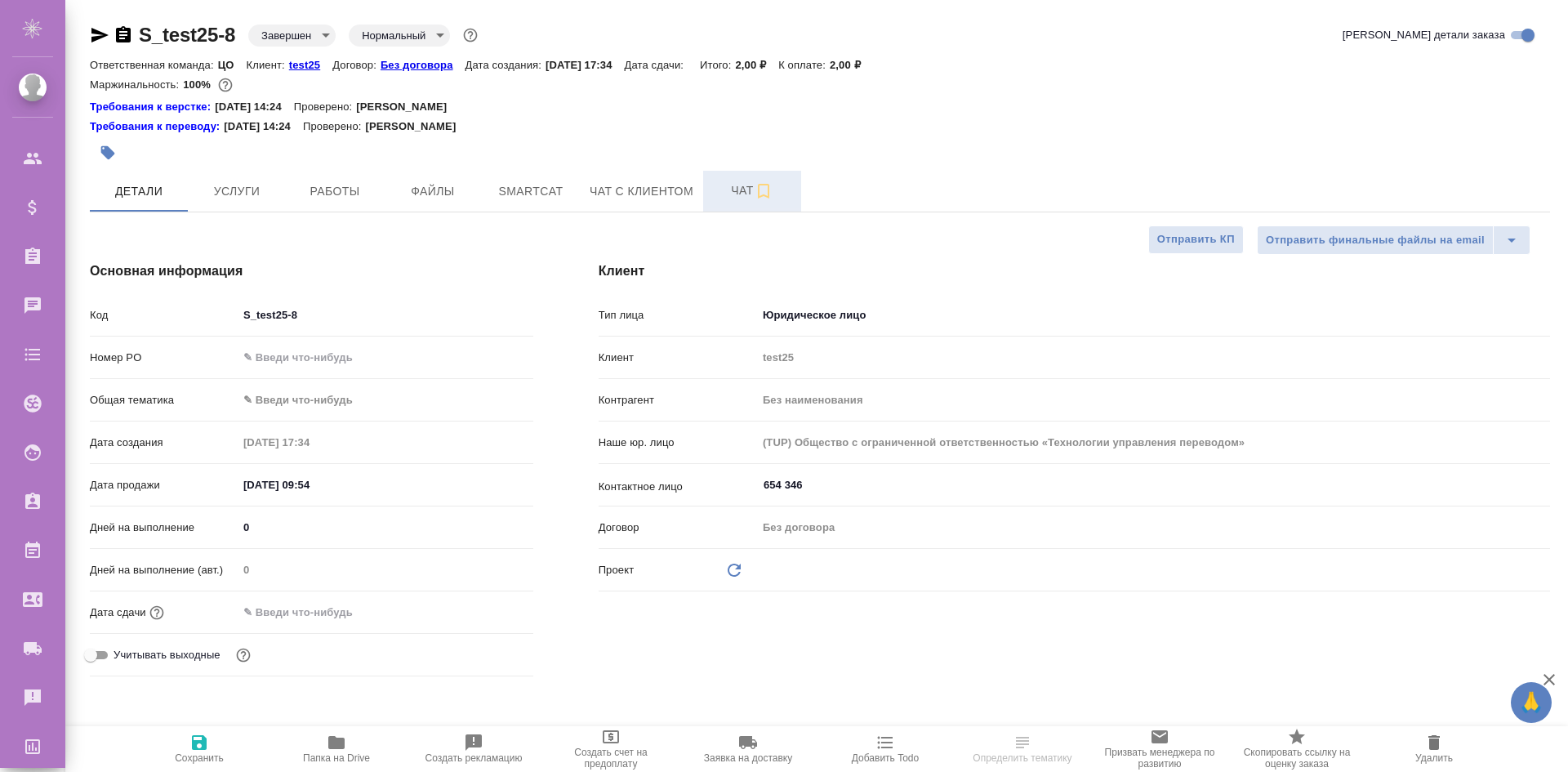
type textarea "x"
click at [724, 191] on span "Чат" at bounding box center [751, 191] width 79 height 20
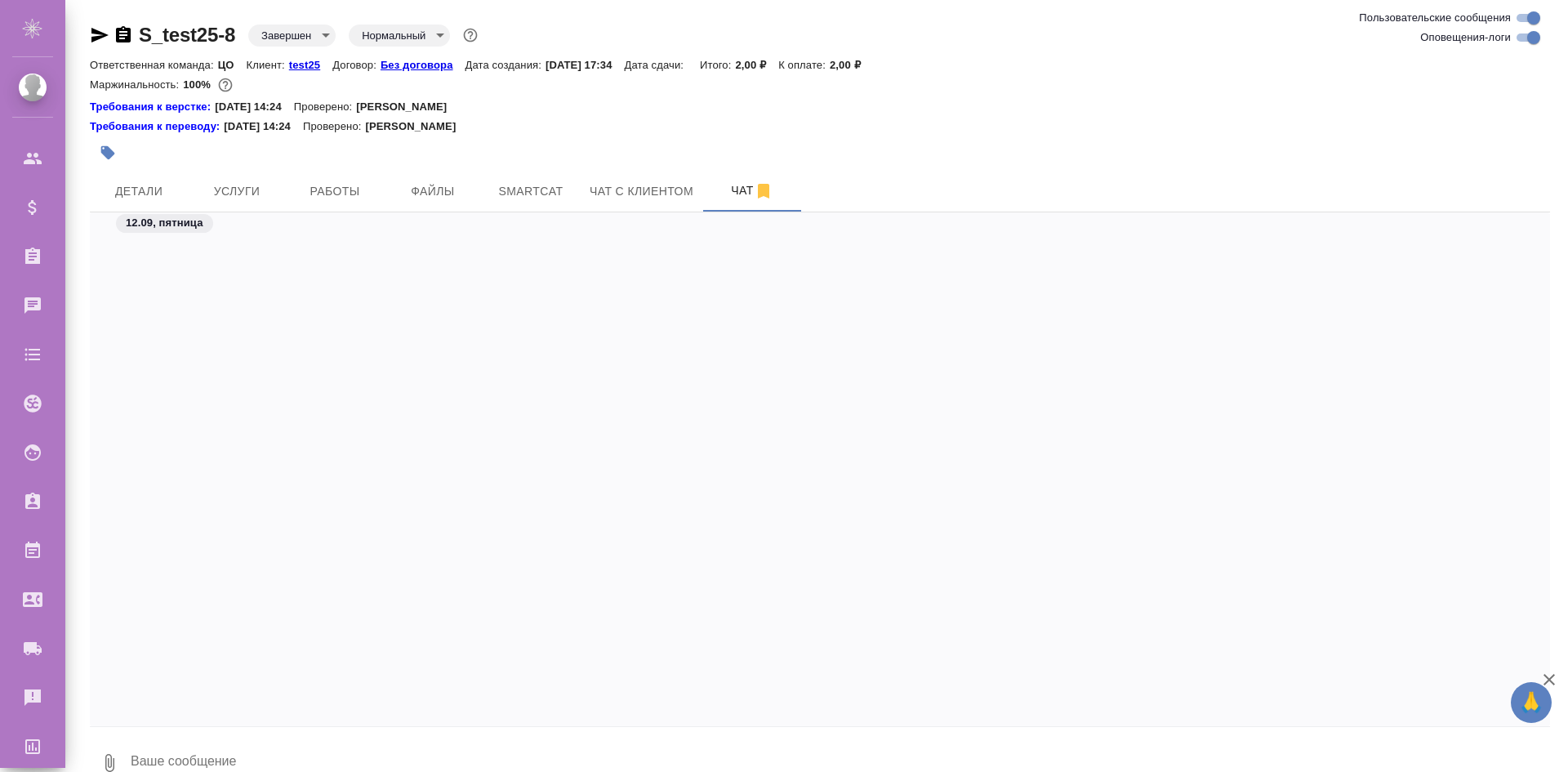
scroll to position [9834, 0]
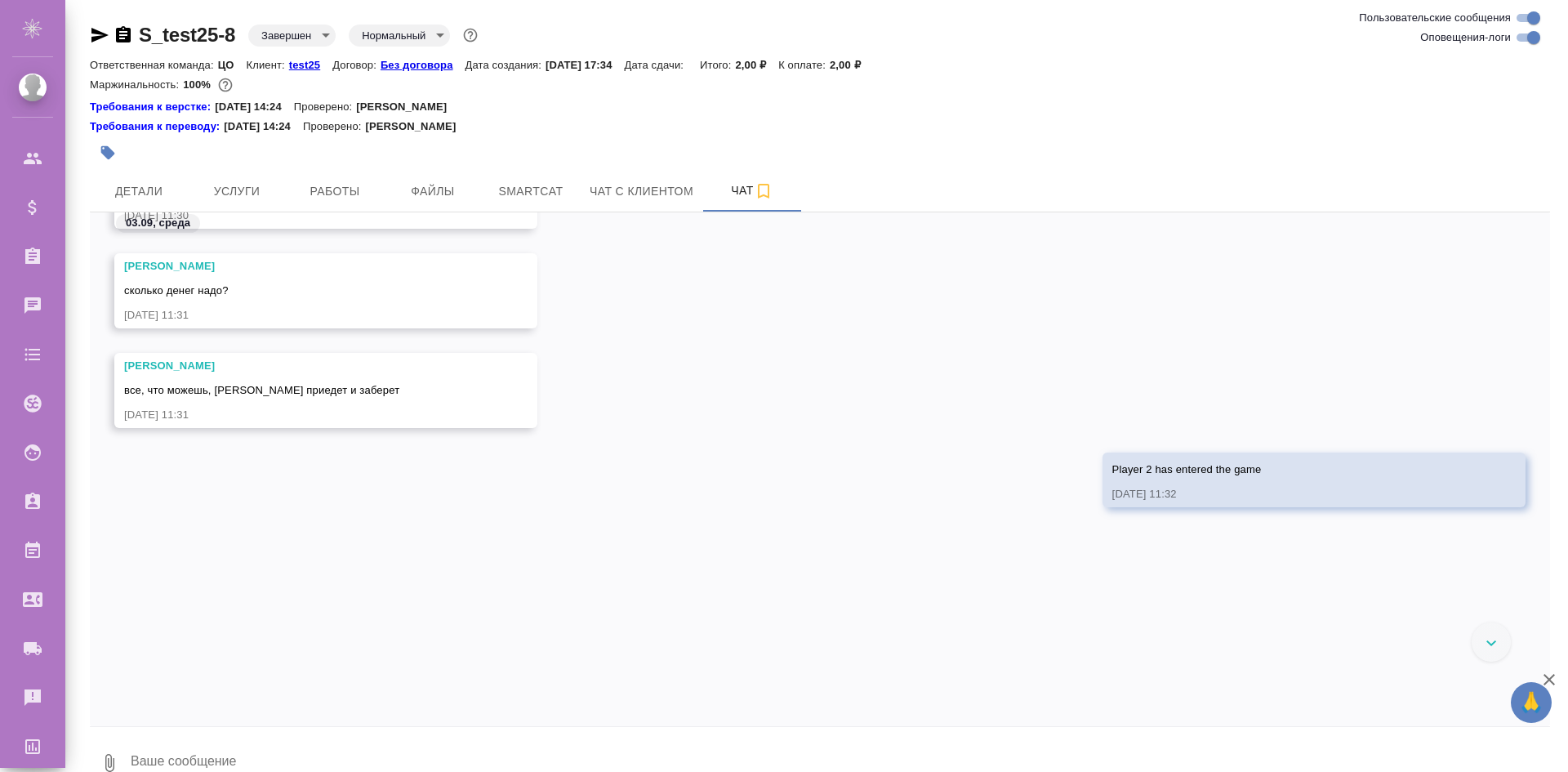
scroll to position [7575, 0]
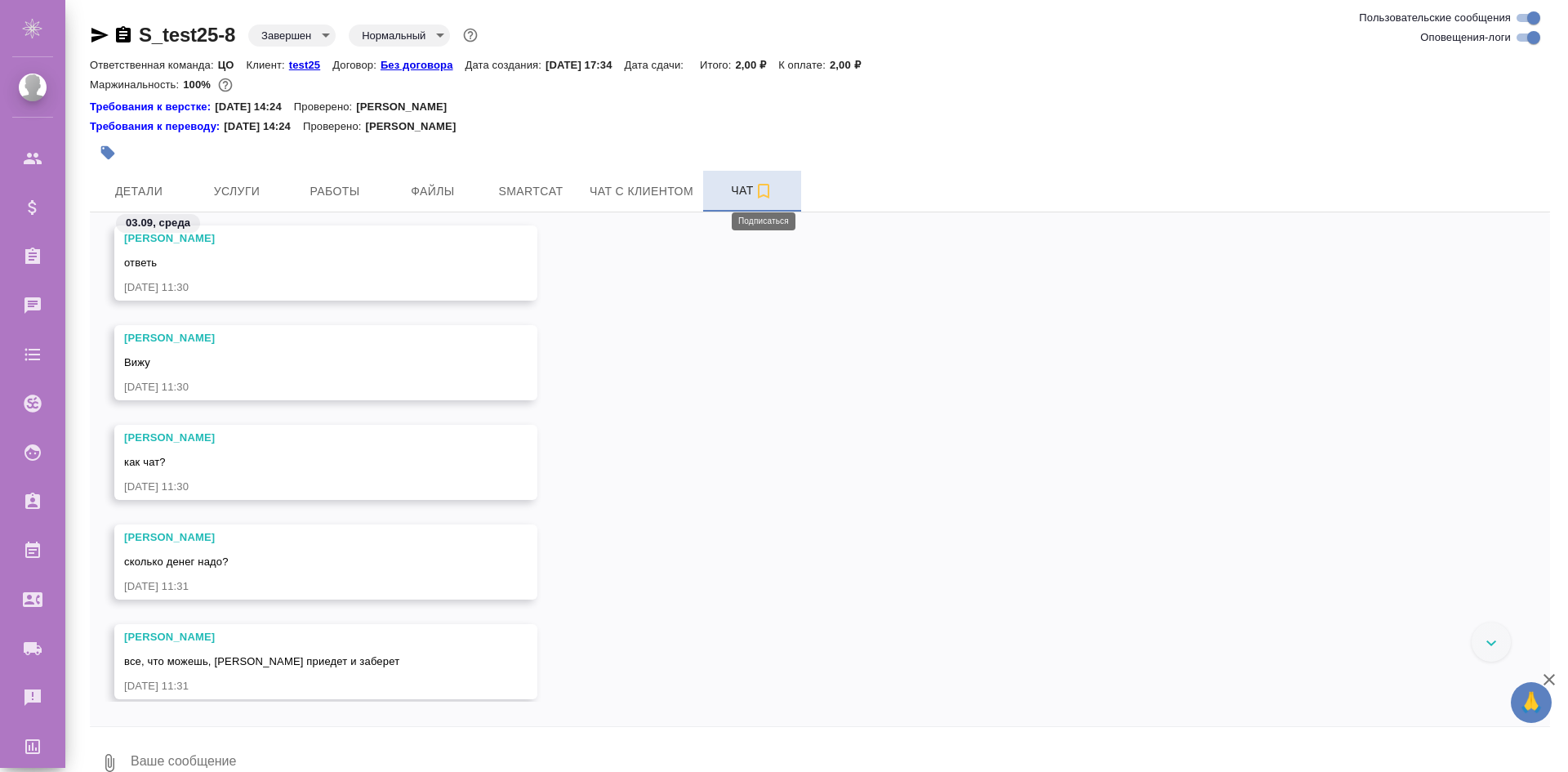
click at [767, 191] on icon "button" at bounding box center [763, 191] width 19 height 19
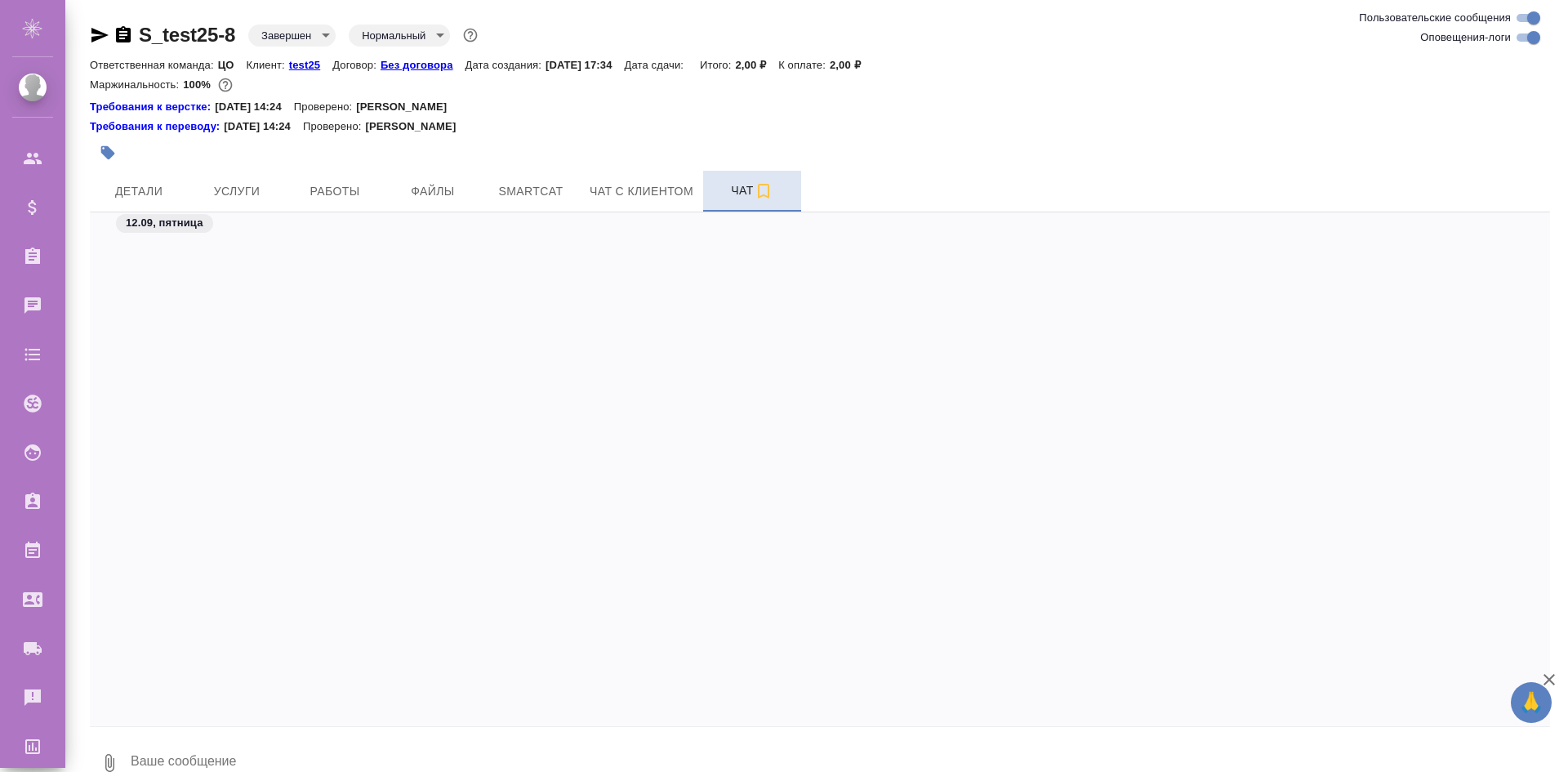
scroll to position [9834, 0]
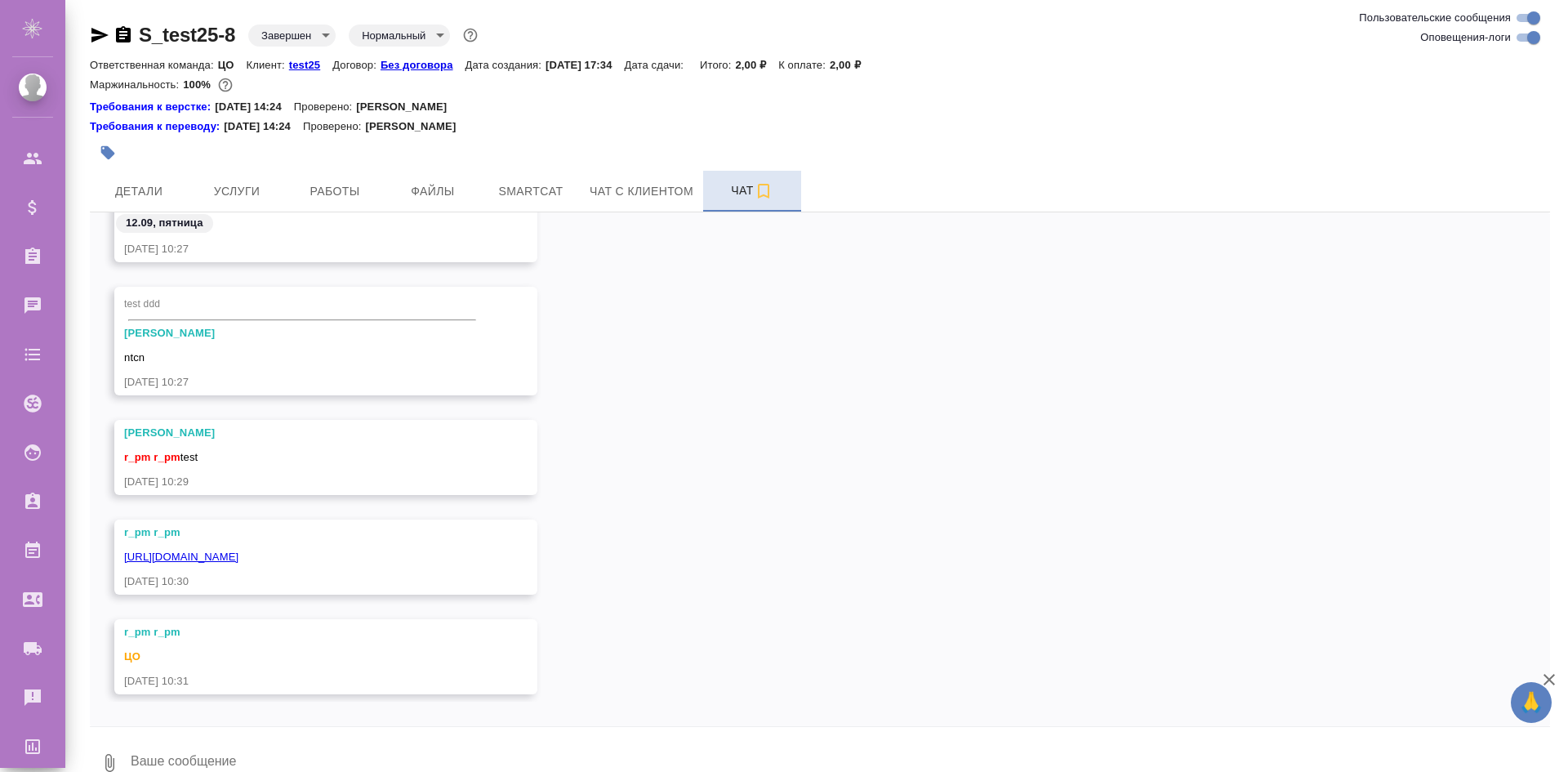
click at [772, 202] on button "Чат" at bounding box center [752, 191] width 98 height 41
click at [766, 194] on icon "button" at bounding box center [763, 191] width 19 height 19
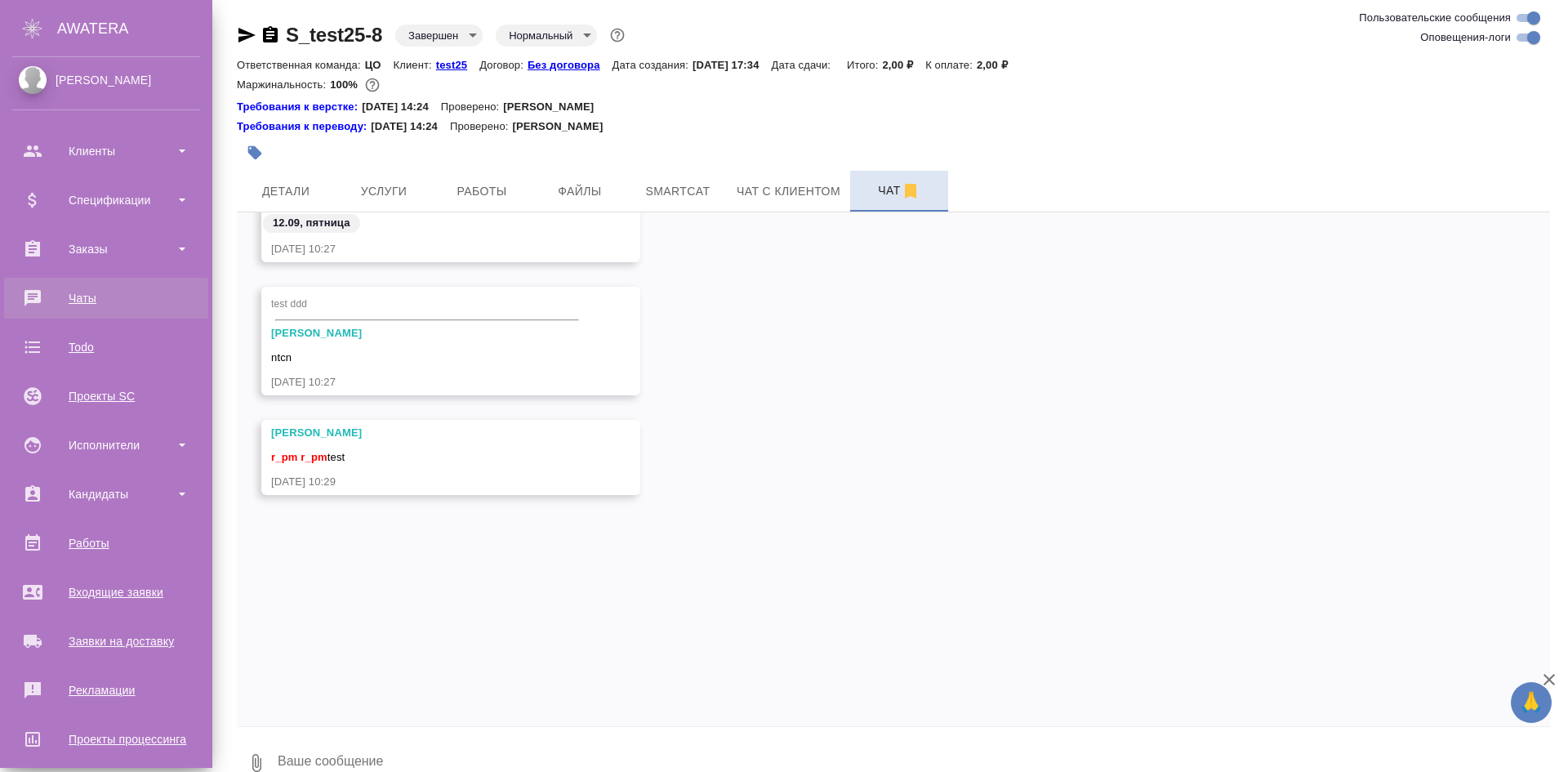
scroll to position [0, 0]
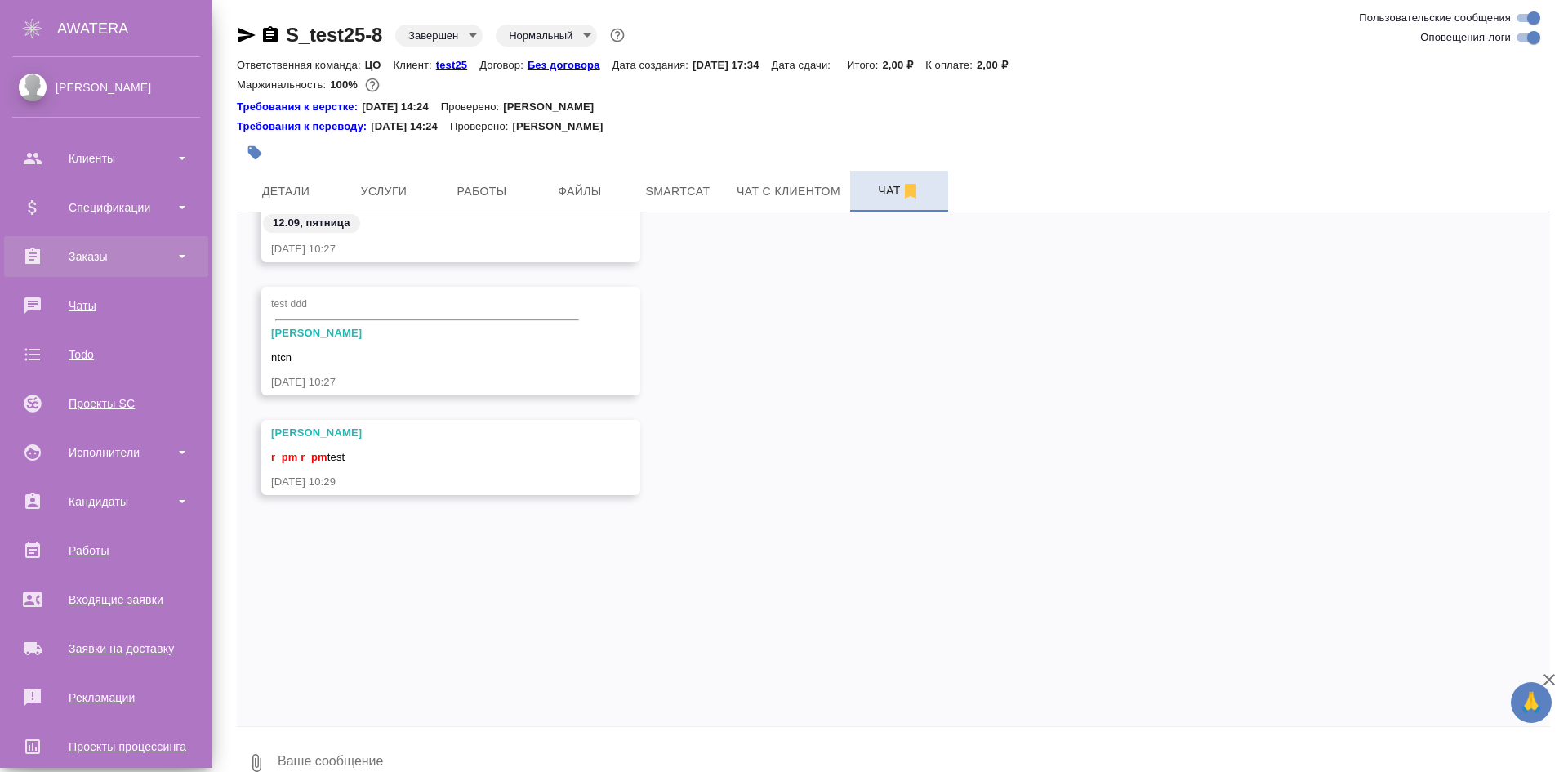
click at [124, 257] on div "Заказы" at bounding box center [105, 256] width 188 height 24
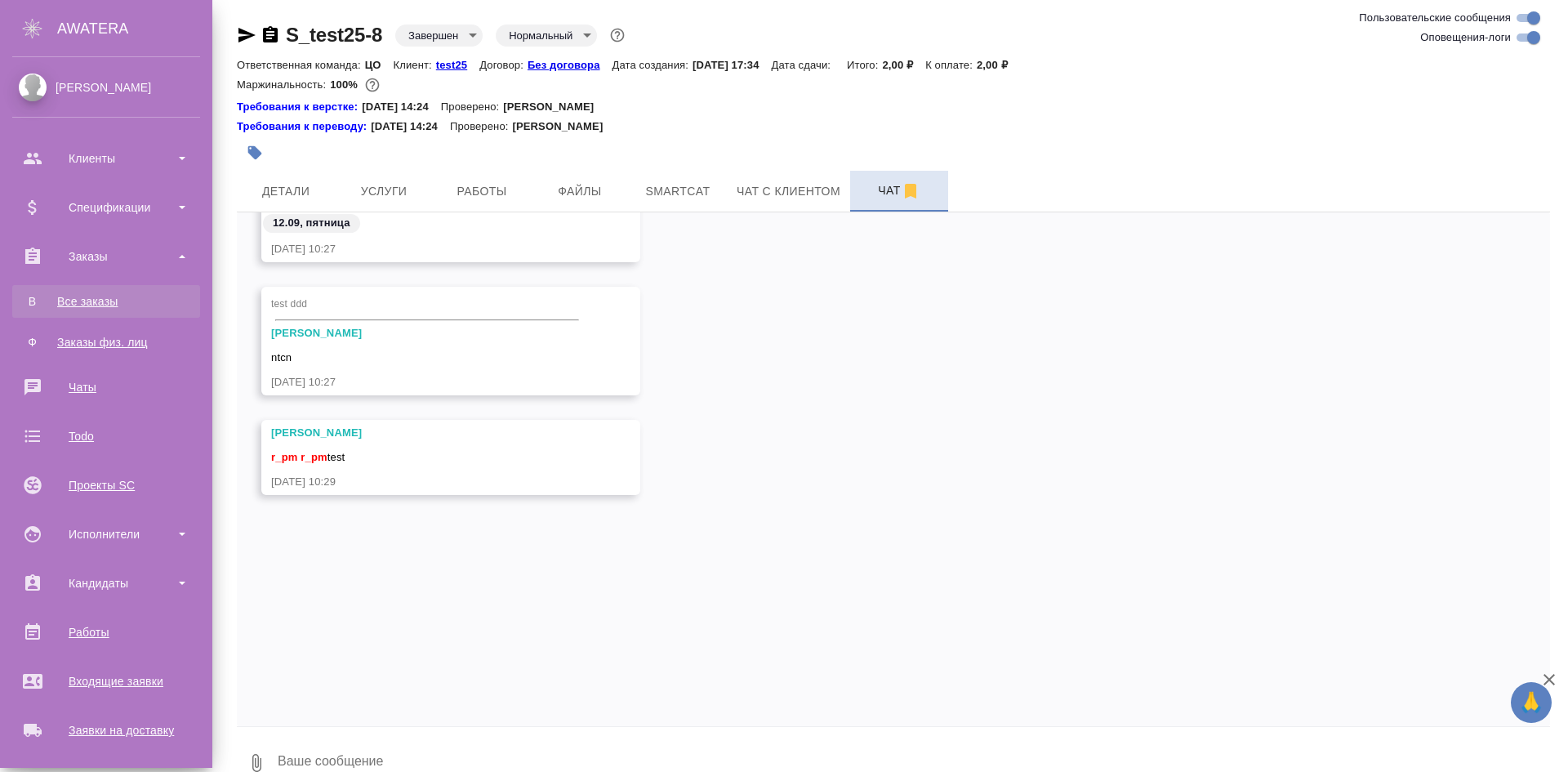
click at [116, 301] on div "Все заказы" at bounding box center [105, 302] width 171 height 17
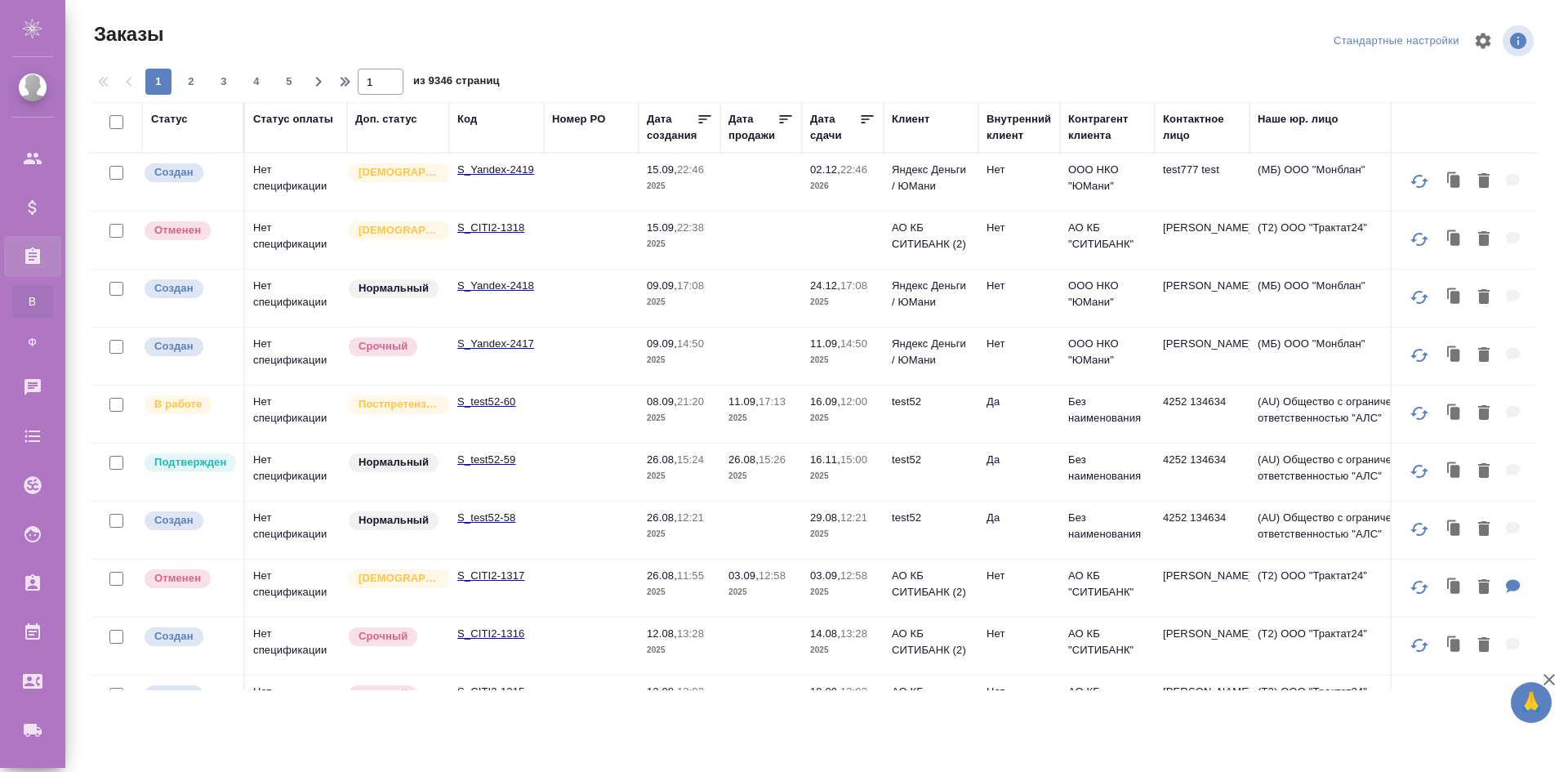
click at [466, 123] on div "Код" at bounding box center [466, 119] width 19 height 17
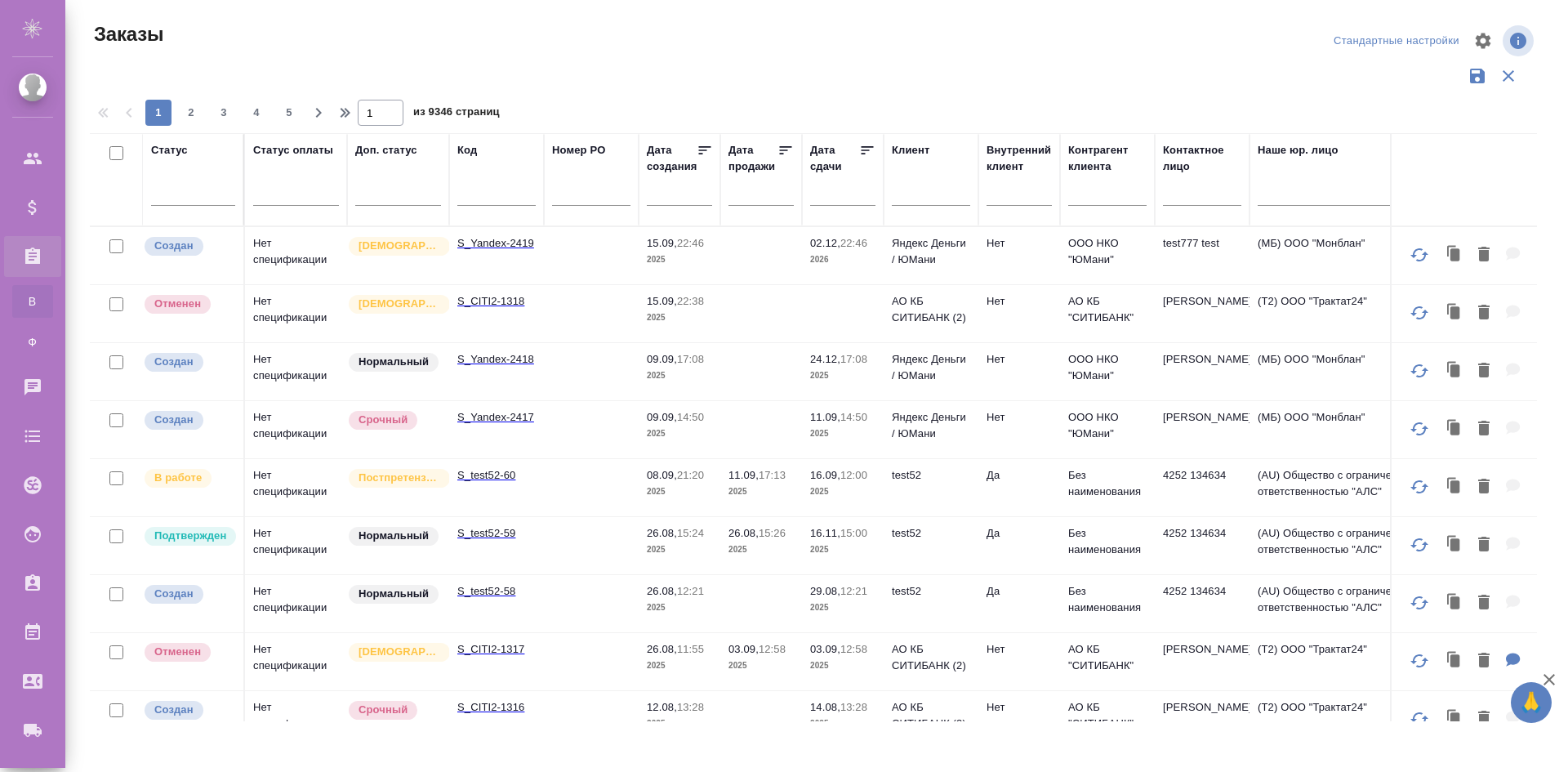
click at [507, 192] on input "text" at bounding box center [496, 195] width 79 height 20
click at [489, 426] on td "S_Yandex-2417" at bounding box center [496, 430] width 94 height 57
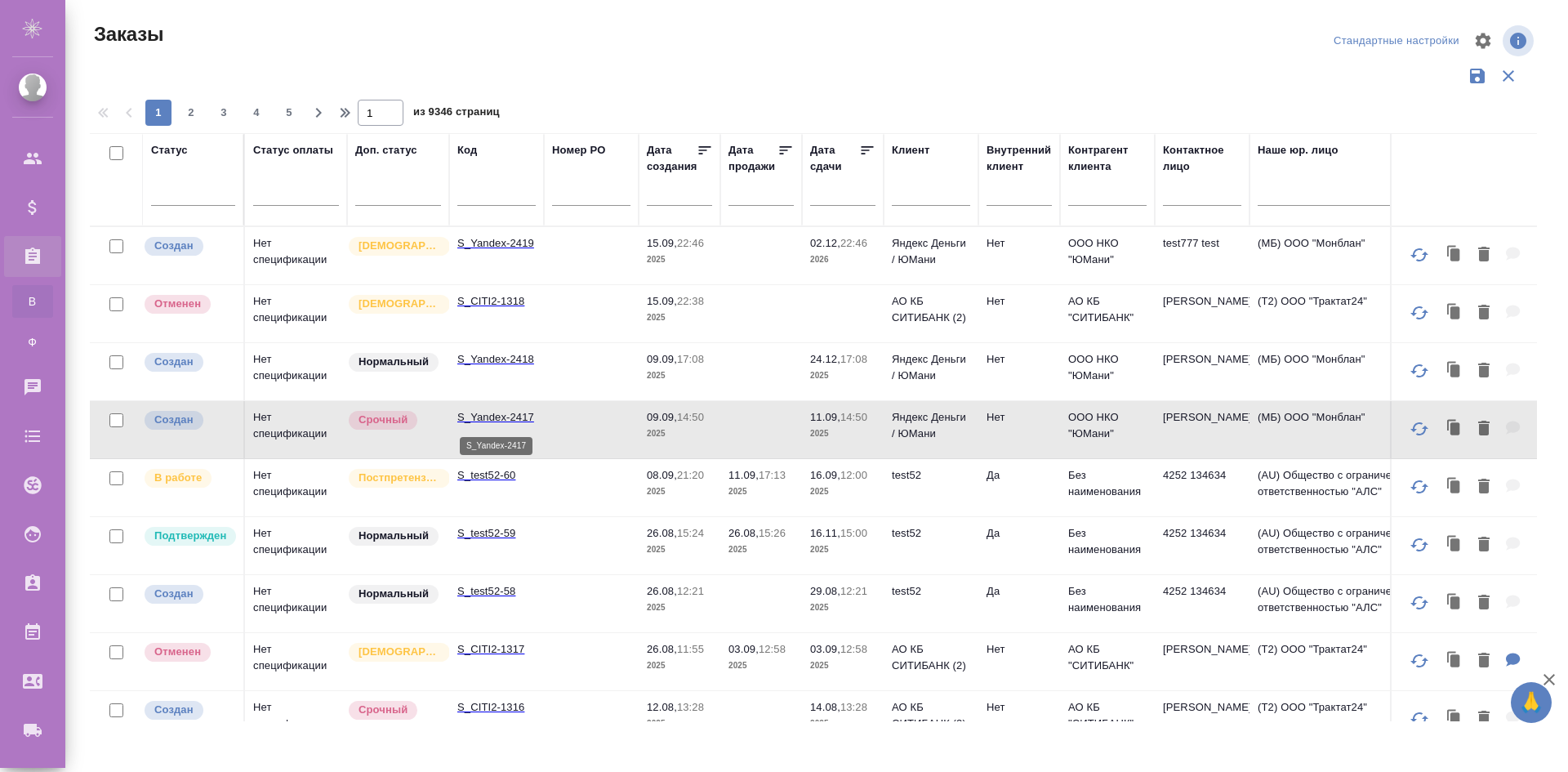
click at [485, 412] on p "S_Yandex-2417" at bounding box center [496, 417] width 79 height 17
click at [507, 374] on td "S_Yandex-2418" at bounding box center [496, 372] width 94 height 57
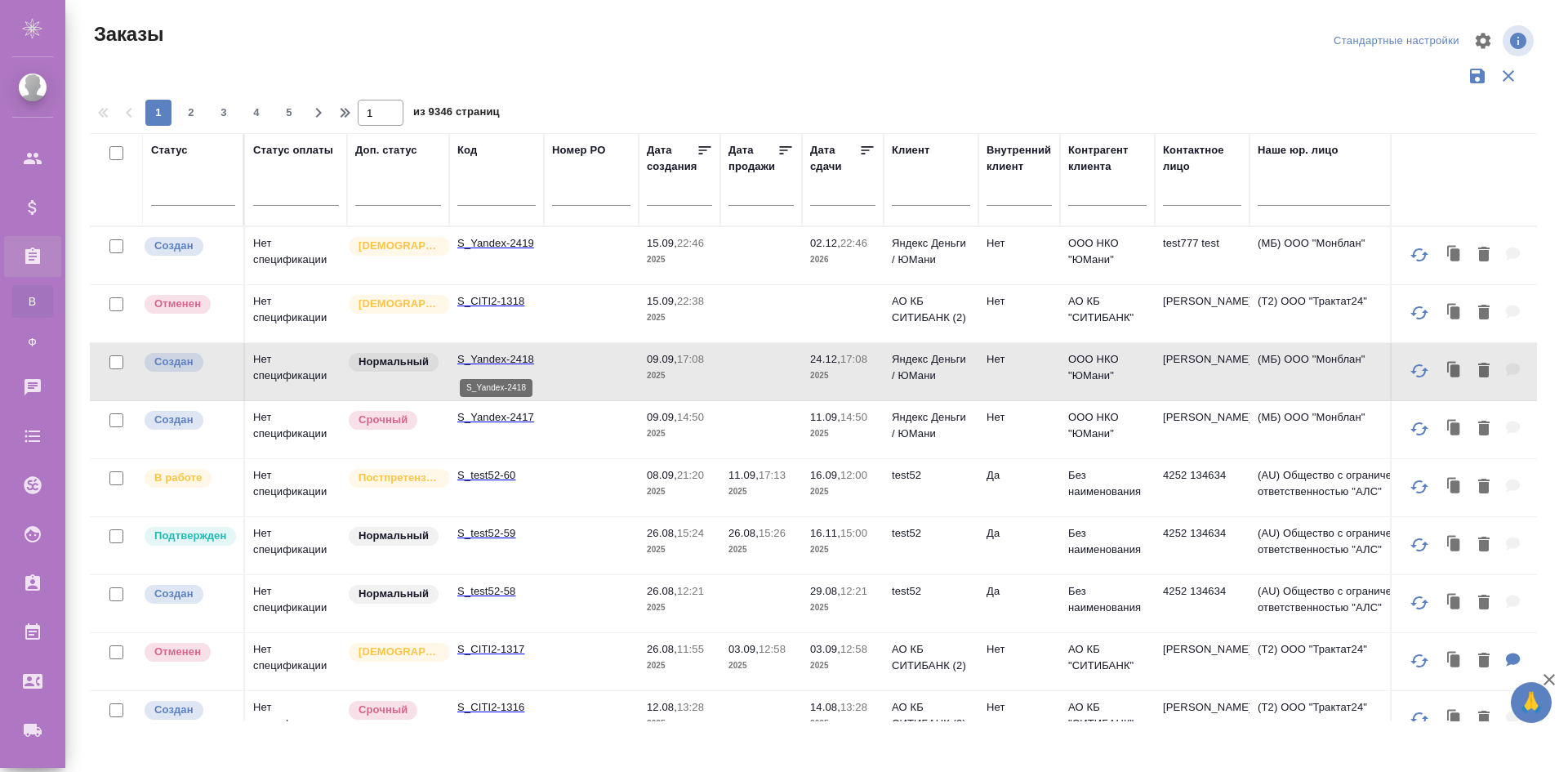
click at [499, 358] on p "S_Yandex-2418" at bounding box center [496, 360] width 79 height 17
click at [531, 306] on p "S_CITI2-1318" at bounding box center [496, 302] width 79 height 17
click at [528, 235] on p "S_Yandex-2419" at bounding box center [496, 243] width 79 height 17
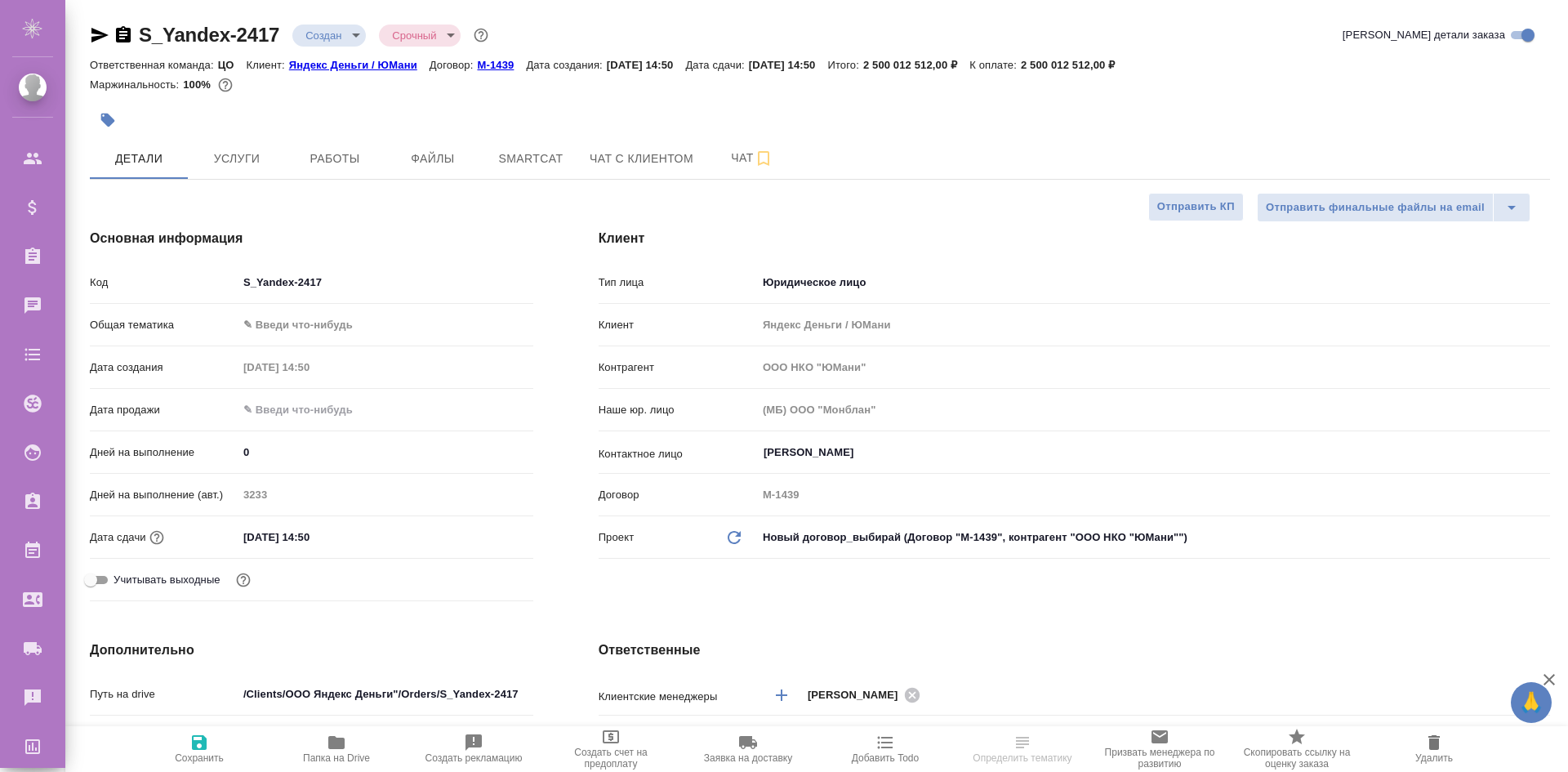
select select "RU"
click at [764, 168] on icon "button" at bounding box center [763, 158] width 19 height 19
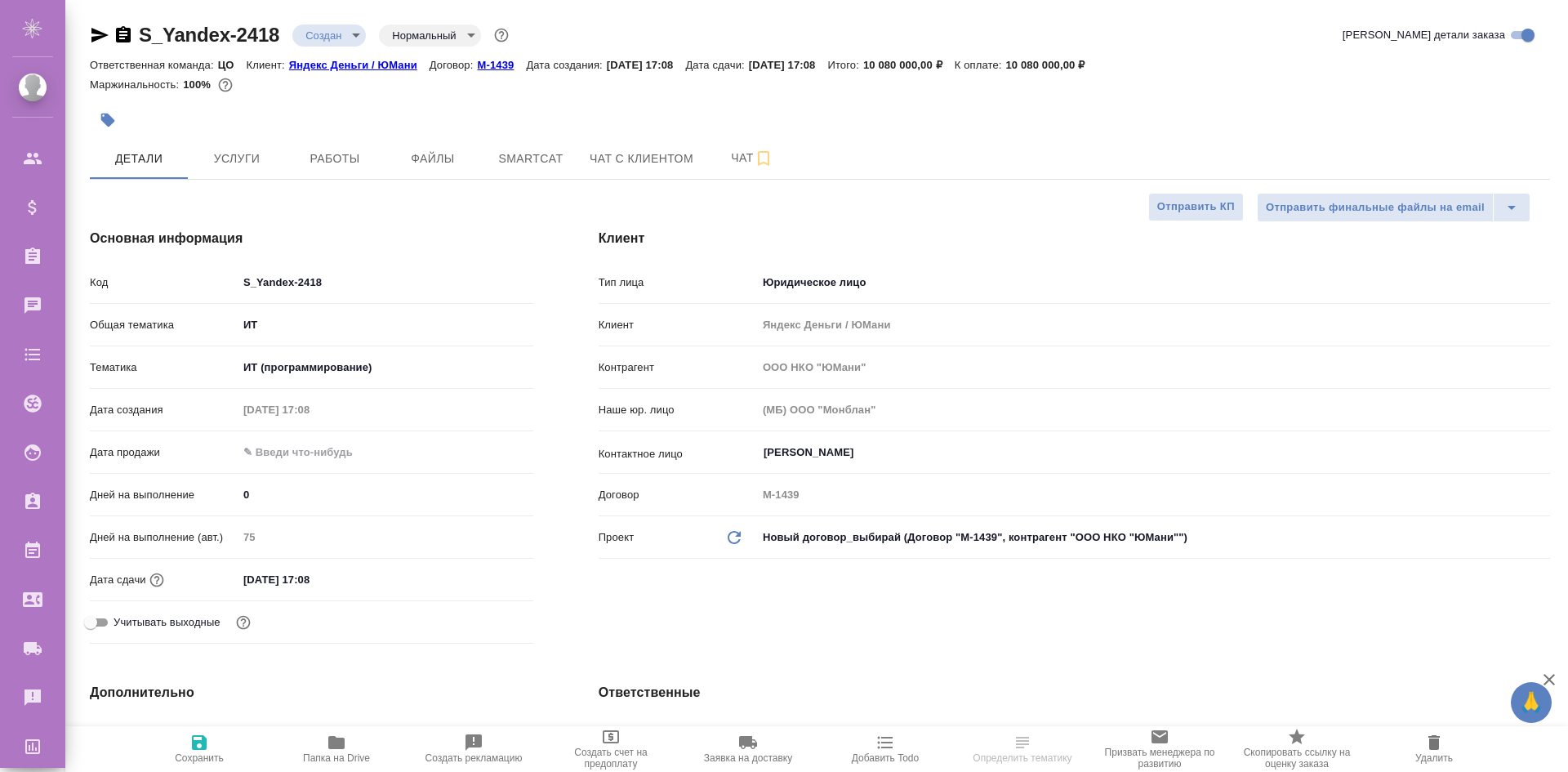
select select "RU"
click at [738, 157] on span "Чат" at bounding box center [751, 158] width 79 height 20
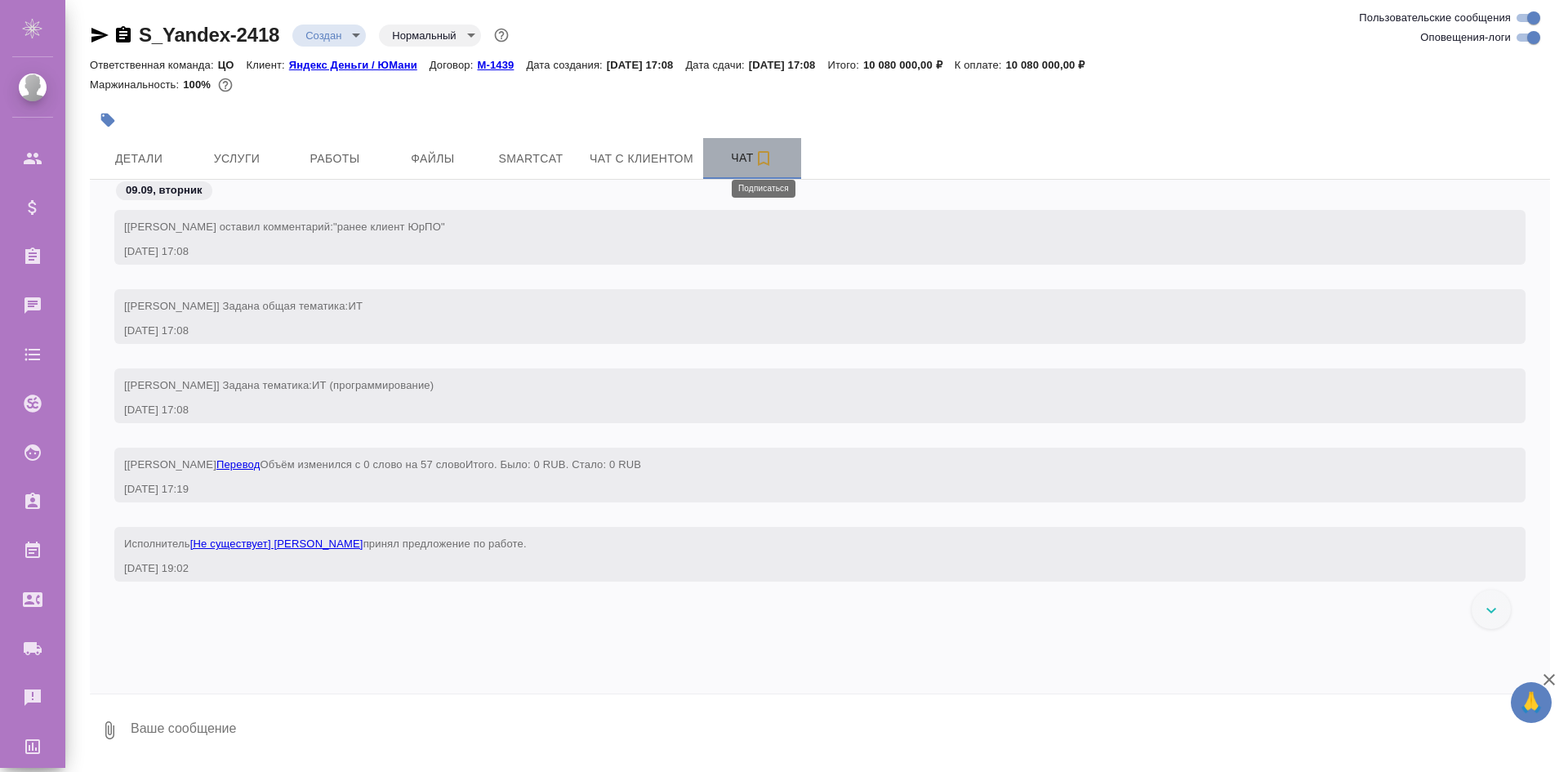
click at [770, 161] on icon "button" at bounding box center [763, 158] width 19 height 19
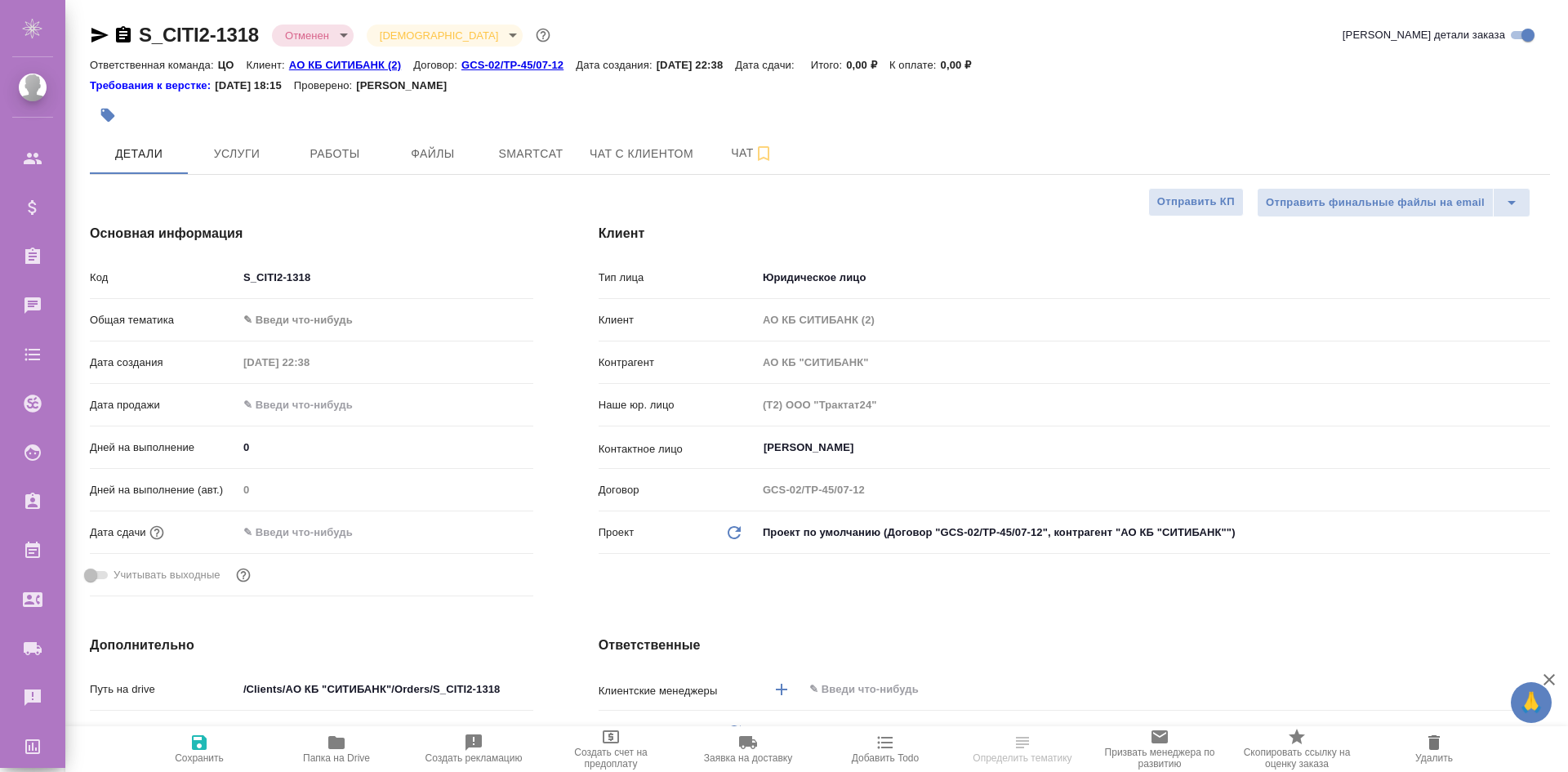
select select "RU"
type textarea "x"
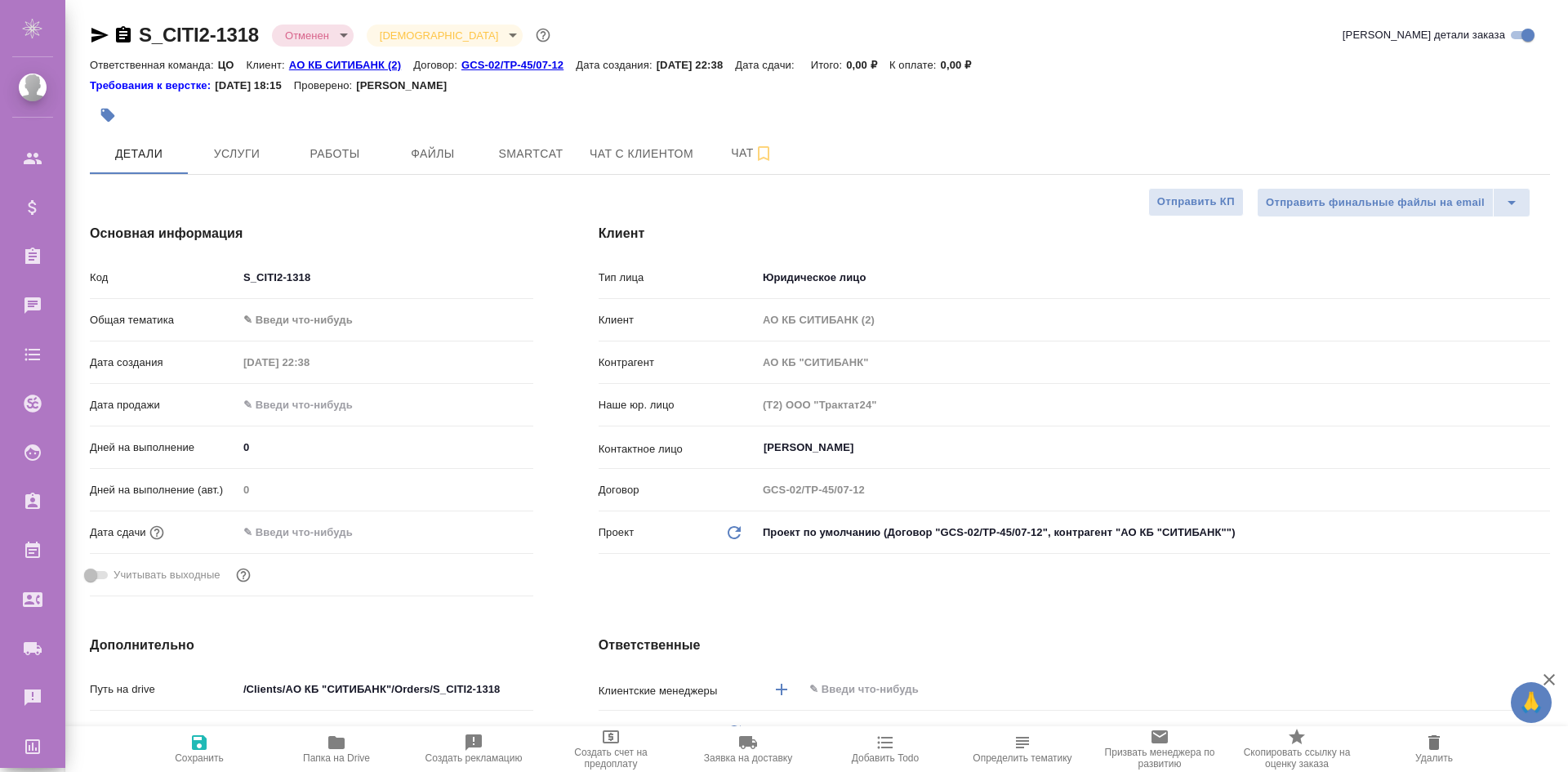
type textarea "x"
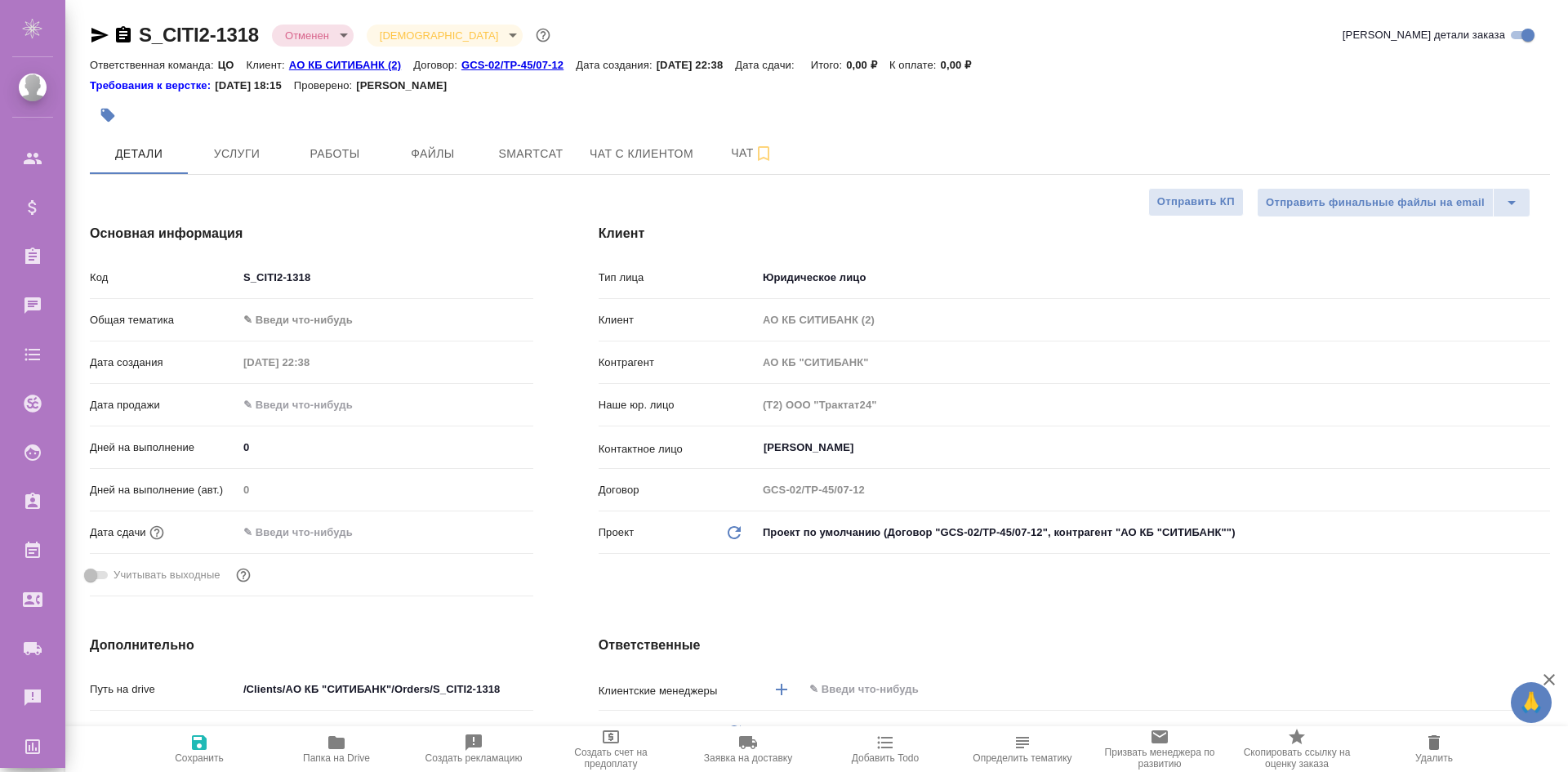
type textarea "x"
click at [738, 161] on span "Чат" at bounding box center [751, 153] width 79 height 20
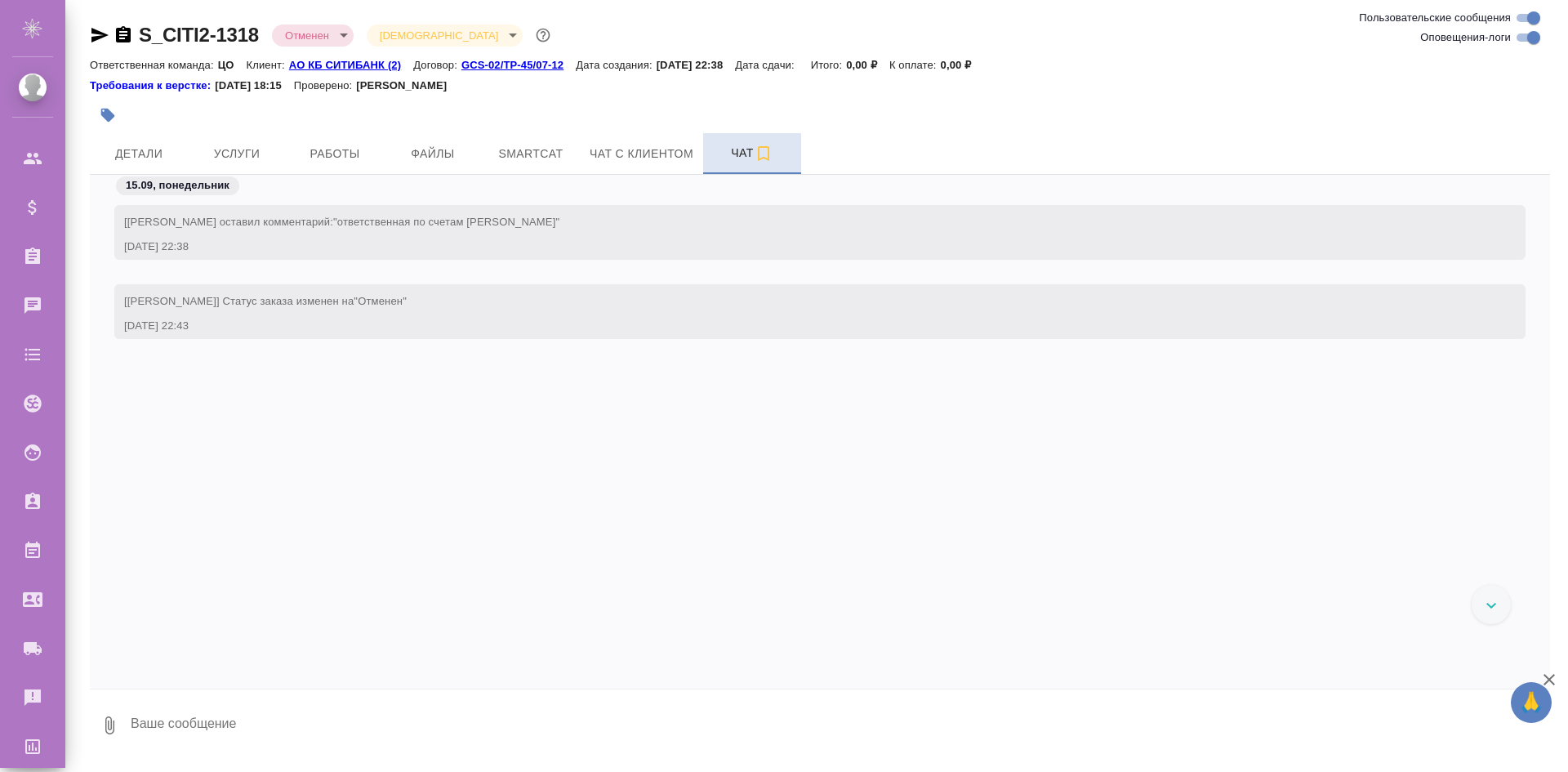
click at [780, 155] on span "Чат" at bounding box center [751, 153] width 79 height 20
click at [761, 155] on icon "button" at bounding box center [763, 153] width 19 height 19
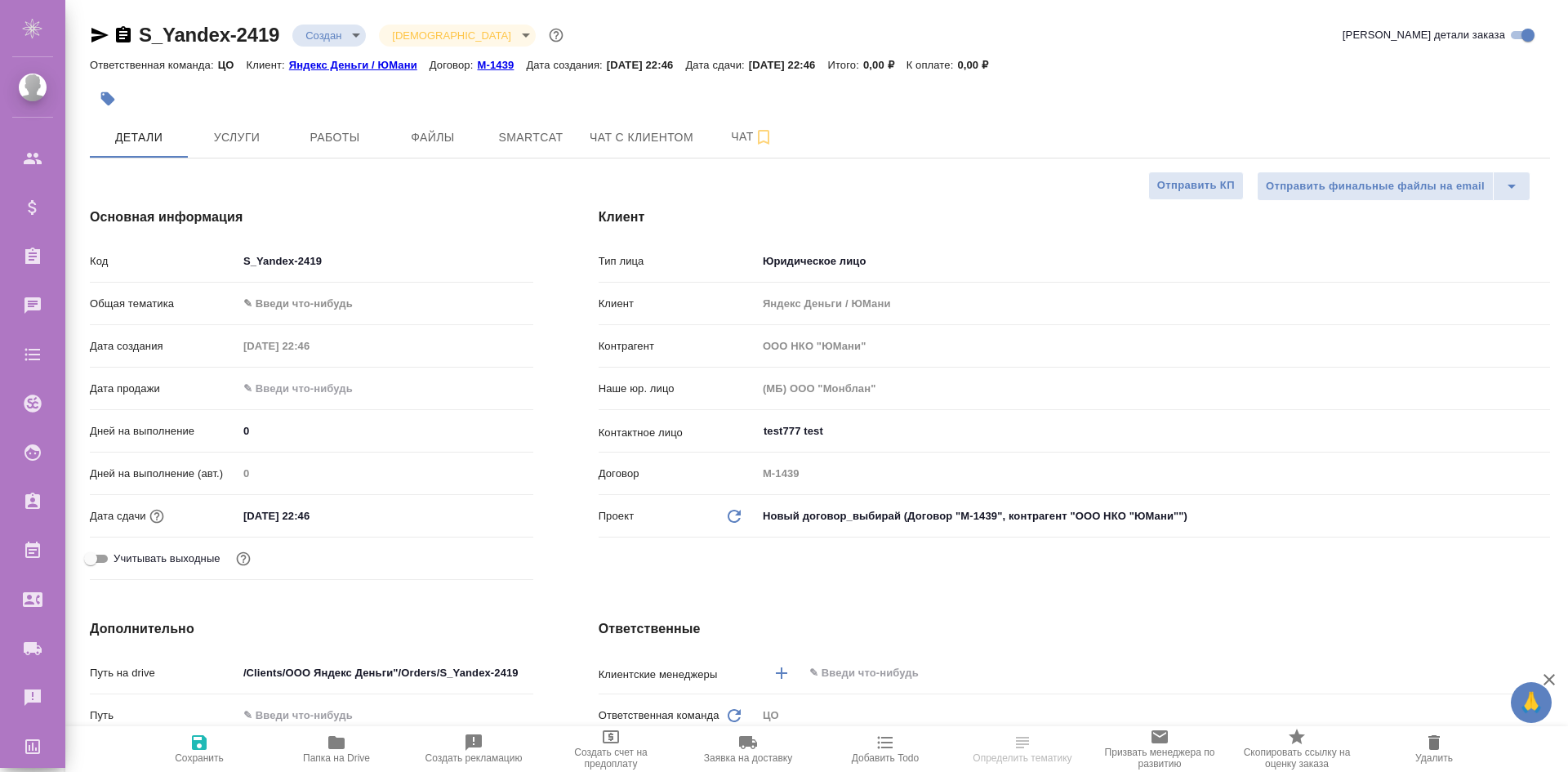
select select "RU"
type textarea "x"
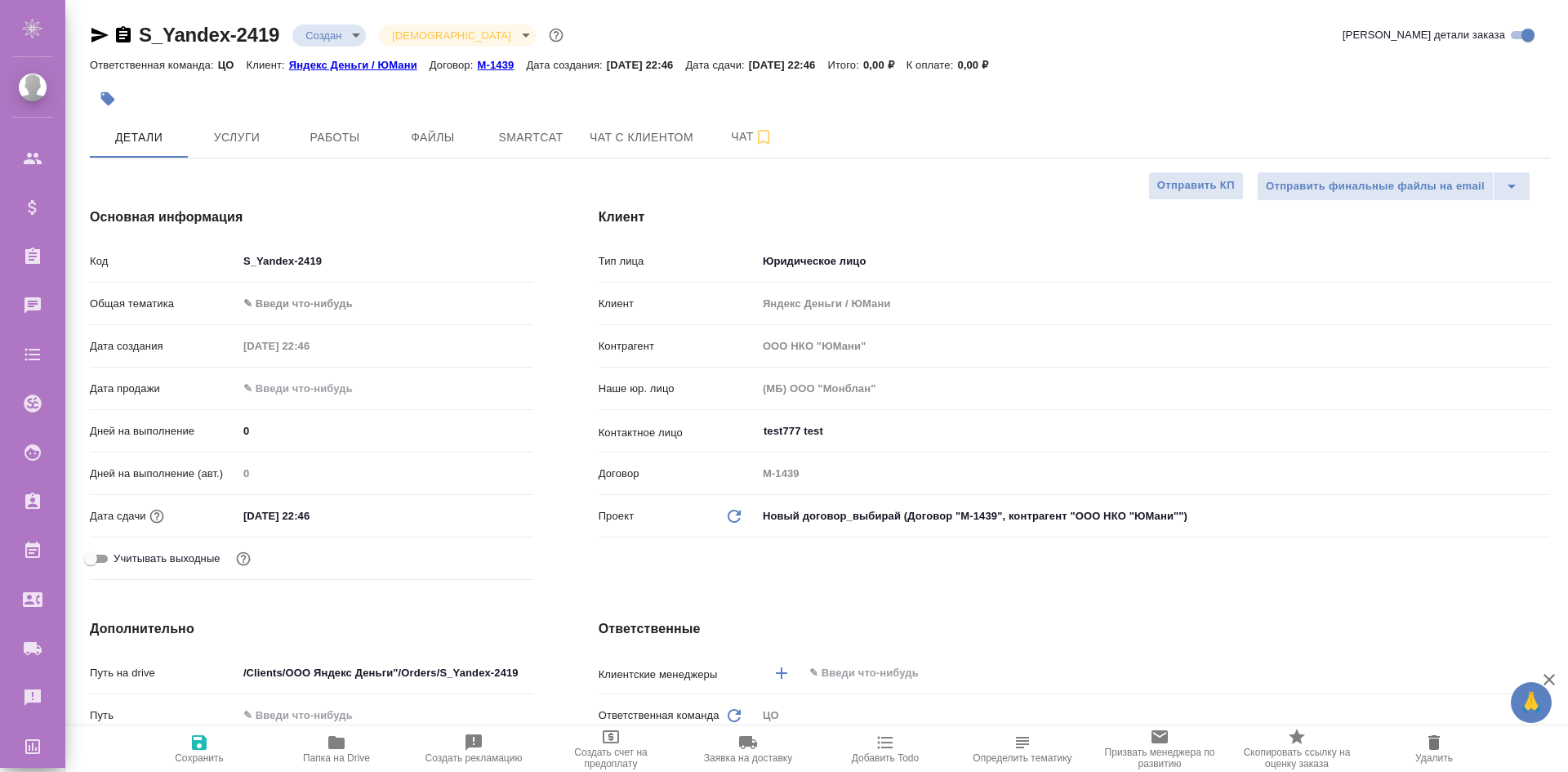
type textarea "x"
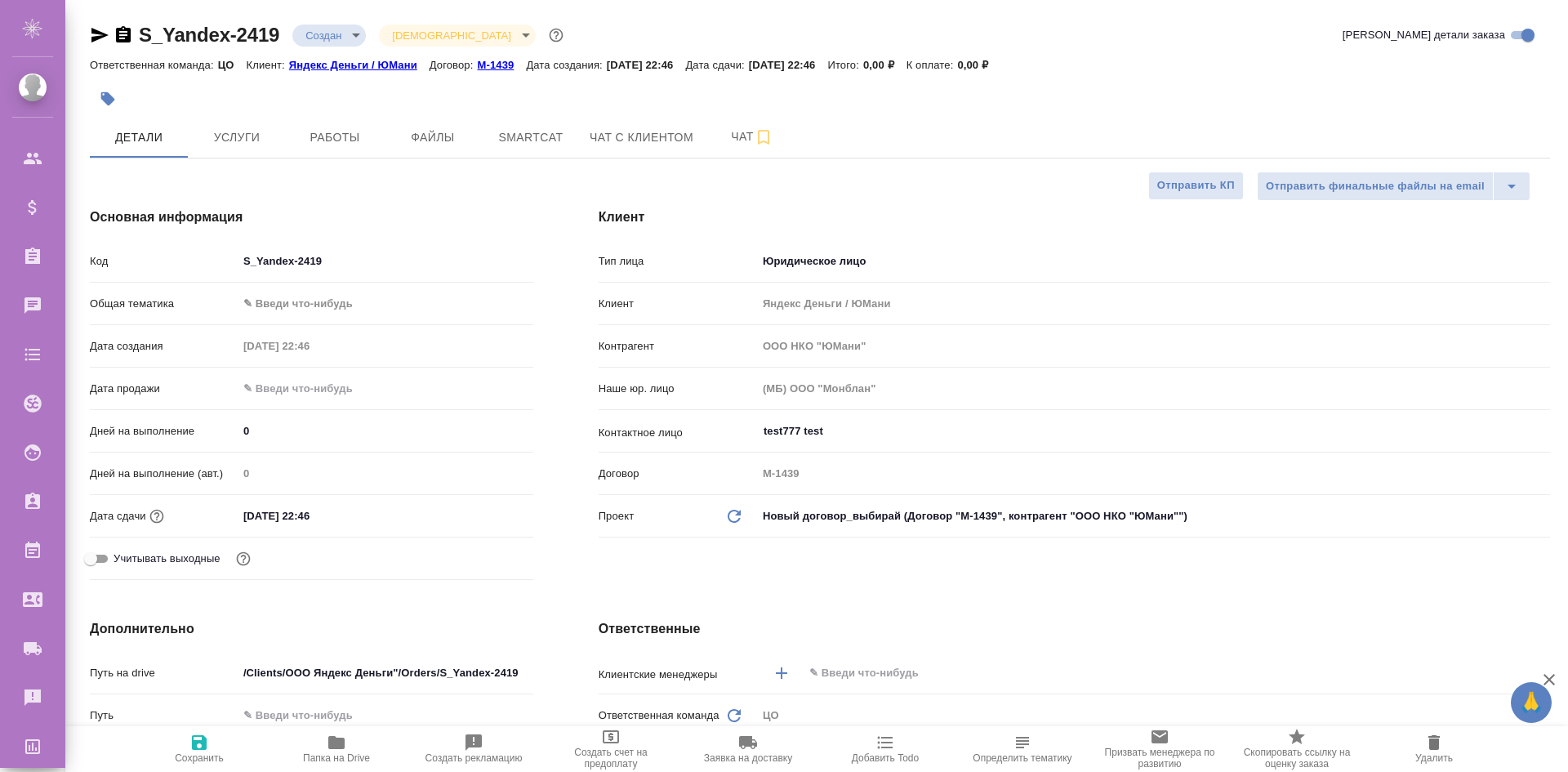
type textarea "x"
click at [740, 126] on button "Чат" at bounding box center [752, 137] width 98 height 41
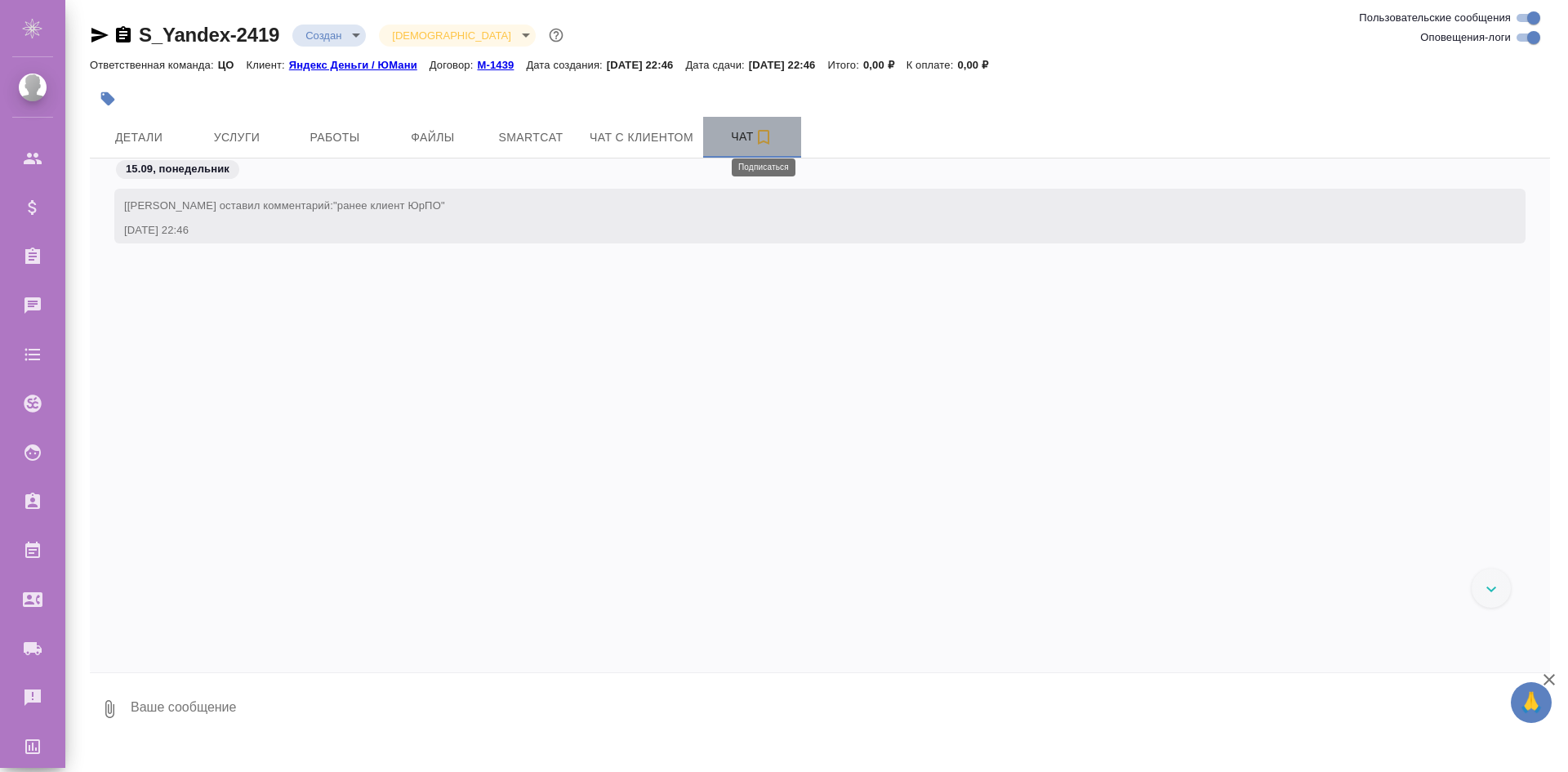
click at [758, 140] on icon "button" at bounding box center [763, 137] width 11 height 15
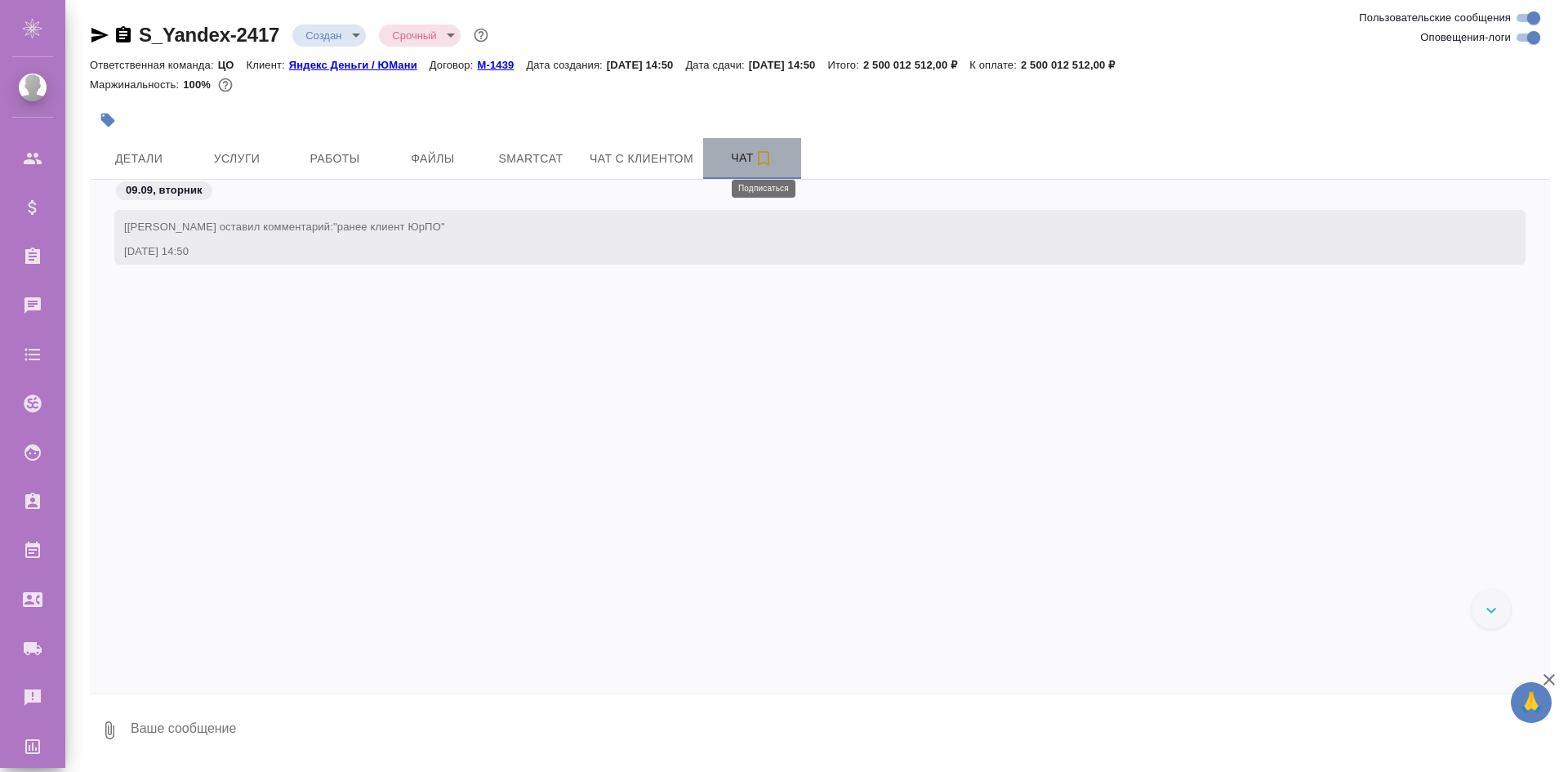
click at [771, 158] on icon "button" at bounding box center [763, 158] width 19 height 19
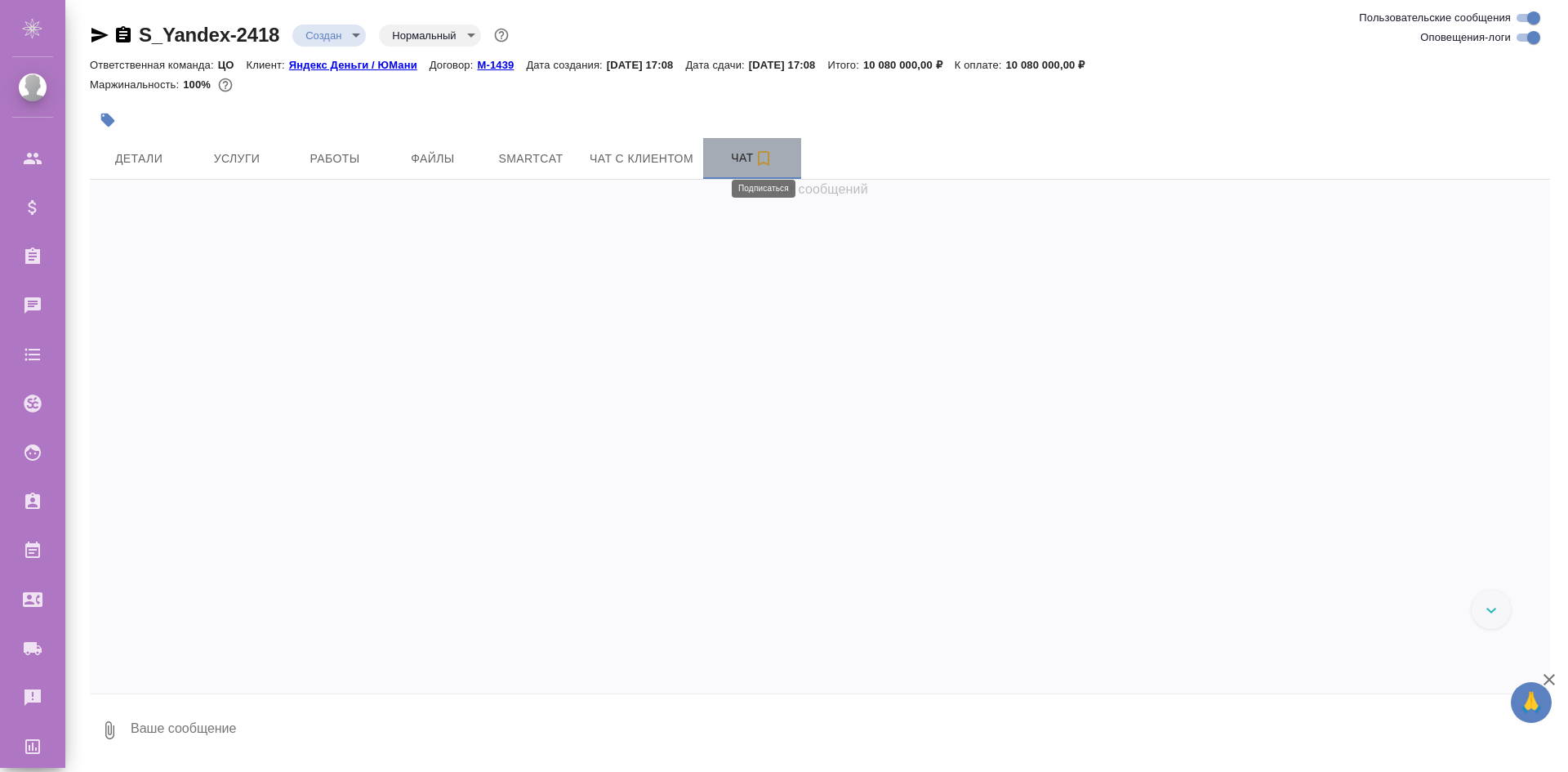
click at [755, 151] on icon "button" at bounding box center [763, 158] width 19 height 19
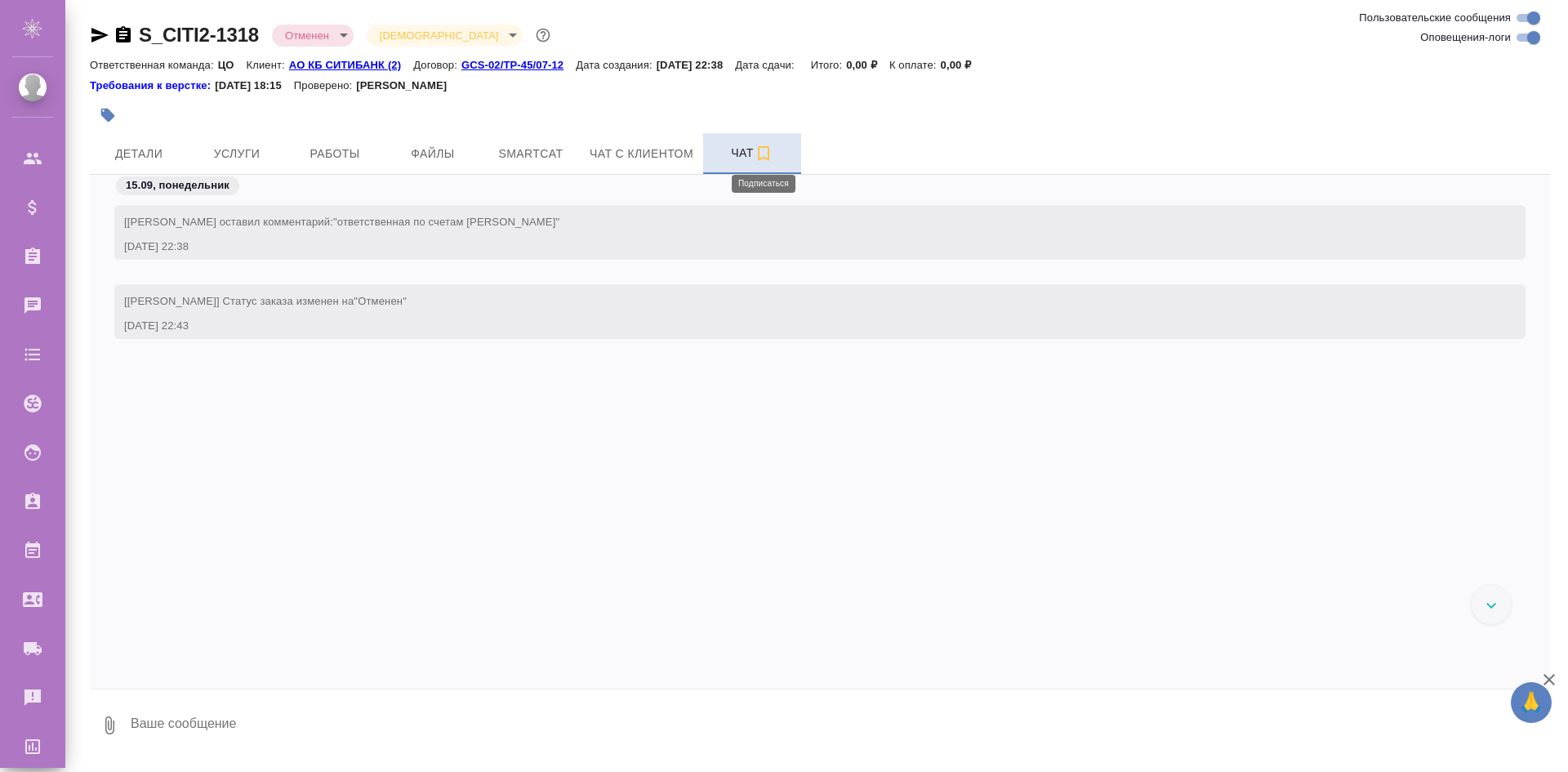
click at [761, 155] on icon "button" at bounding box center [763, 153] width 19 height 19
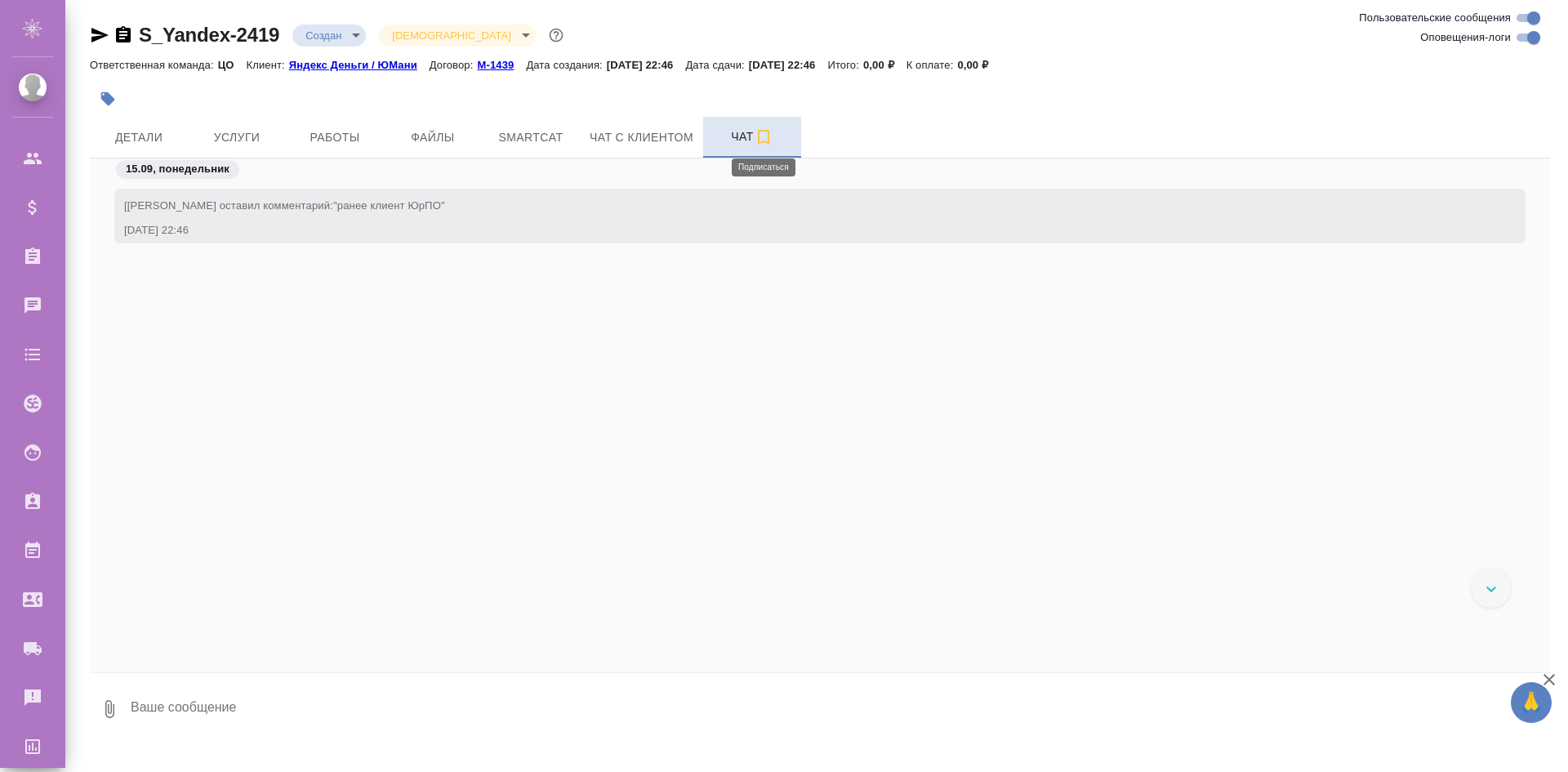
click at [759, 136] on icon "button" at bounding box center [763, 137] width 19 height 19
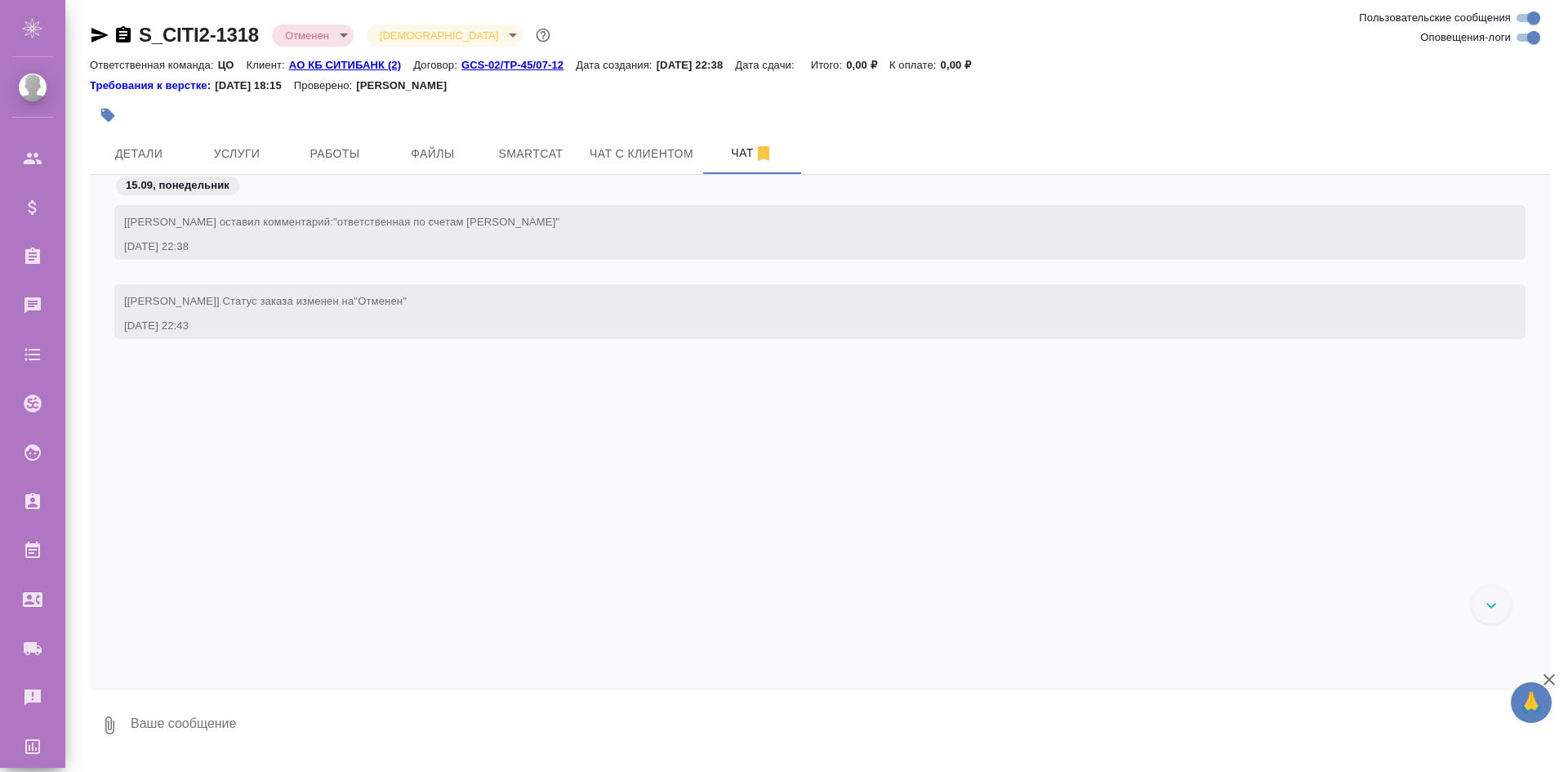
click at [1234, 3] on div "S_CITI2-1318 Отменен cancelled Святая троица holyTrinity Ответственная команда:…" at bounding box center [819, 381] width 1477 height 763
